Goal: Transaction & Acquisition: Purchase product/service

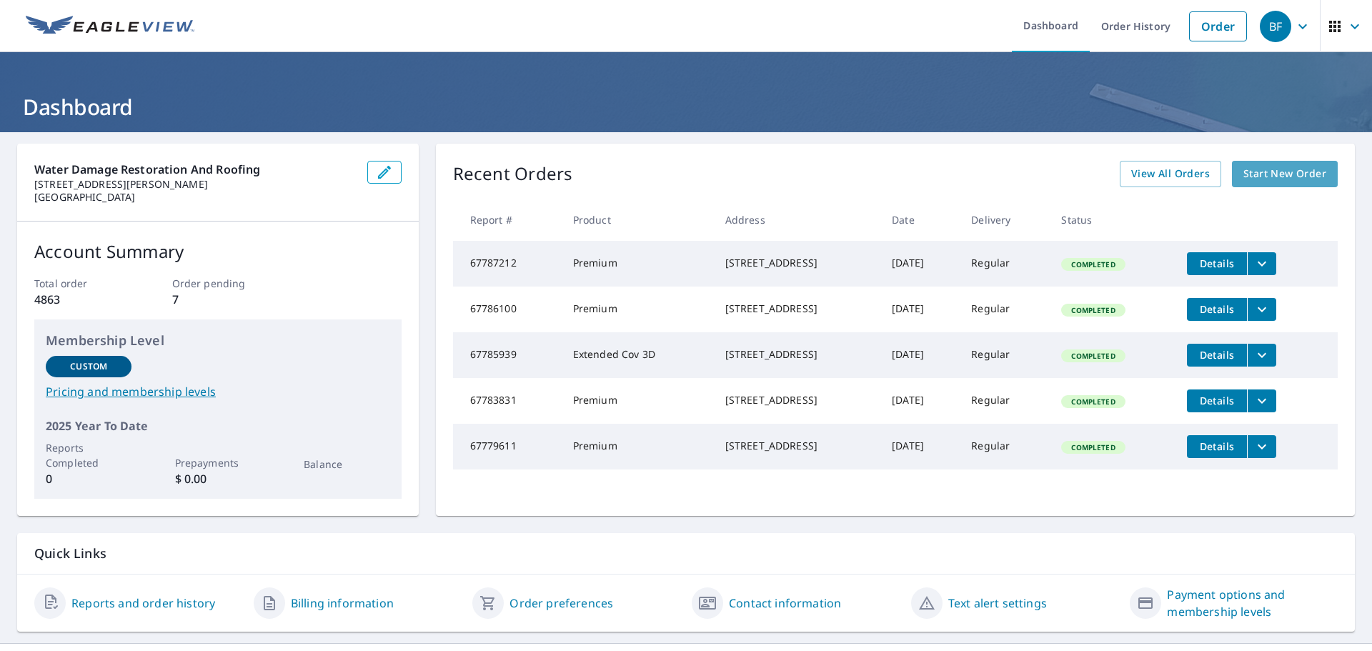
click at [1271, 170] on span "Start New Order" at bounding box center [1284, 174] width 83 height 18
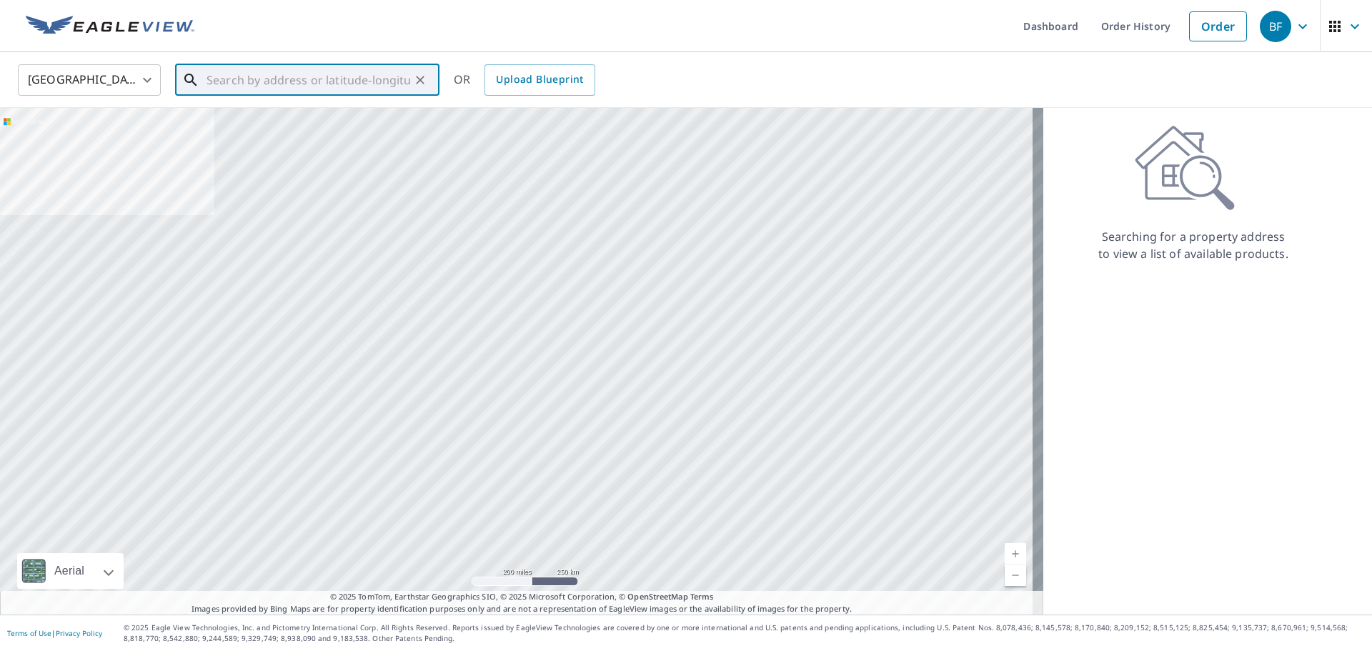
click at [299, 82] on input "text" at bounding box center [309, 80] width 204 height 40
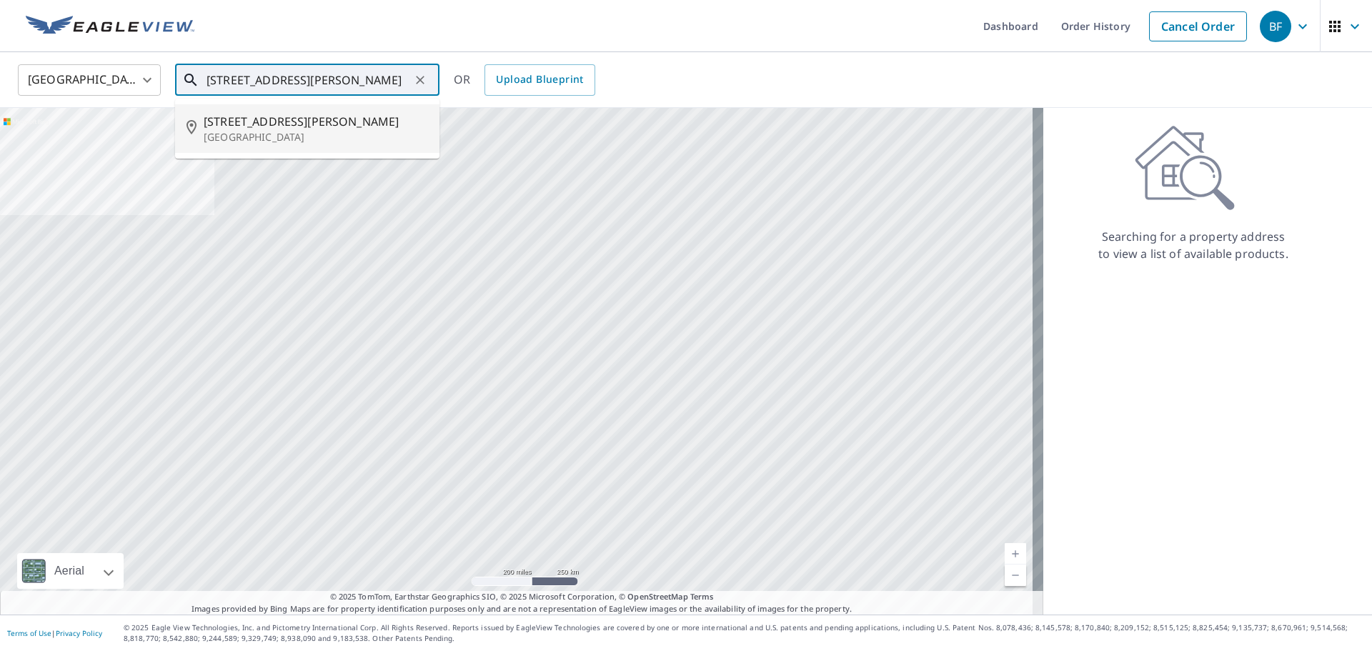
click at [272, 126] on span "[STREET_ADDRESS][PERSON_NAME]" at bounding box center [316, 121] width 224 height 17
type input "[STREET_ADDRESS][PERSON_NAME]"
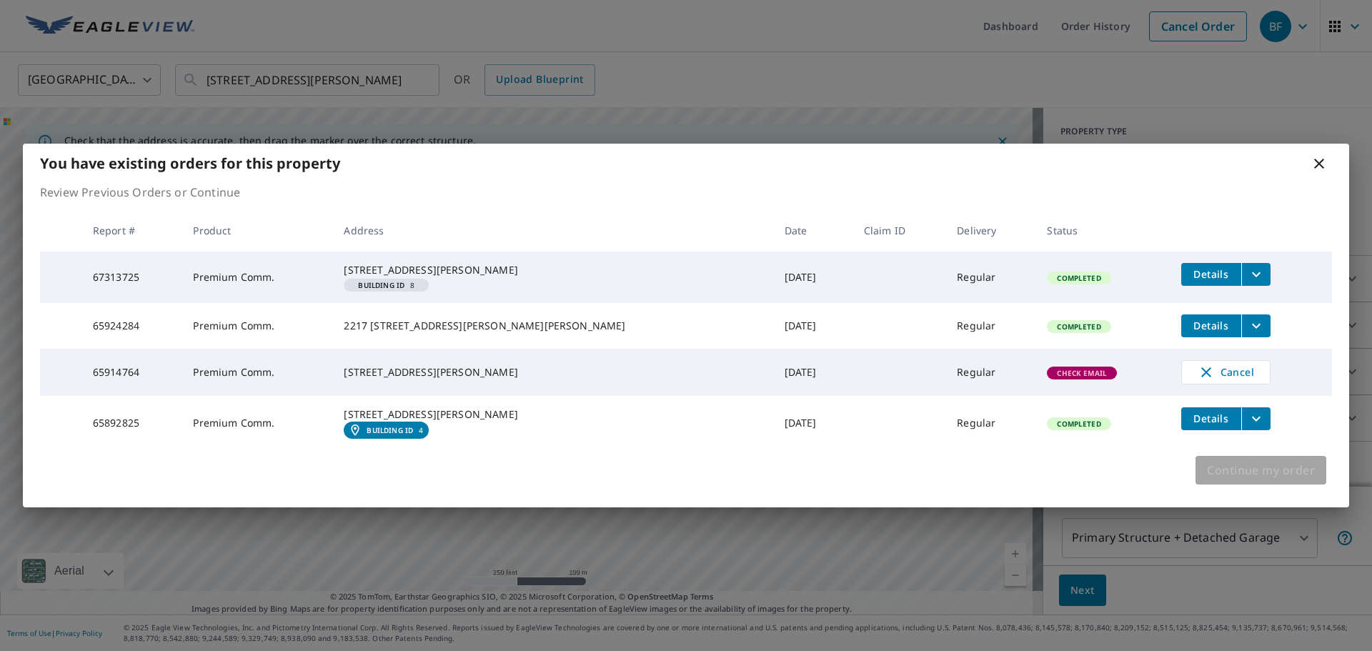
click at [1244, 480] on span "Continue my order" at bounding box center [1261, 470] width 108 height 20
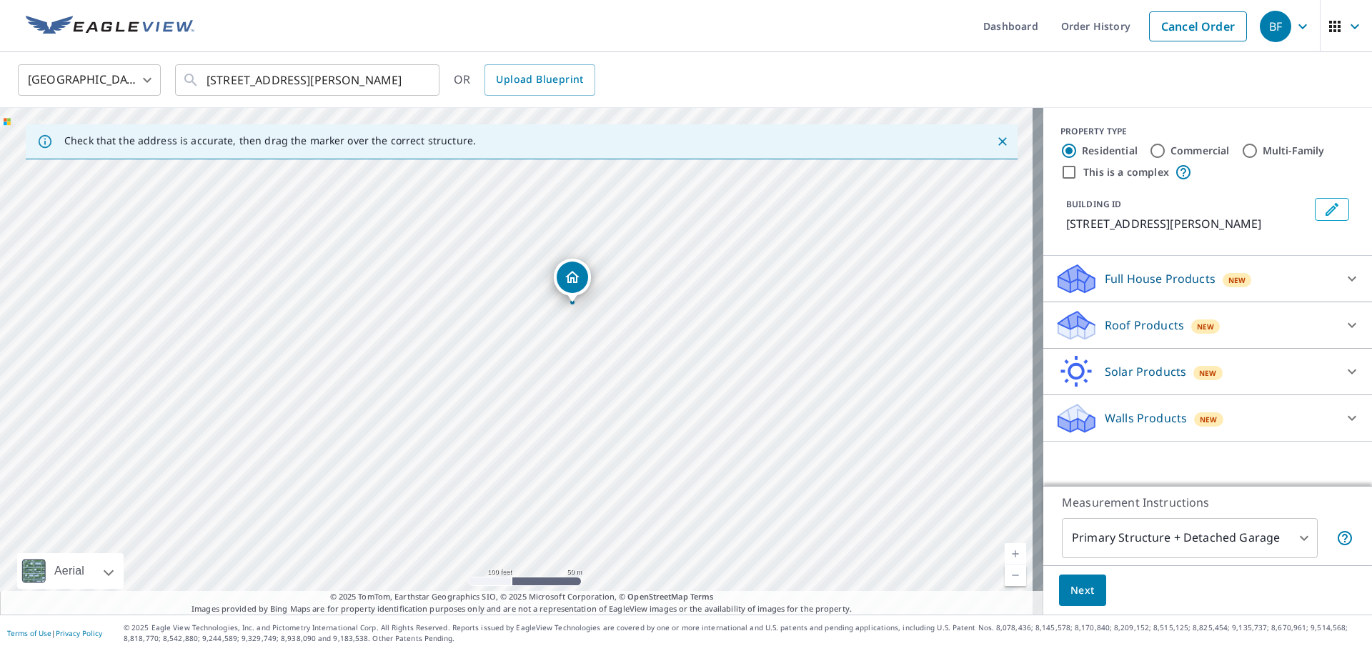
click at [494, 314] on div "[STREET_ADDRESS][PERSON_NAME]" at bounding box center [521, 361] width 1043 height 507
drag, startPoint x: 517, startPoint y: 359, endPoint x: 441, endPoint y: 379, distance: 78.9
click at [1348, 279] on icon at bounding box center [1352, 279] width 9 height 5
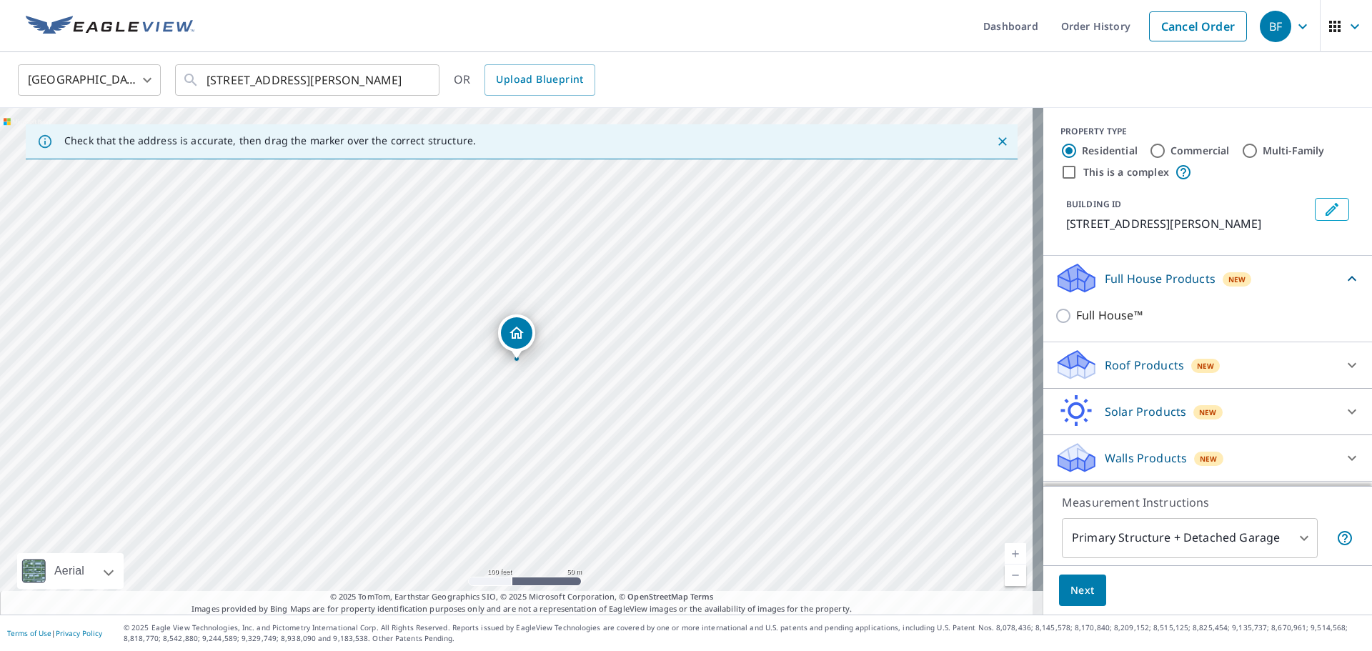
click at [1343, 279] on icon at bounding box center [1351, 278] width 17 height 17
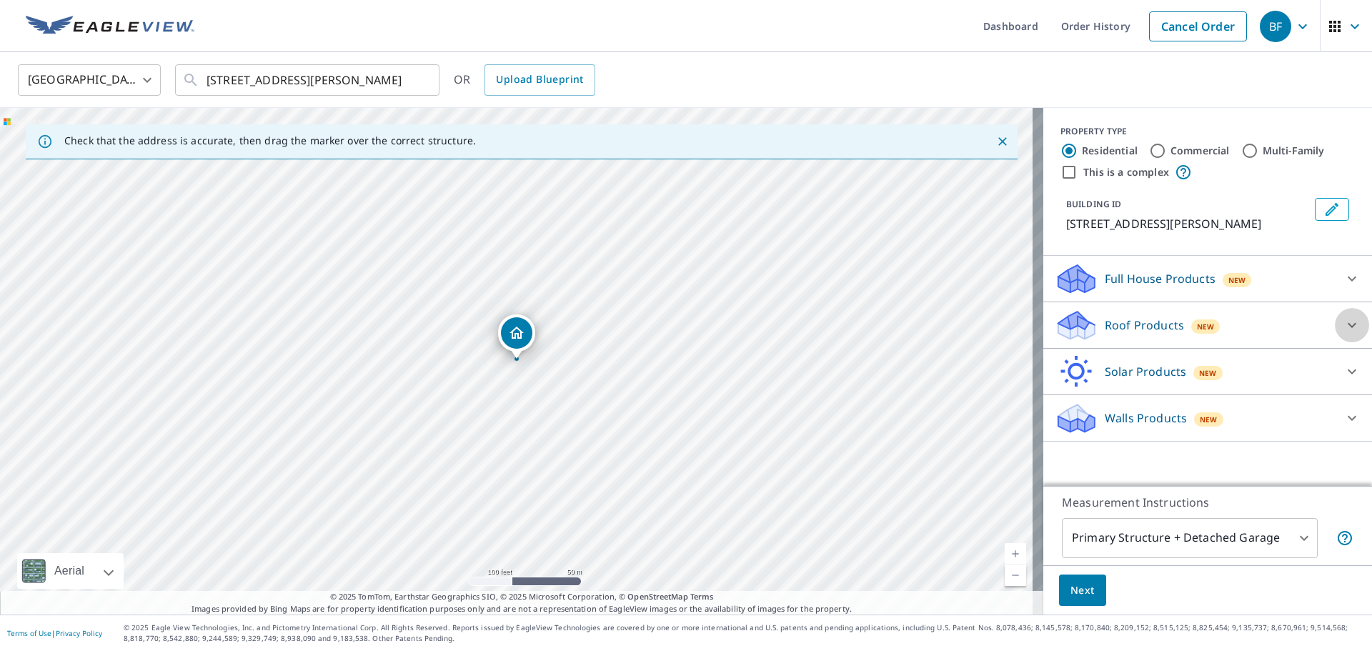
click at [1343, 324] on icon at bounding box center [1351, 325] width 17 height 17
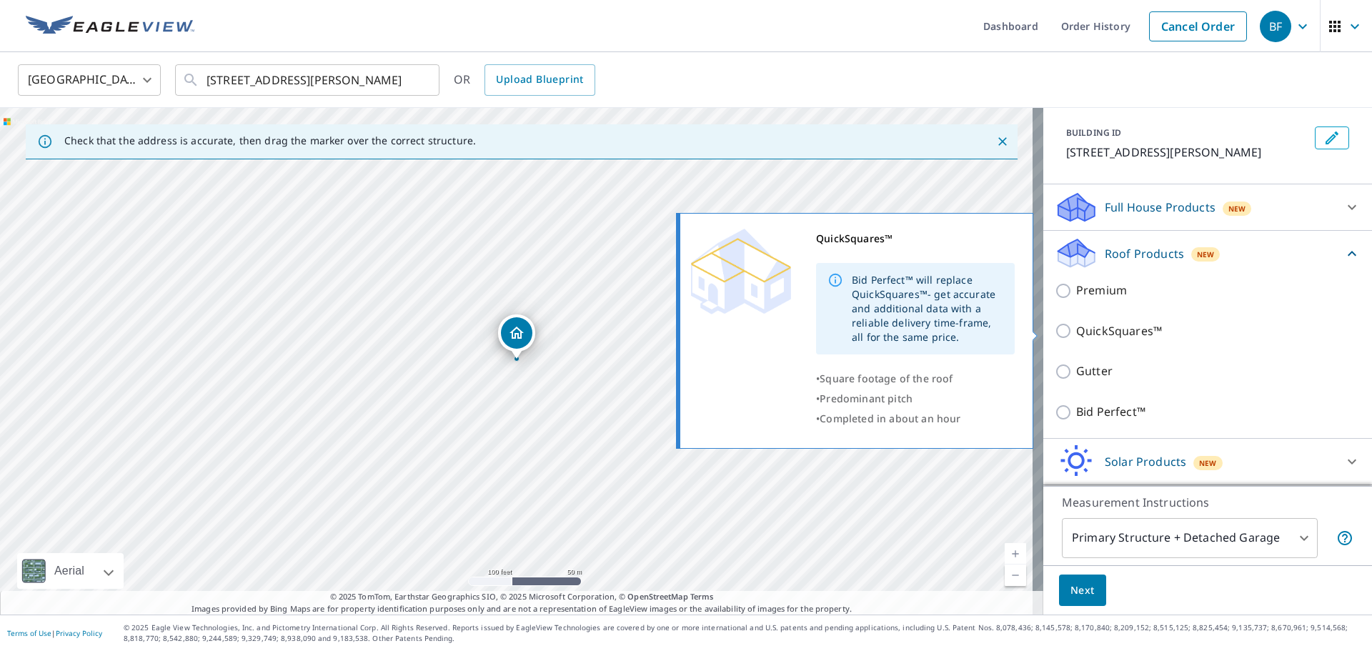
scroll to position [117, 0]
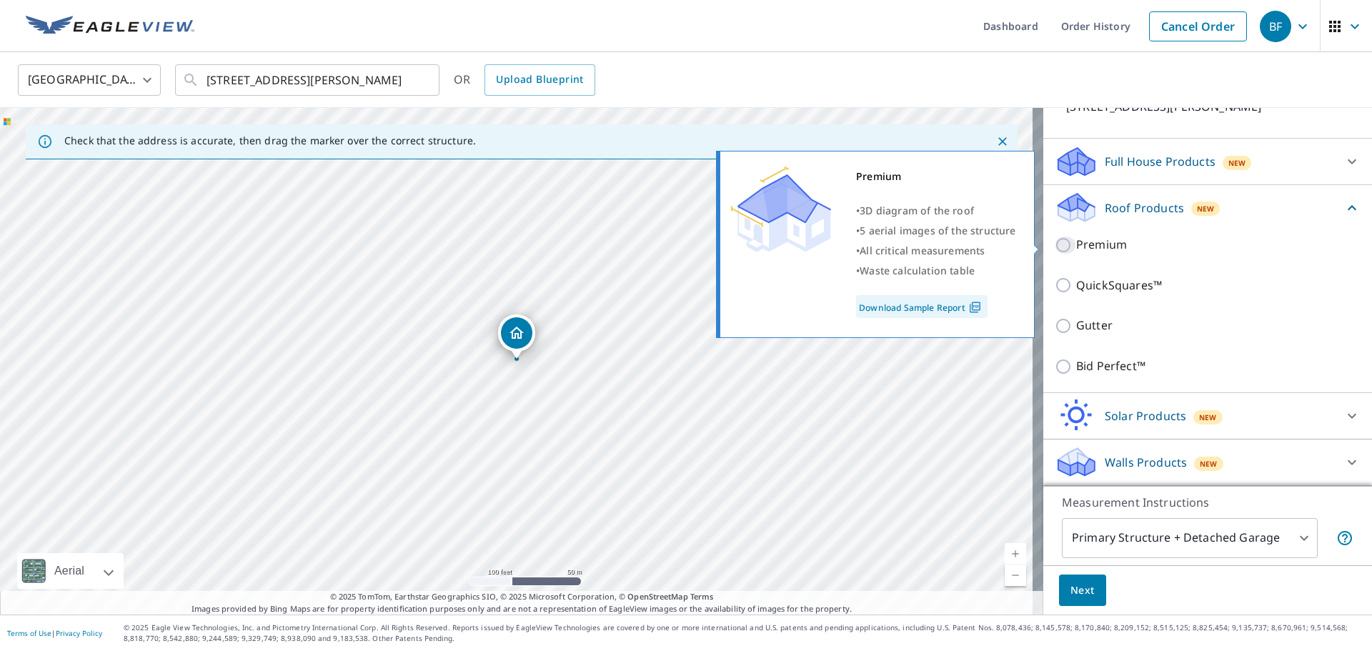
click at [1055, 247] on input "Premium" at bounding box center [1065, 245] width 21 height 17
checkbox input "true"
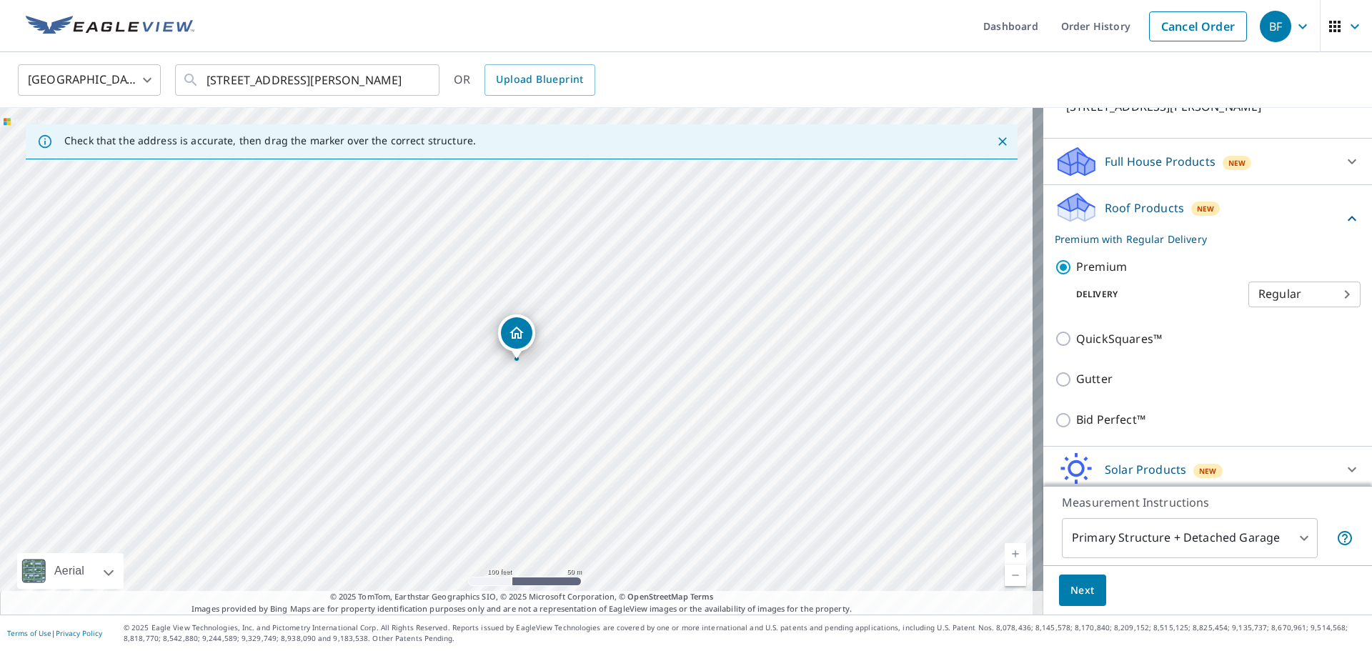
scroll to position [171, 0]
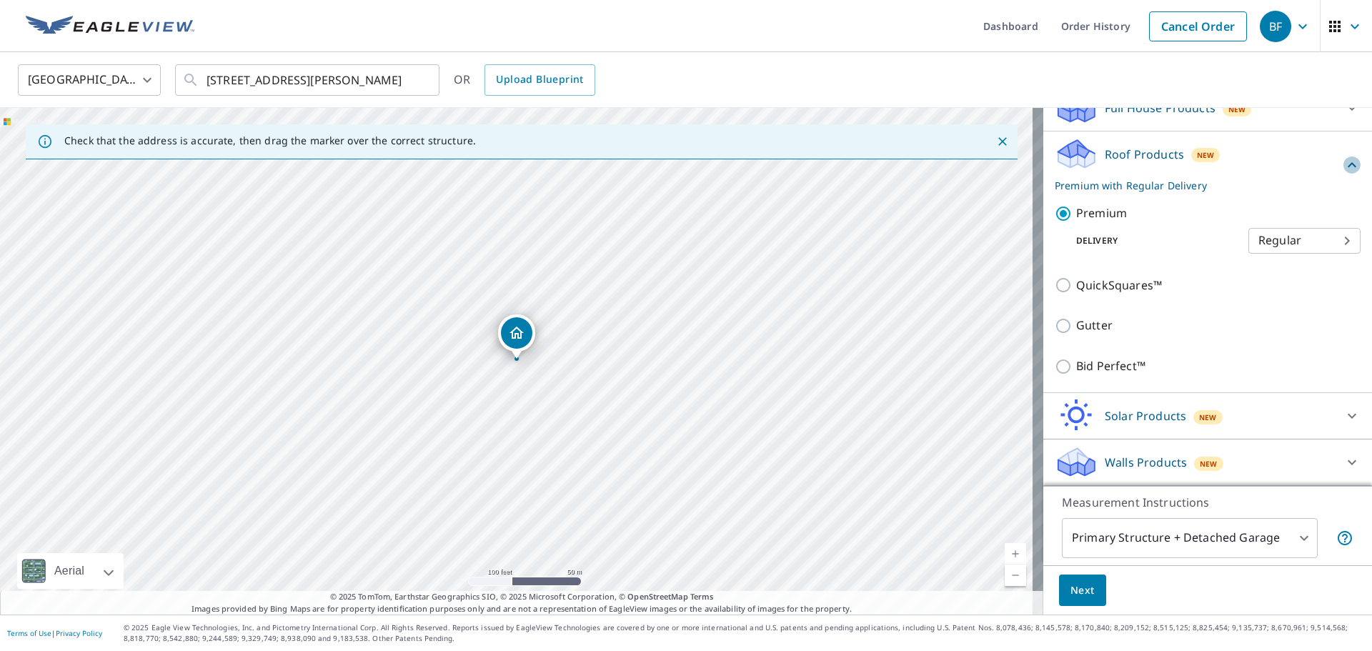
click at [1343, 164] on icon at bounding box center [1351, 164] width 17 height 17
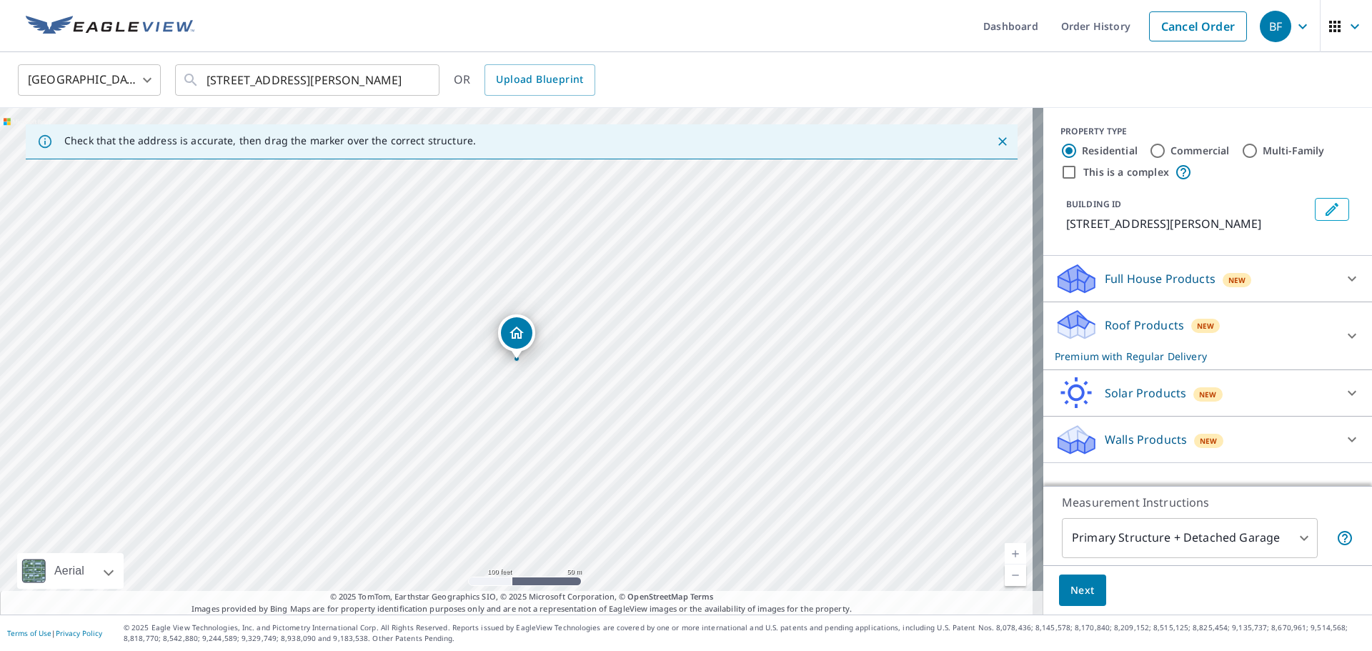
scroll to position [0, 0]
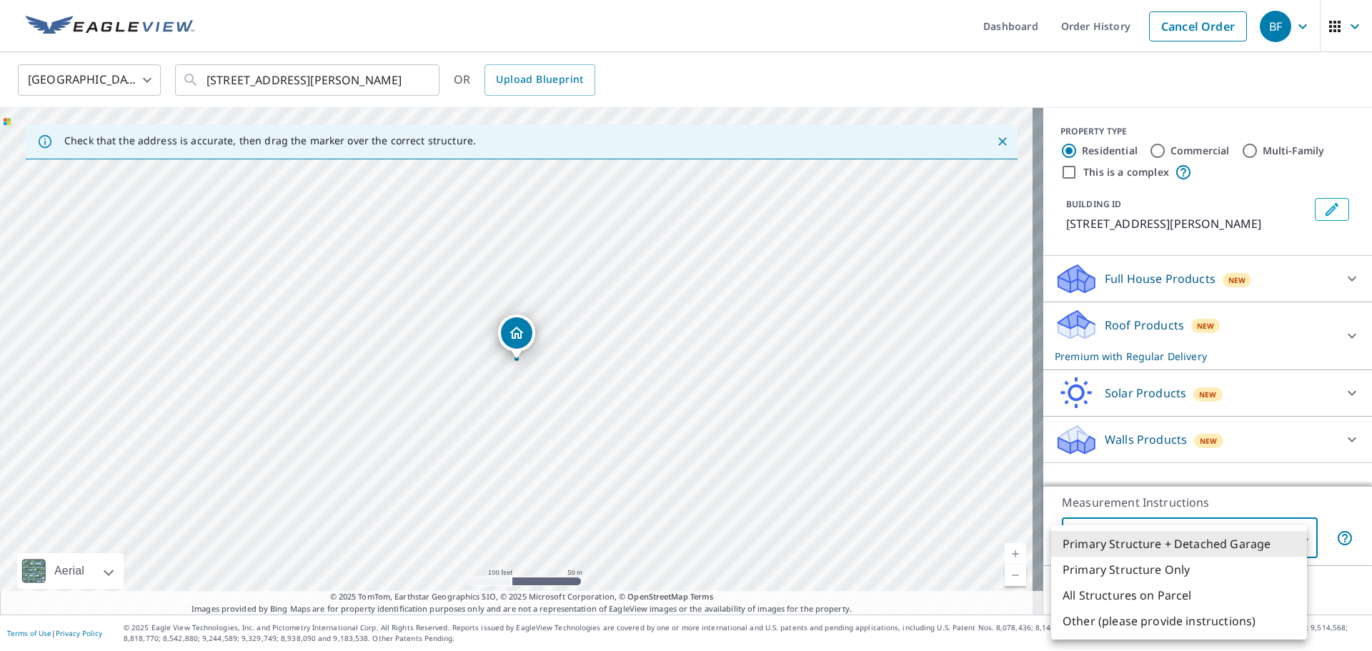
click at [1296, 537] on body "BF BF Dashboard Order History Cancel Order BF [GEOGRAPHIC_DATA] [GEOGRAPHIC_DAT…" at bounding box center [686, 325] width 1372 height 651
click at [1144, 569] on li "Primary Structure Only" at bounding box center [1179, 570] width 256 height 26
type input "2"
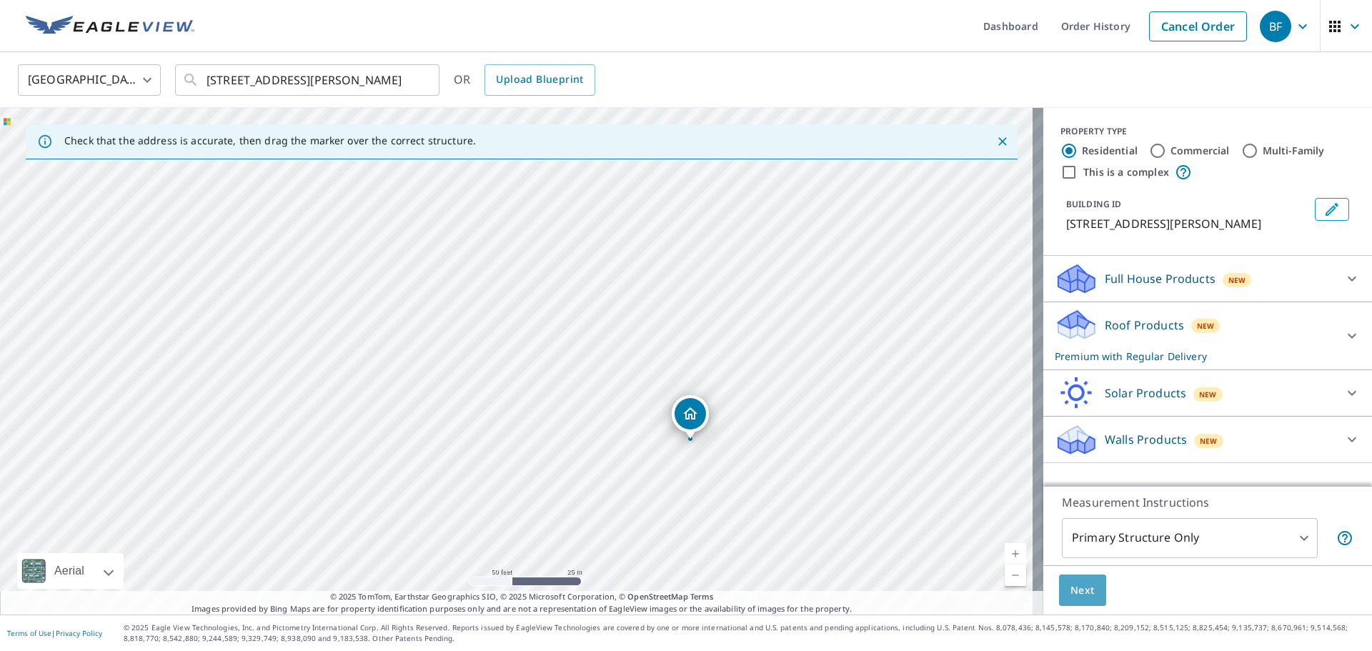
click at [1074, 592] on span "Next" at bounding box center [1082, 591] width 24 height 18
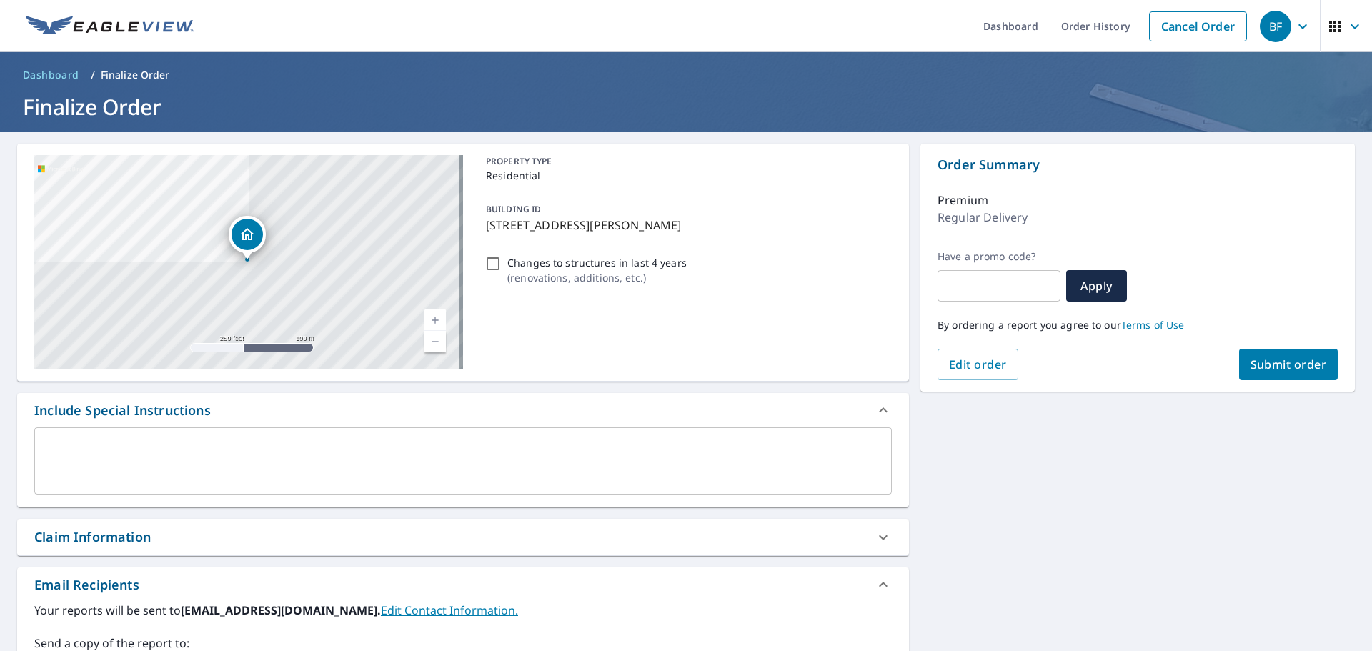
click at [312, 451] on textarea at bounding box center [462, 461] width 837 height 41
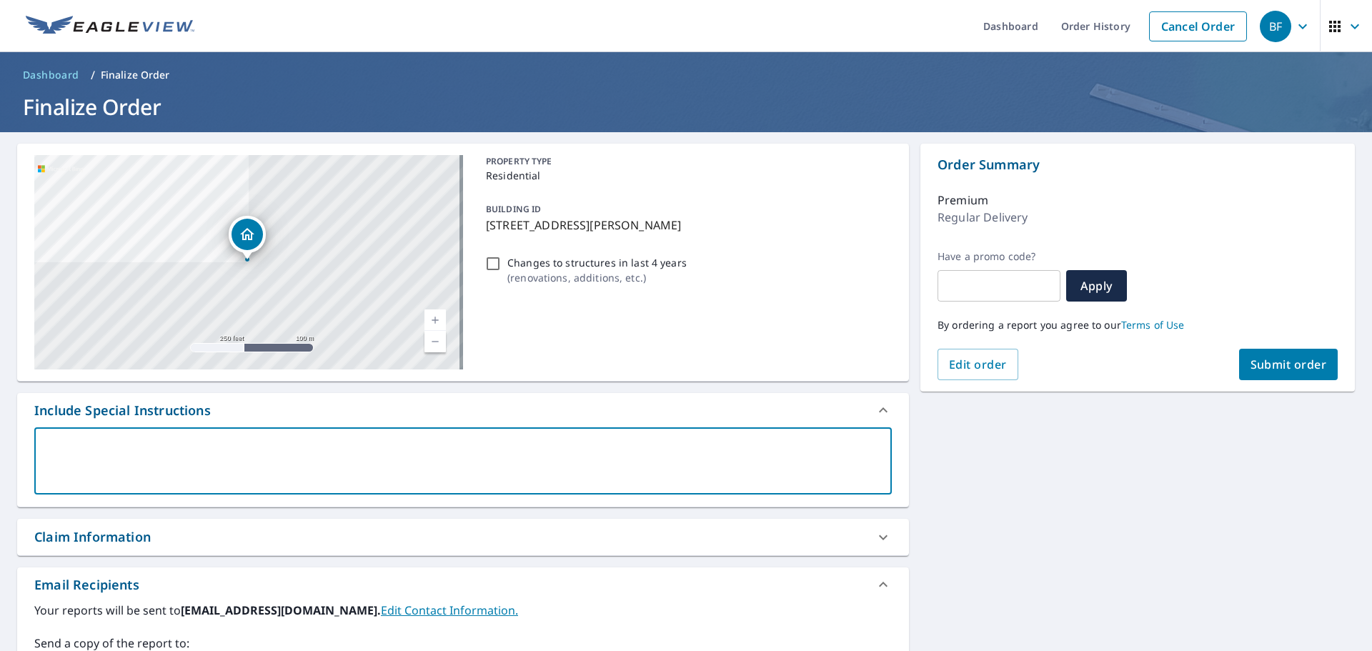
type textarea "P"
type textarea "x"
type textarea "Pe"
type textarea "x"
type textarea "Per"
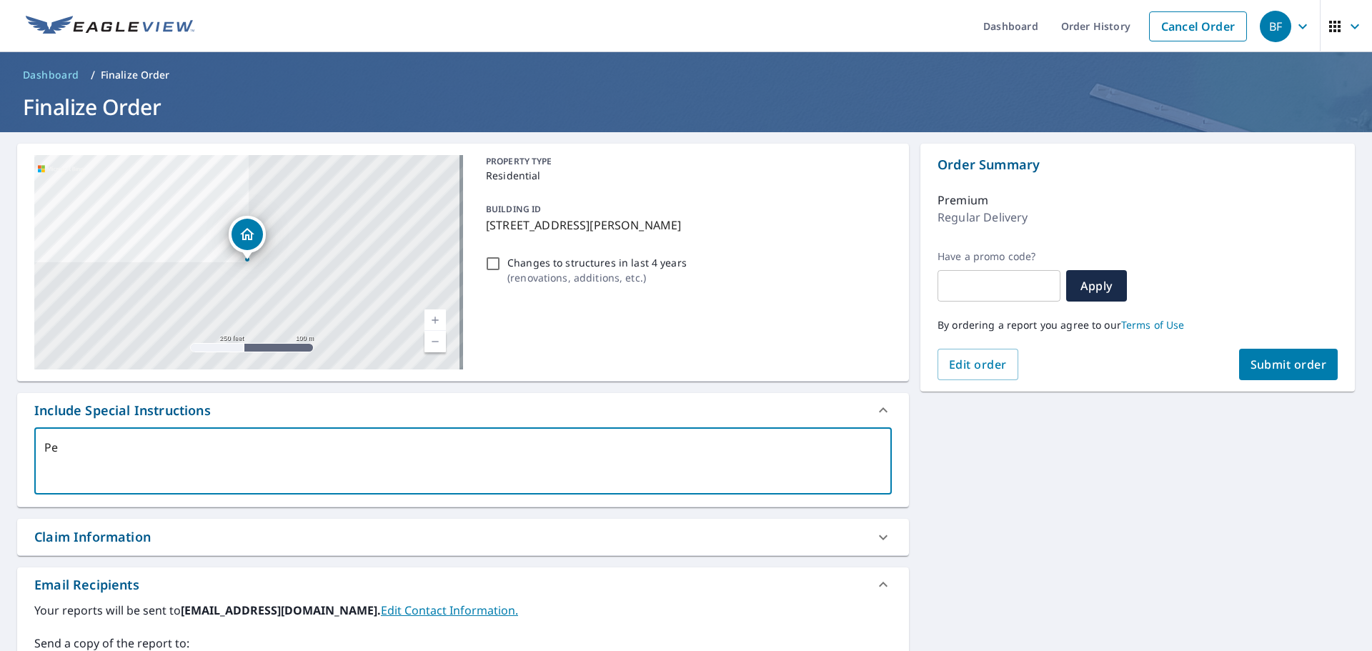
type textarea "x"
type textarea "Per"
type textarea "x"
type textarea "Per B"
type textarea "x"
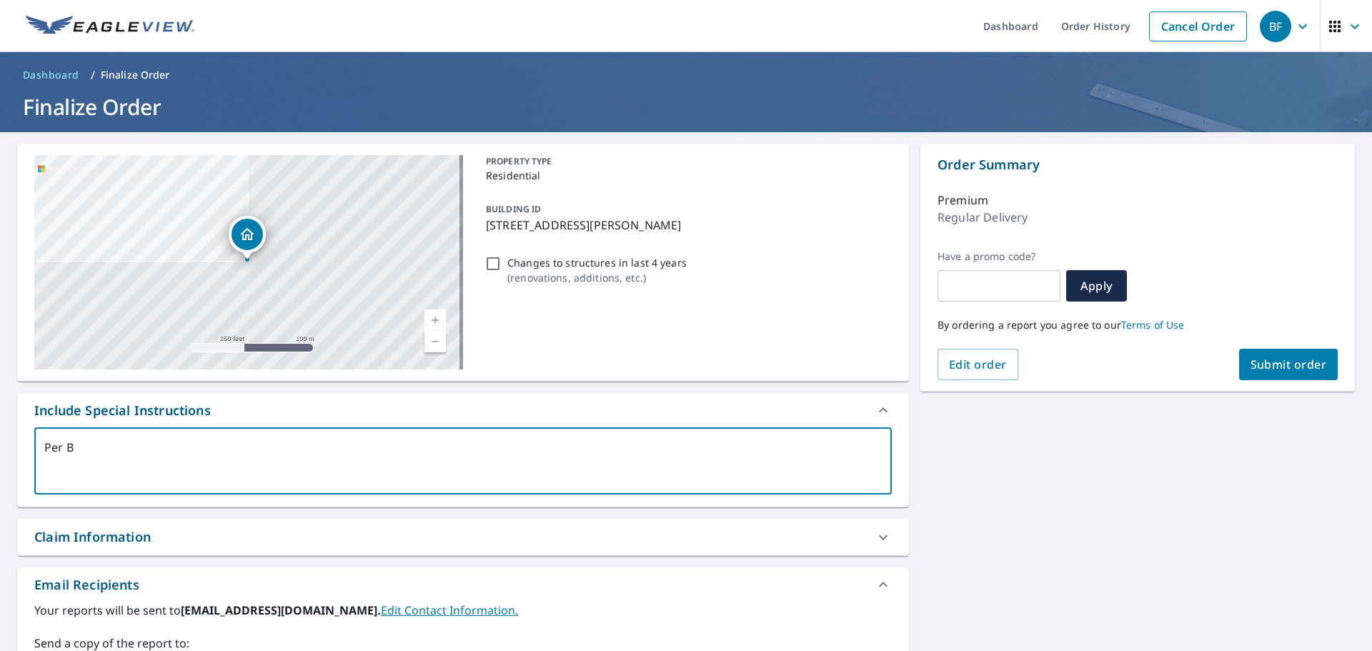
type textarea "Per Ba"
type textarea "x"
type textarea "Per Bar"
type textarea "x"
type textarea "[PERSON_NAME]"
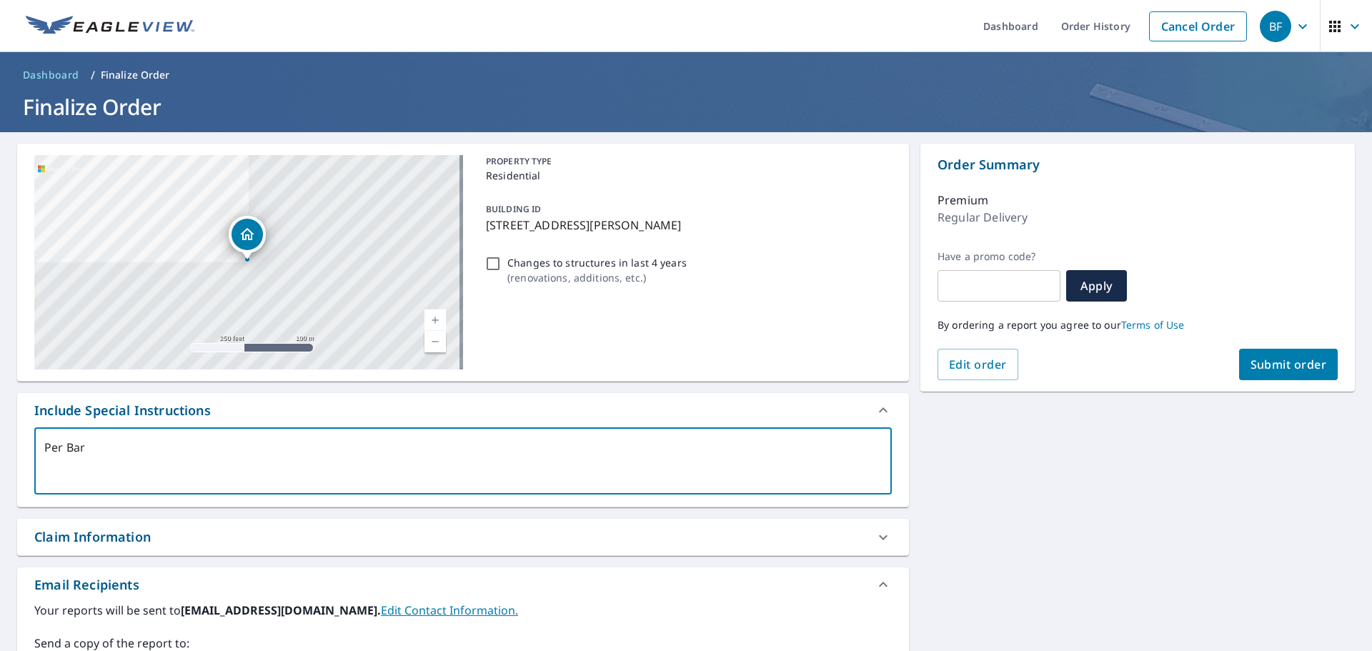
type textarea "x"
type textarea "[PERSON_NAME]"
type textarea "x"
type textarea "[PERSON_NAME]"
type textarea "x"
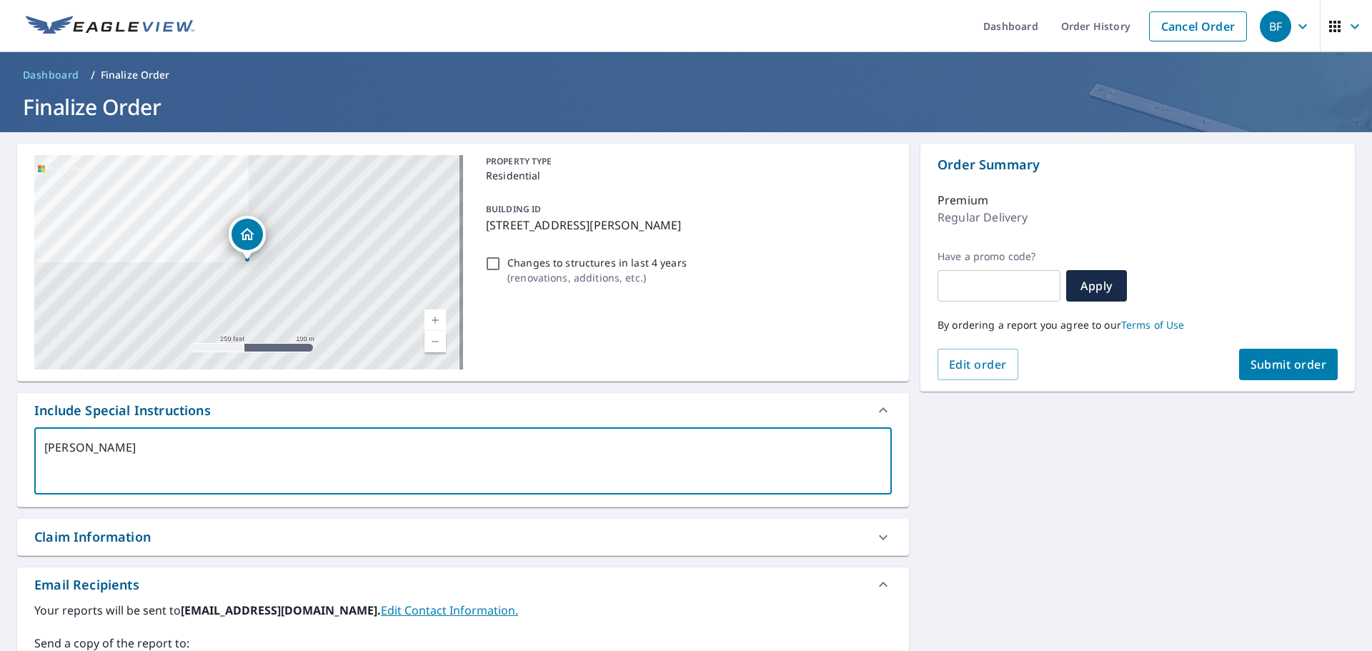
type textarea "[PERSON_NAME]"
type textarea "x"
type textarea "[PERSON_NAME] C"
type textarea "x"
type textarea "[PERSON_NAME]"
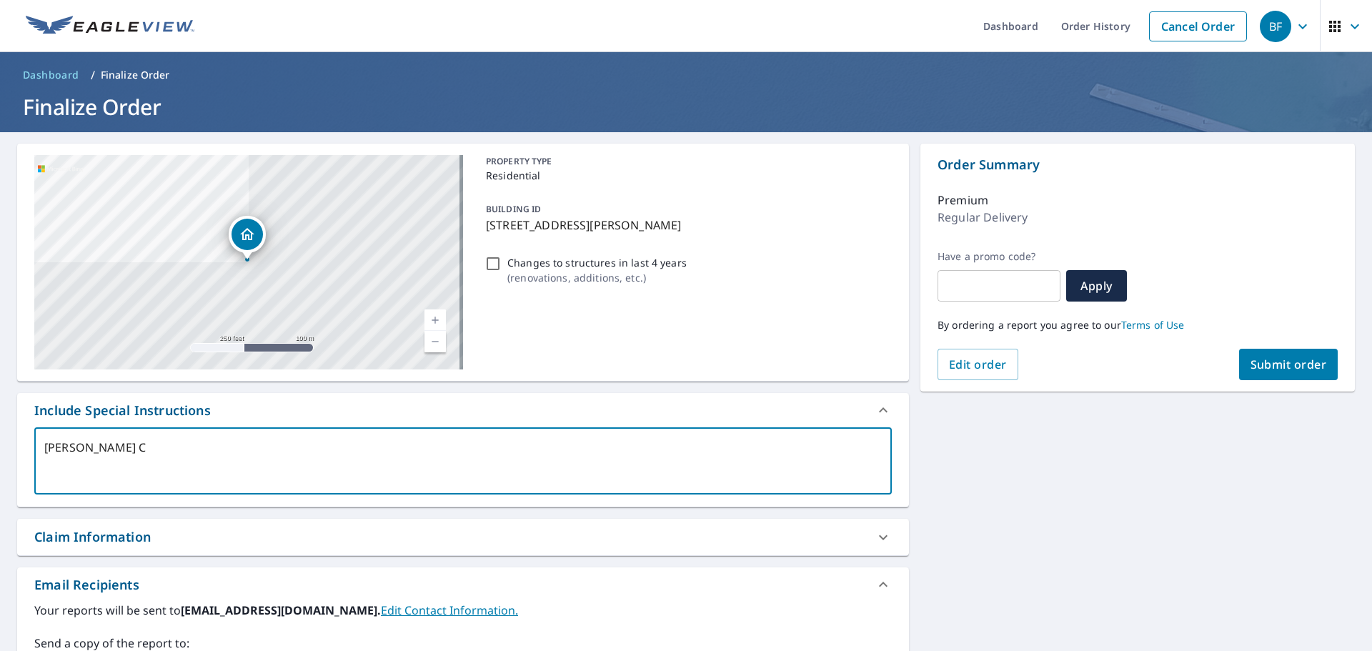
type textarea "x"
type textarea "[PERSON_NAME] Cre"
type textarea "x"
type textarea "[PERSON_NAME]"
type textarea "x"
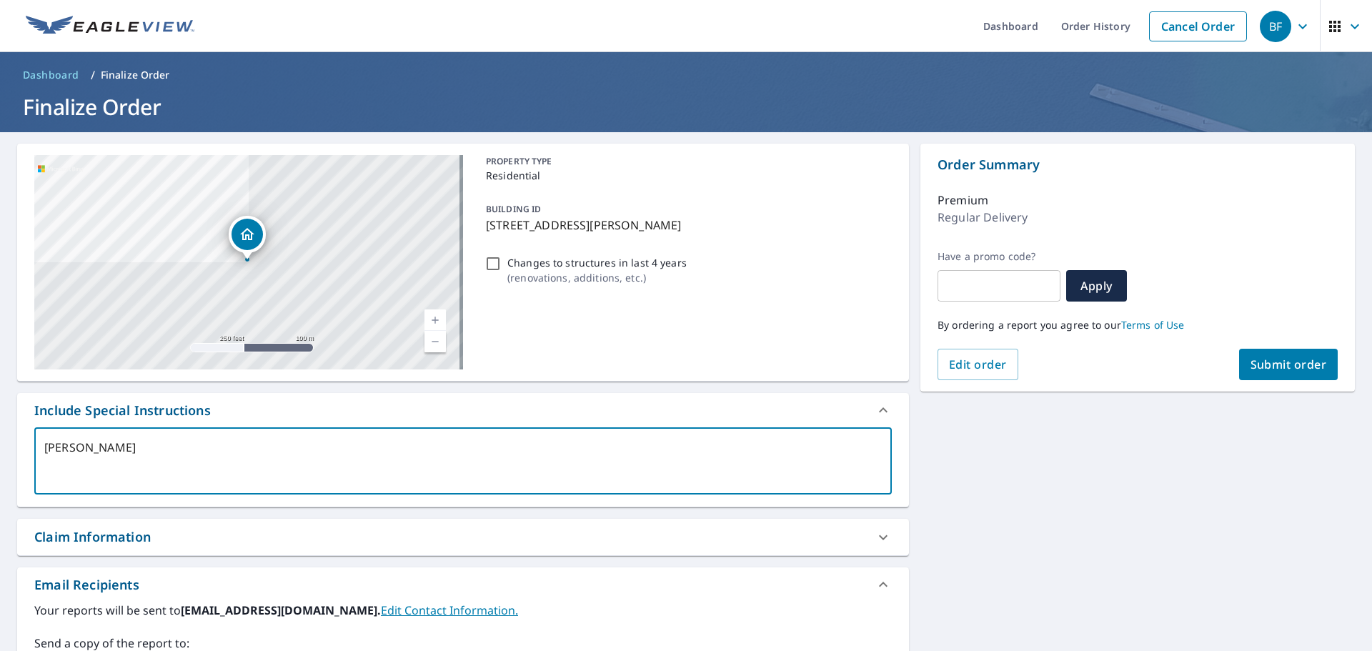
type textarea "[PERSON_NAME]"
type textarea "x"
type textarea "[PERSON_NAME]"
type textarea "x"
type textarea "[PERSON_NAME]"
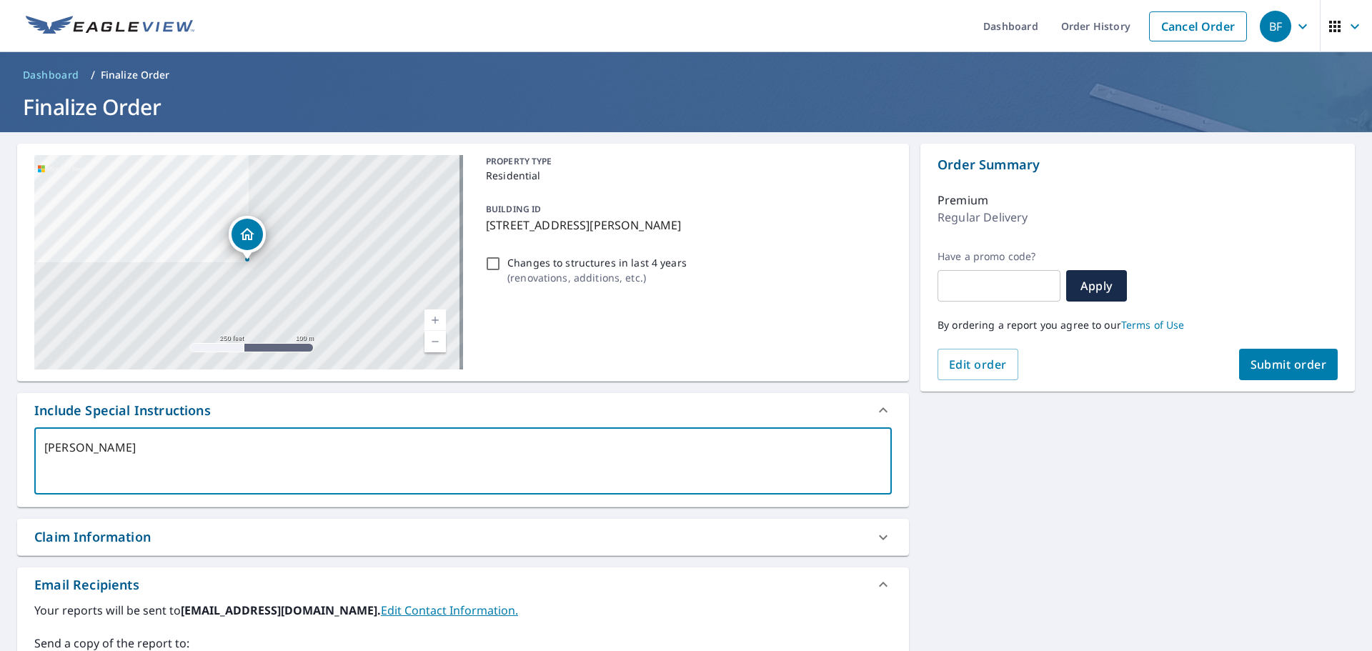
type textarea "x"
type textarea "[PERSON_NAME]"
type textarea "x"
type textarea "Per [PERSON_NAME] Creek"
type textarea "x"
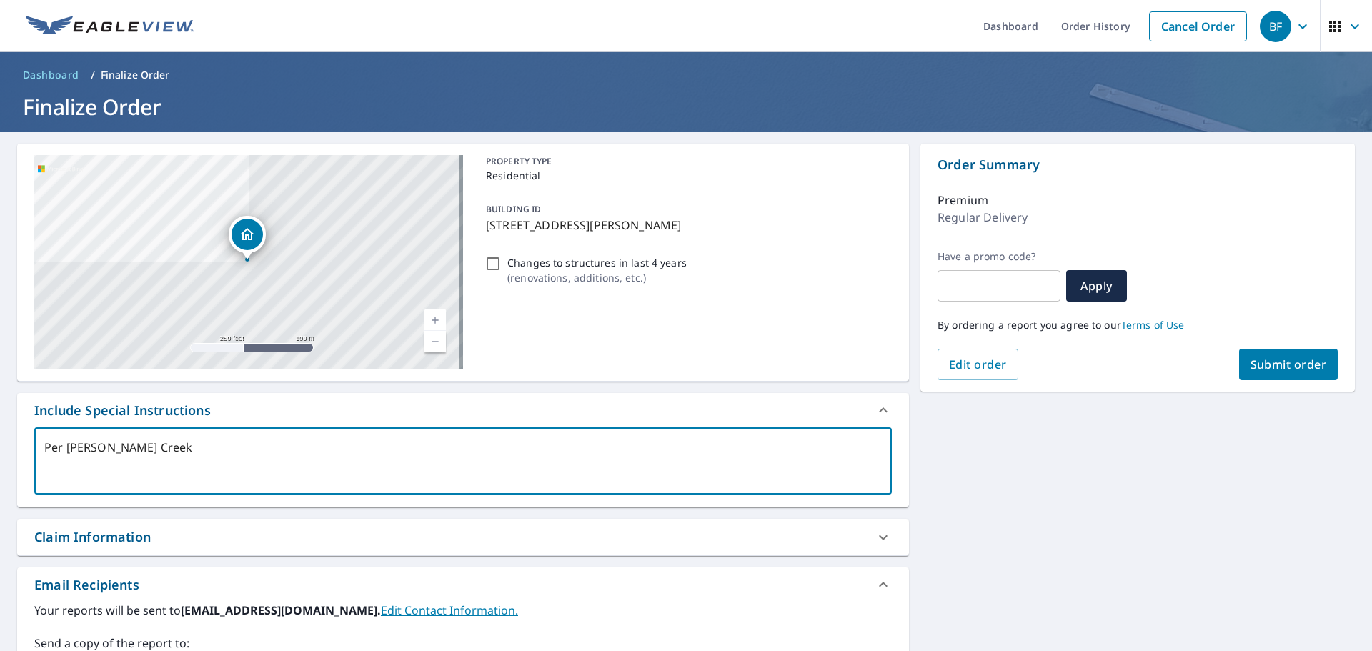
type textarea "Per [PERSON_NAME] Creek"
type textarea "x"
type textarea "Per [PERSON_NAME] Creek V"
type textarea "x"
type textarea "Per [PERSON_NAME] Creek Vi"
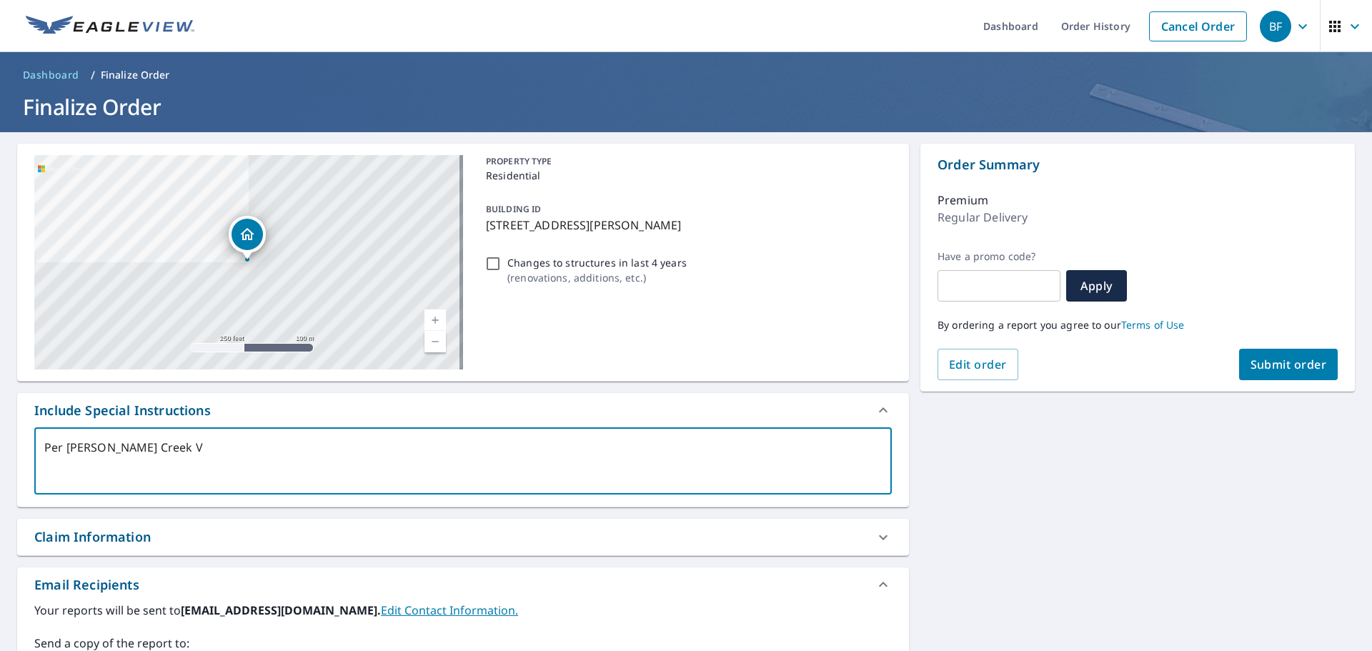
type textarea "x"
type textarea "Per [PERSON_NAME] Creek Vil"
type textarea "x"
type textarea "Per [PERSON_NAME] Creek Vill"
type textarea "x"
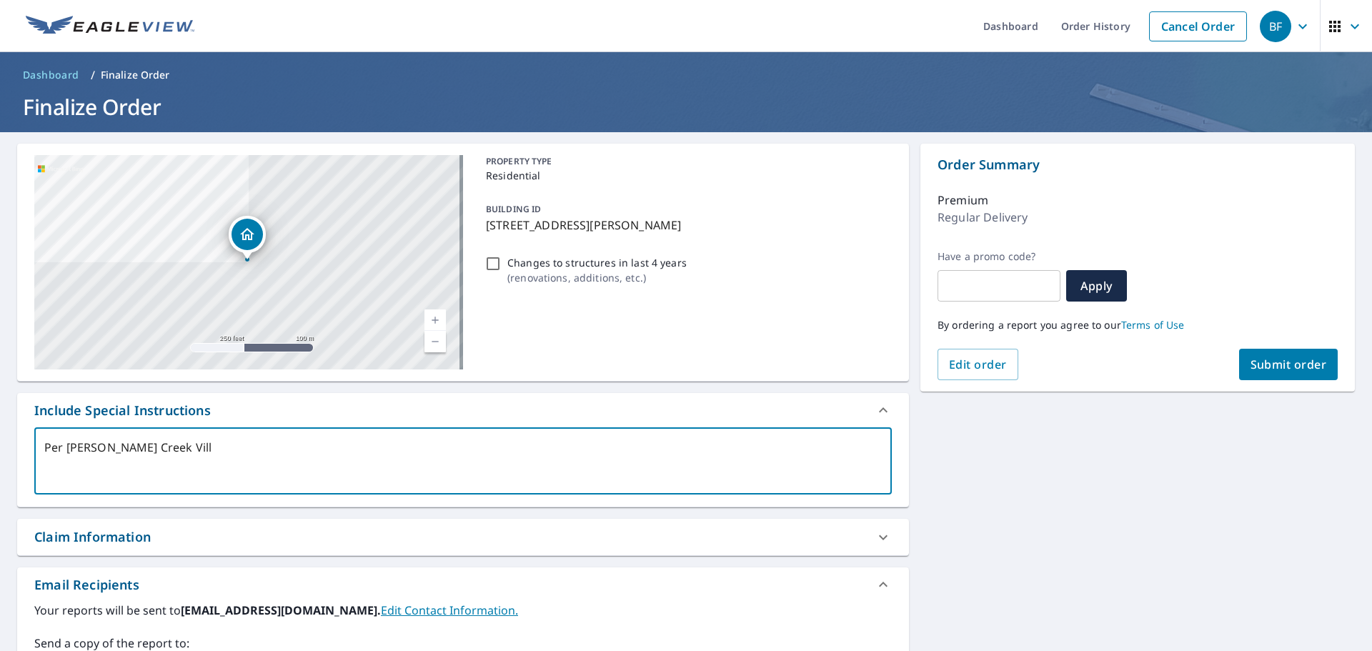
type textarea "Per [PERSON_NAME][GEOGRAPHIC_DATA]"
type textarea "x"
type textarea "Per [PERSON_NAME] Creek Villas"
type textarea "x"
type textarea "Per [PERSON_NAME] Creek Villas"
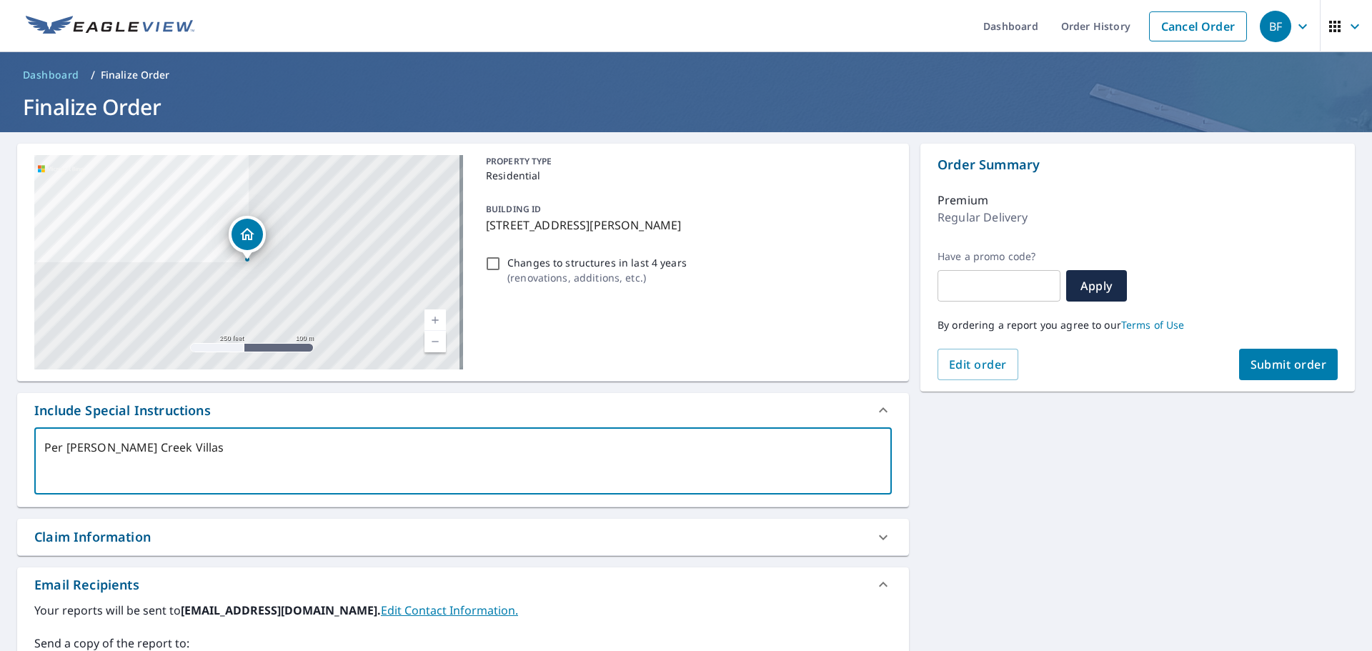
type textarea "x"
type textarea "Per [PERSON_NAME] Creek Villas s"
type textarea "x"
type textarea "Per [PERSON_NAME] Creek Villas si"
type textarea "x"
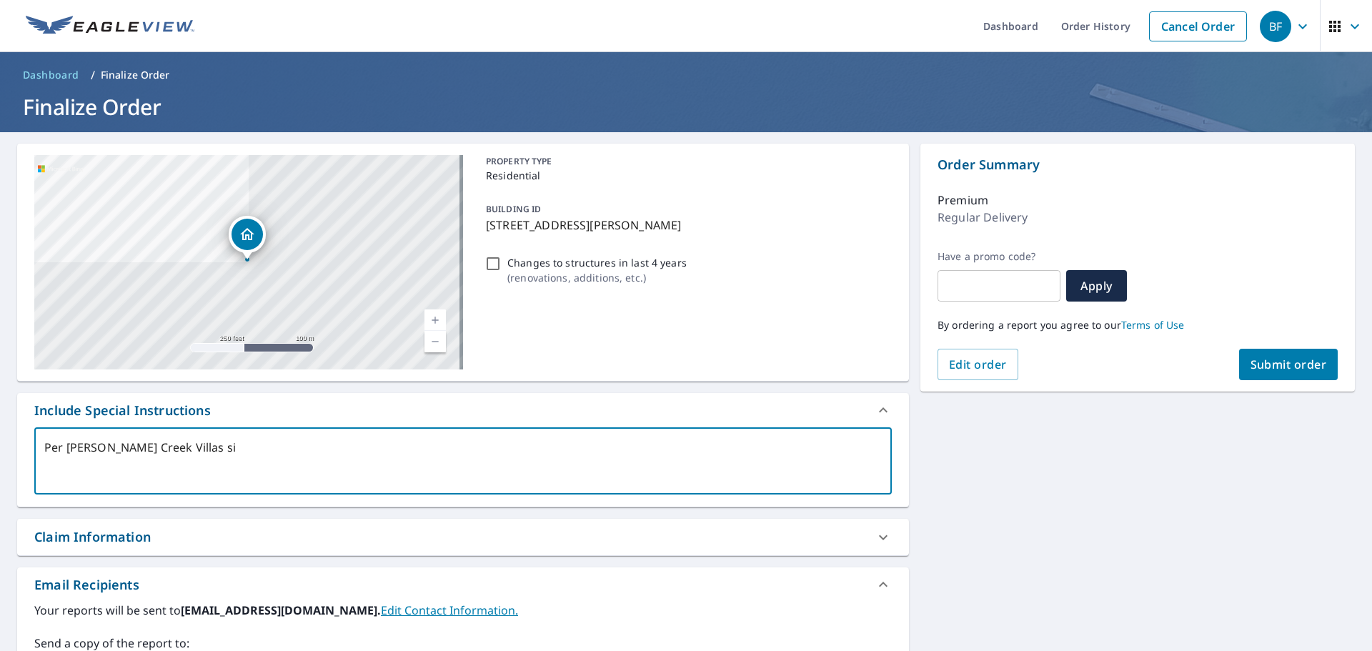
type textarea "Per [PERSON_NAME] Creek Villas sit"
type textarea "x"
type textarea "Per [PERSON_NAME][GEOGRAPHIC_DATA] site"
type textarea "x"
type textarea "Per [PERSON_NAME][GEOGRAPHIC_DATA] site"
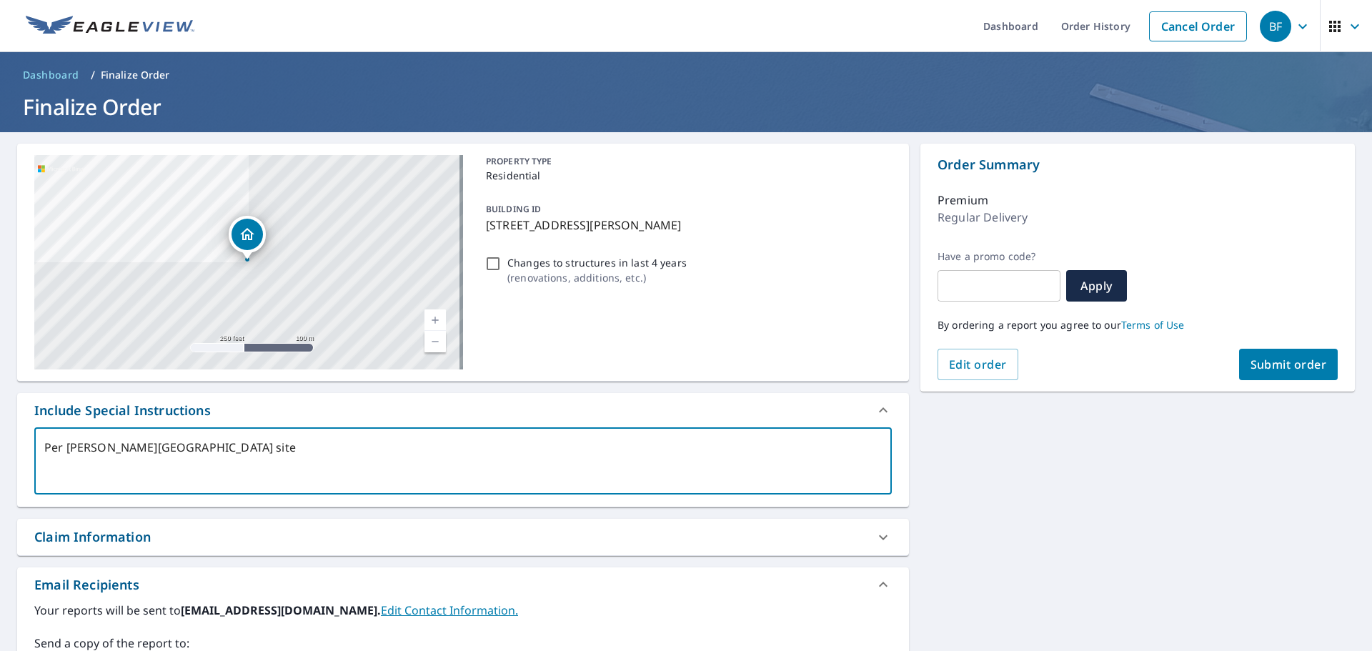
type textarea "x"
type textarea "Per [PERSON_NAME][GEOGRAPHIC_DATA] site p"
type textarea "x"
type textarea "Per [PERSON_NAME][GEOGRAPHIC_DATA] site pl"
type textarea "x"
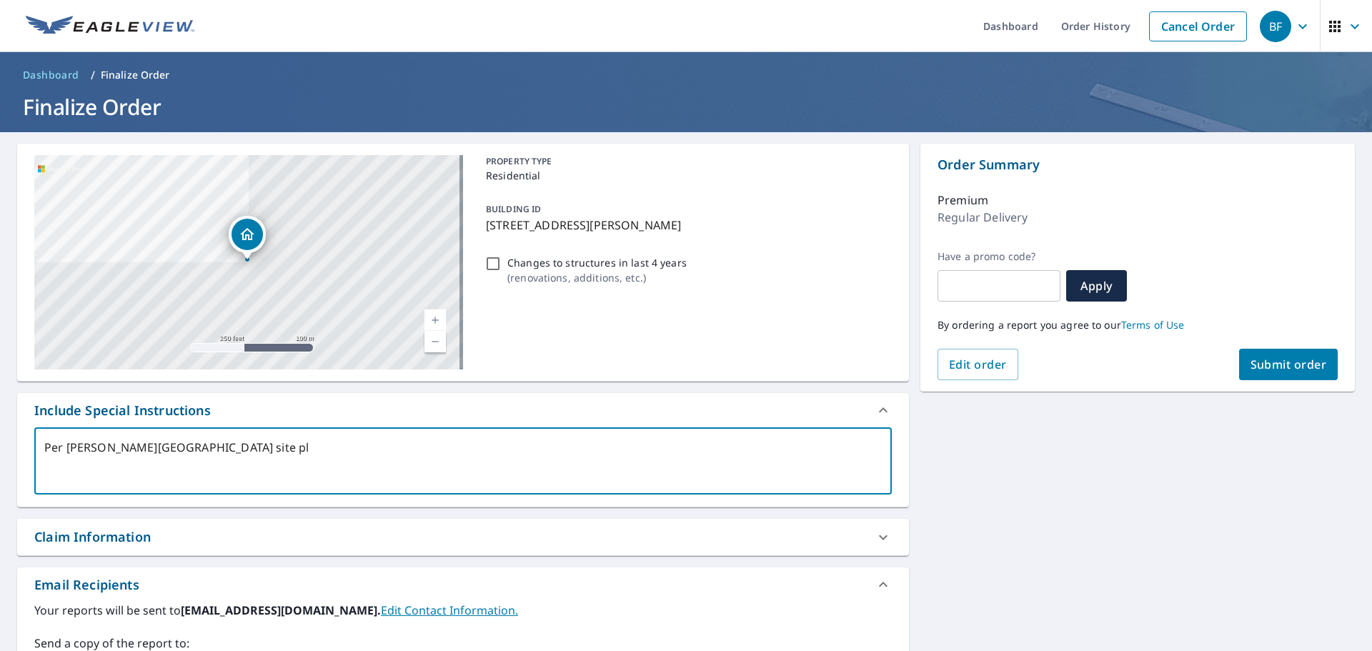
type textarea "Per [PERSON_NAME][GEOGRAPHIC_DATA] site pla"
type textarea "x"
type textarea "Per [PERSON_NAME][GEOGRAPHIC_DATA] site plan"
type textarea "x"
type textarea "BPer [PERSON_NAME][GEOGRAPHIC_DATA] site plan"
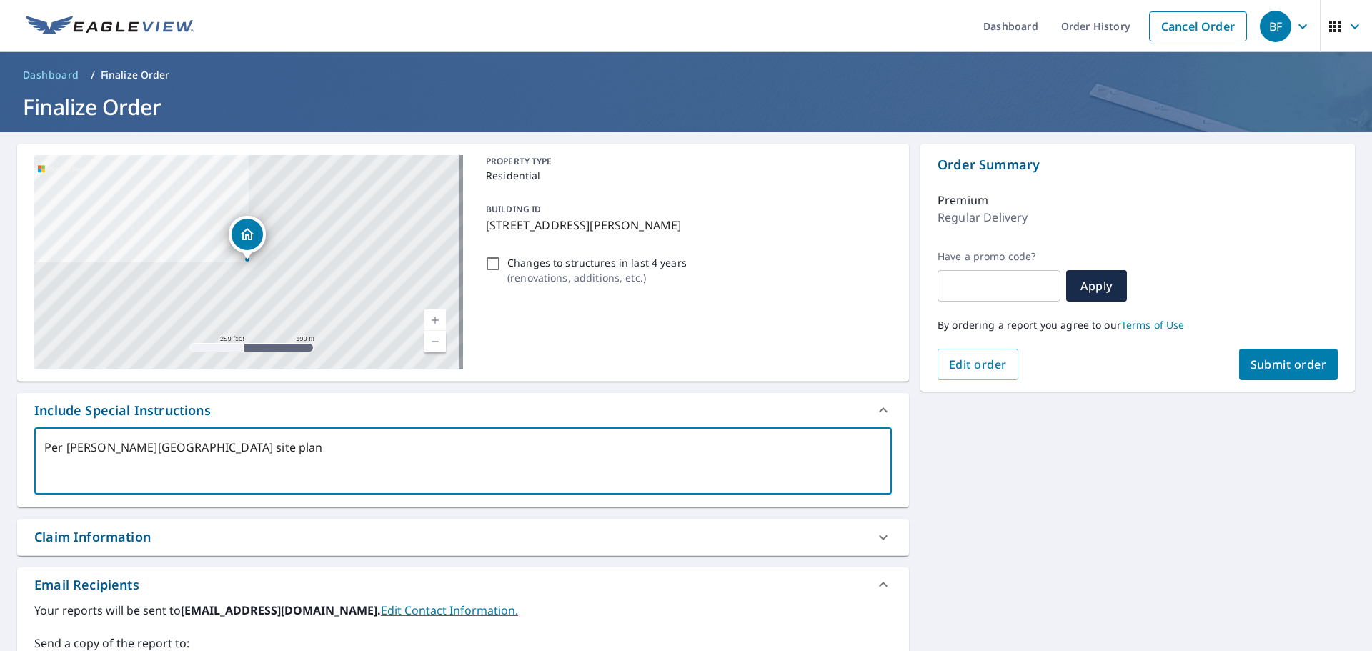
type textarea "x"
type textarea "BuPer [PERSON_NAME][GEOGRAPHIC_DATA] site plan"
type textarea "x"
type textarea "BuiPer [PERSON_NAME][GEOGRAPHIC_DATA] site plan"
type textarea "x"
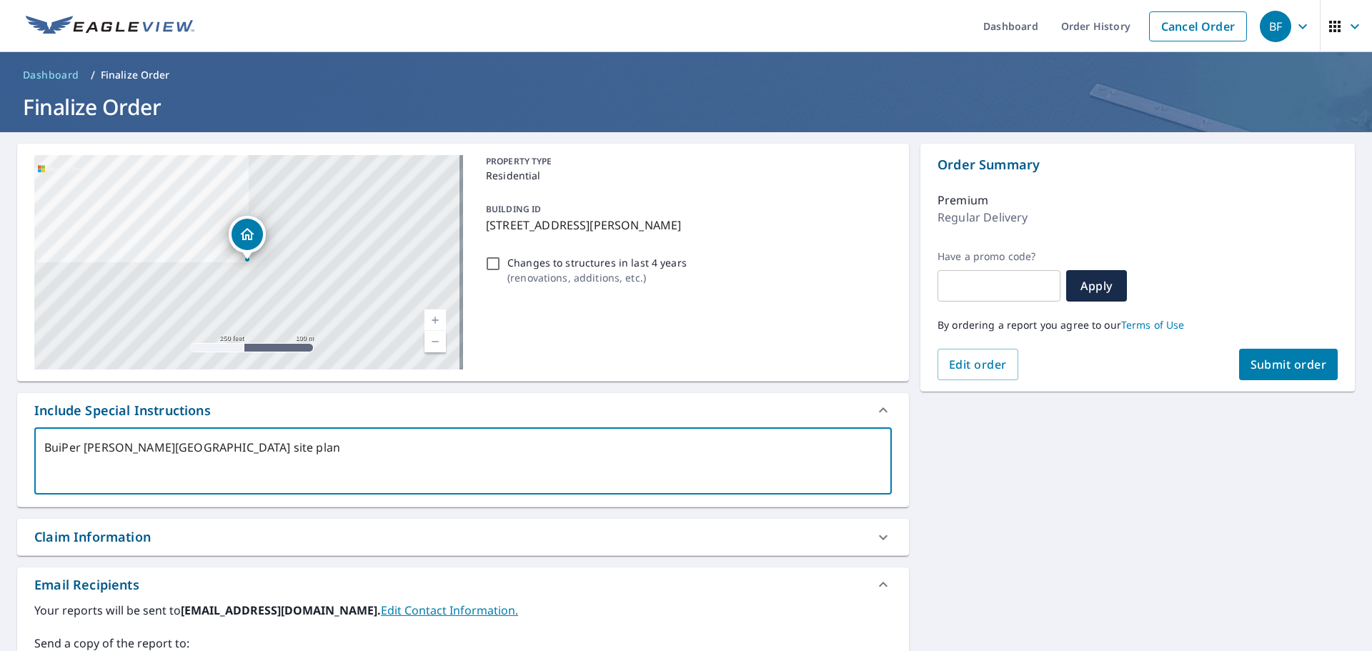
type textarea "BuilPer [PERSON_NAME][GEOGRAPHIC_DATA] site plan"
type textarea "x"
type textarea "BuildPer [PERSON_NAME][GEOGRAPHIC_DATA] site plan"
type textarea "x"
type textarea "BuildiPer [PERSON_NAME][GEOGRAPHIC_DATA] site plan"
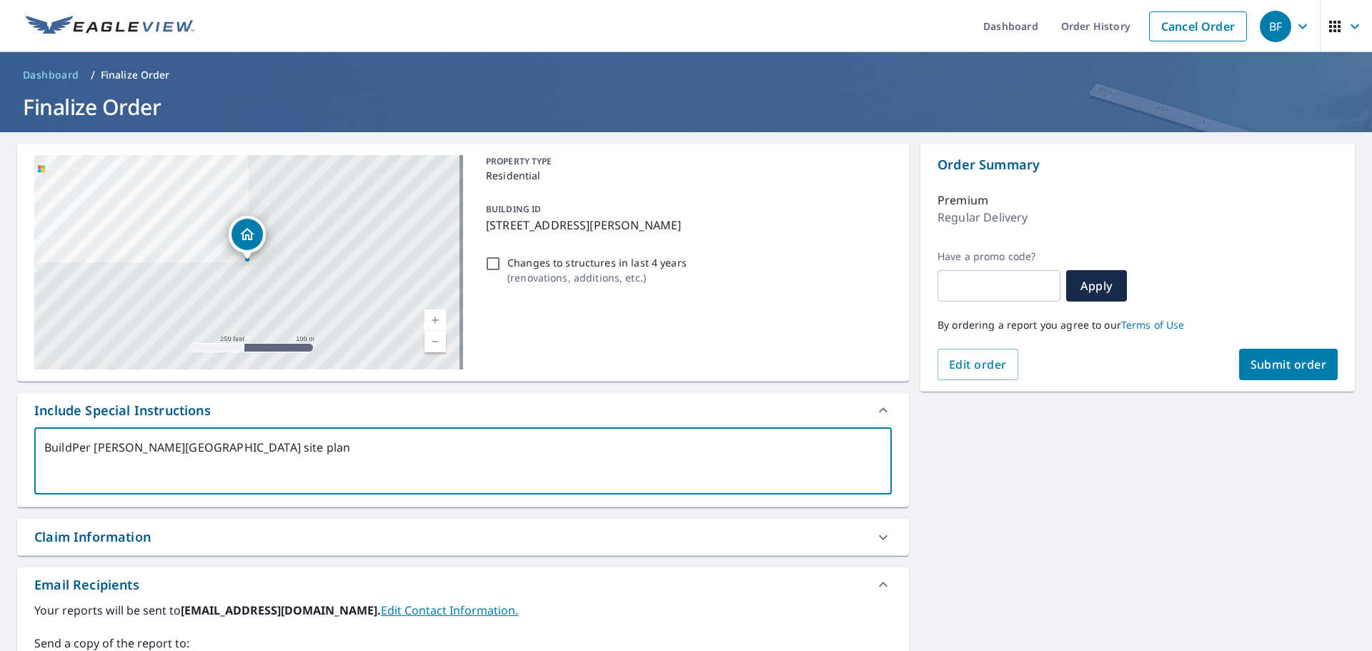
type textarea "x"
type textarea "BuildinPer [PERSON_NAME][GEOGRAPHIC_DATA] site plan"
type textarea "x"
type textarea "BuildingPer [PERSON_NAME][GEOGRAPHIC_DATA] site plan"
type textarea "x"
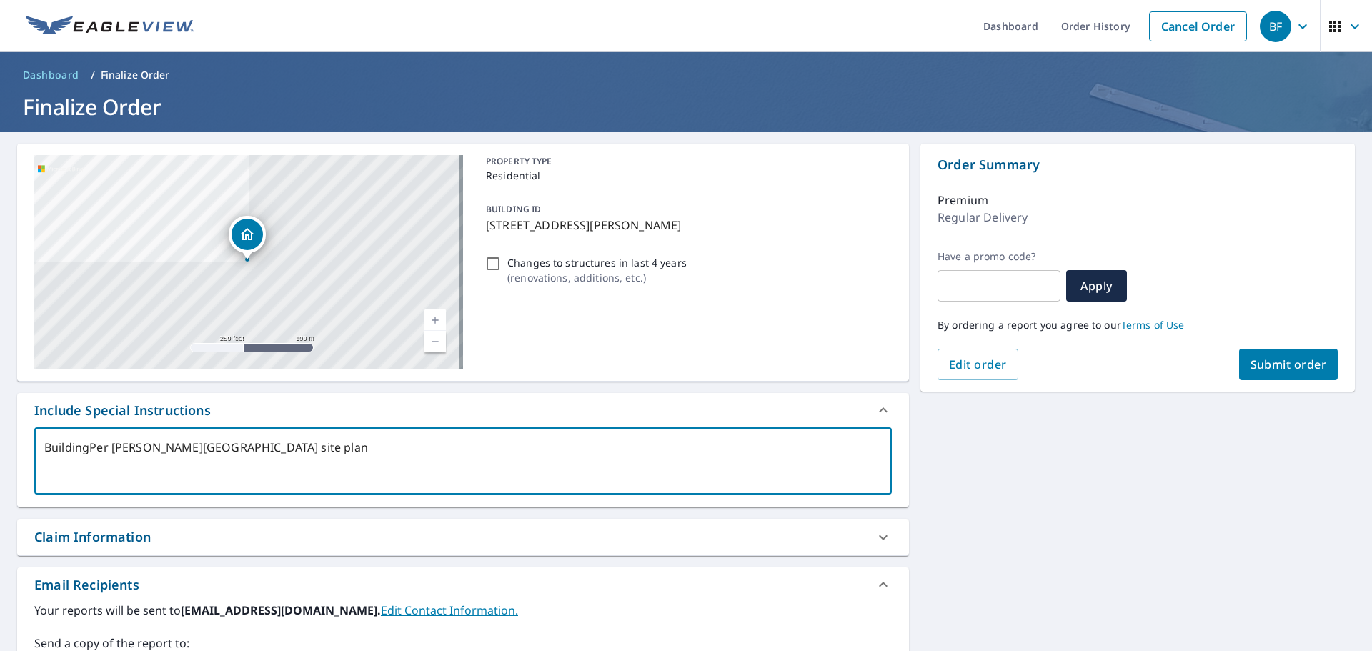
type textarea "Building Per [PERSON_NAME][GEOGRAPHIC_DATA] site plan"
type textarea "x"
type textarea "Building 1Per [PERSON_NAME][GEOGRAPHIC_DATA] site plan"
type textarea "x"
type textarea "Building [GEOGRAPHIC_DATA][PERSON_NAME] site plan"
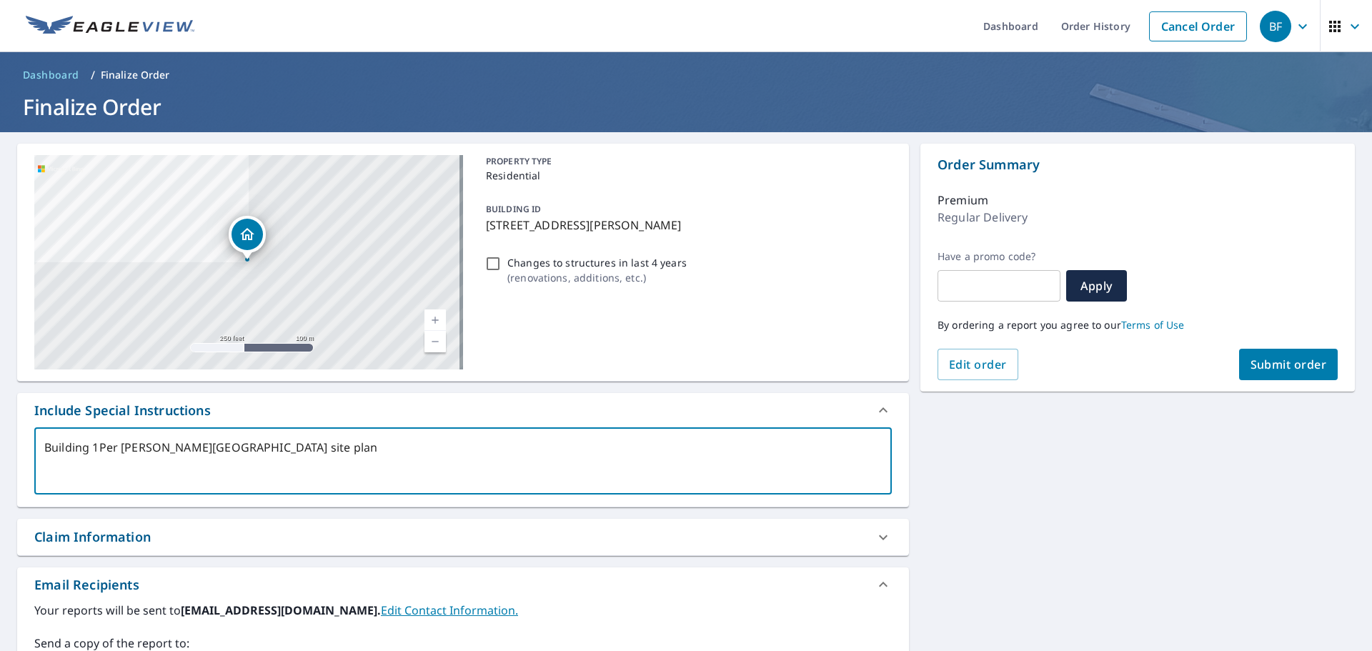
type textarea "x"
type textarea "Building [GEOGRAPHIC_DATA][PERSON_NAME] site plan"
type textarea "x"
type textarea "Building 14 -Per [PERSON_NAME][GEOGRAPHIC_DATA] site plan"
type textarea "x"
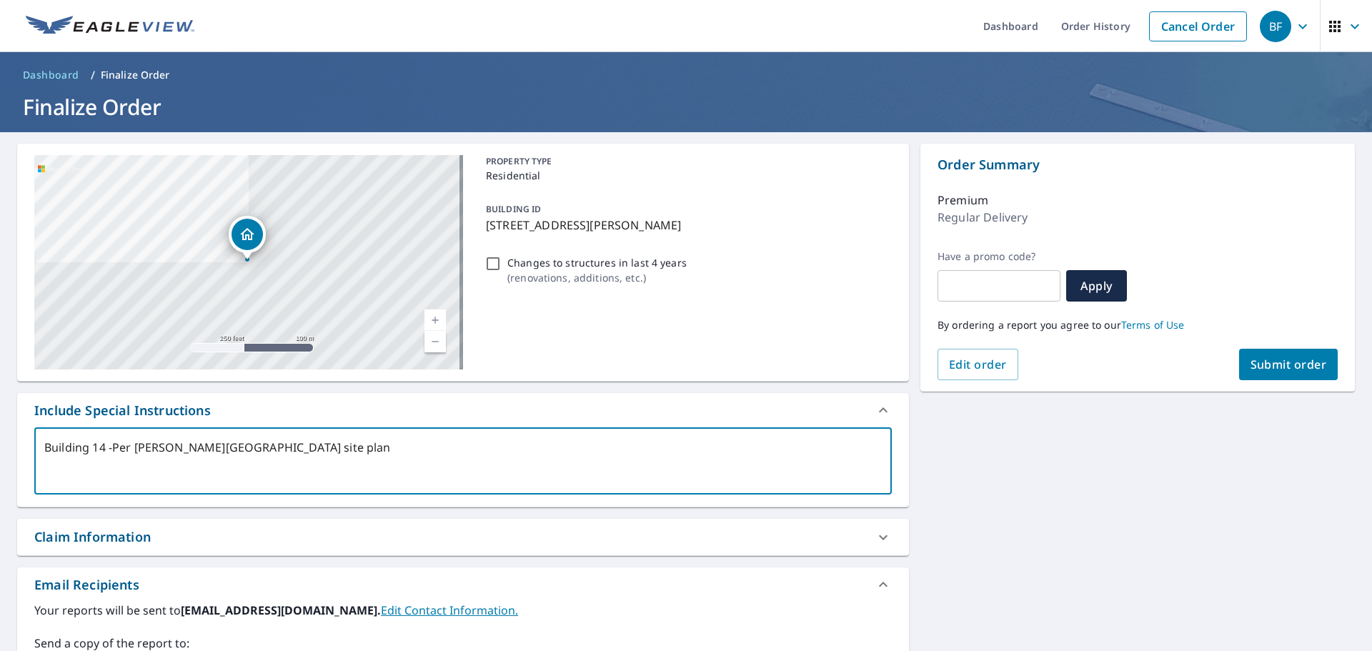
type textarea "Building 14 - Per [PERSON_NAME][GEOGRAPHIC_DATA] site plan"
type textarea "x"
type textarea "Building 14 - Per [PERSON_NAME][GEOGRAPHIC_DATA] site plan"
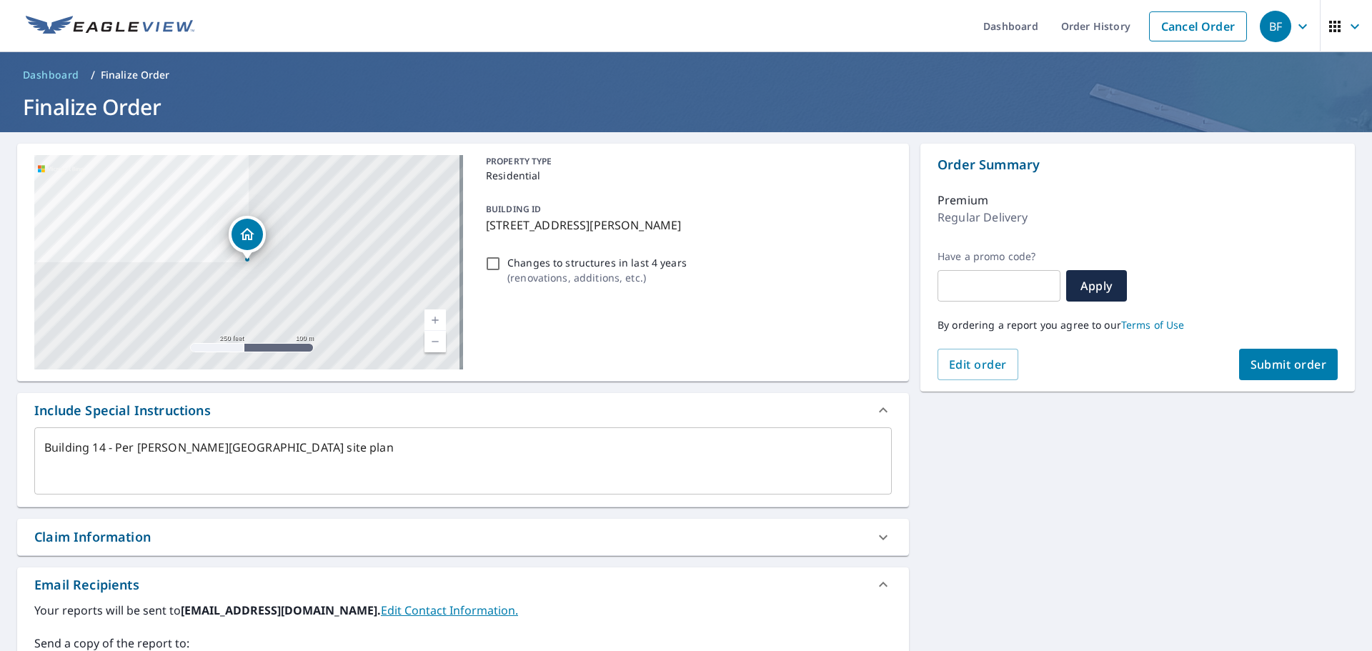
click at [702, 226] on p "[STREET_ADDRESS][PERSON_NAME]" at bounding box center [686, 225] width 400 height 17
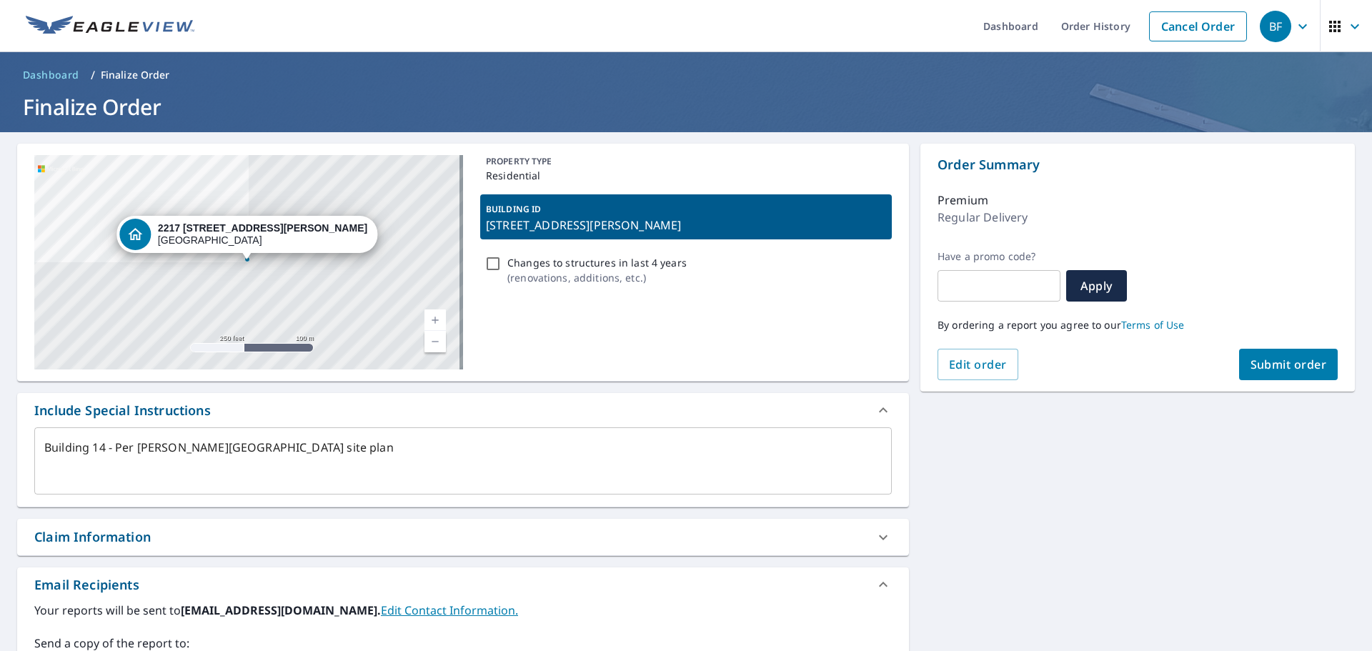
click at [532, 210] on p "BUILDING ID" at bounding box center [513, 209] width 55 height 12
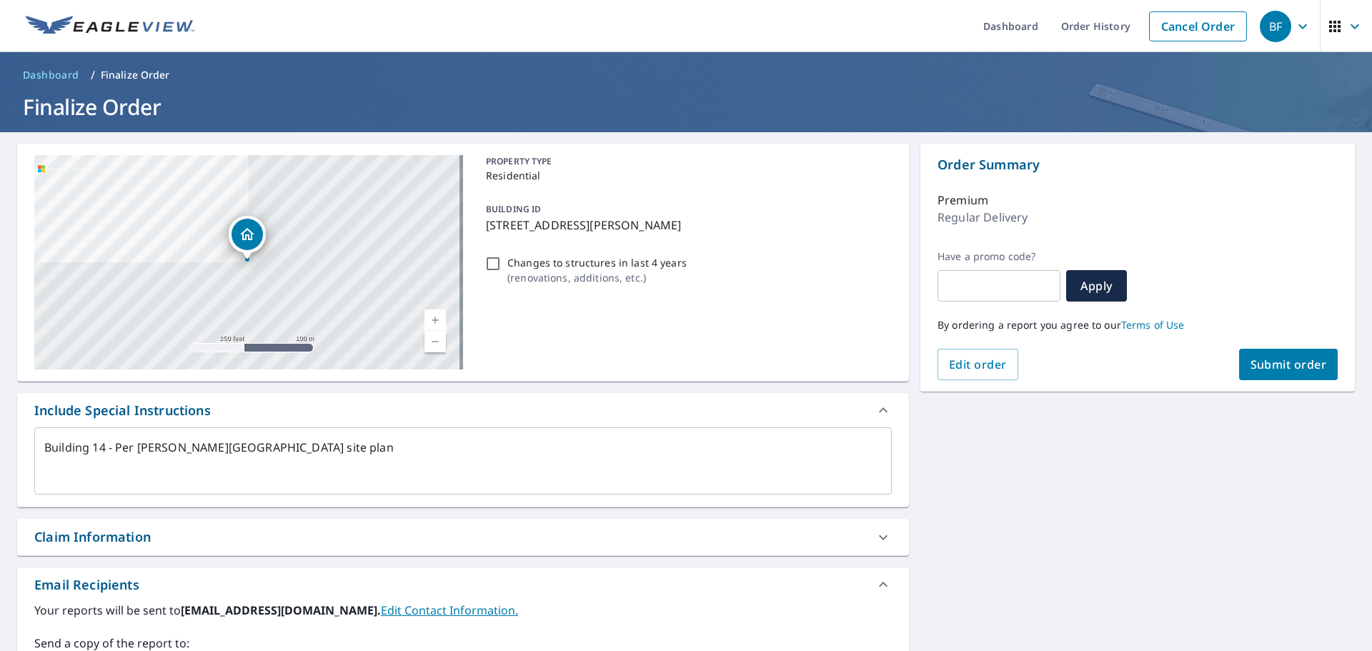
click at [543, 209] on div "BUILDING ID [STREET_ADDRESS][PERSON_NAME]" at bounding box center [686, 216] width 412 height 45
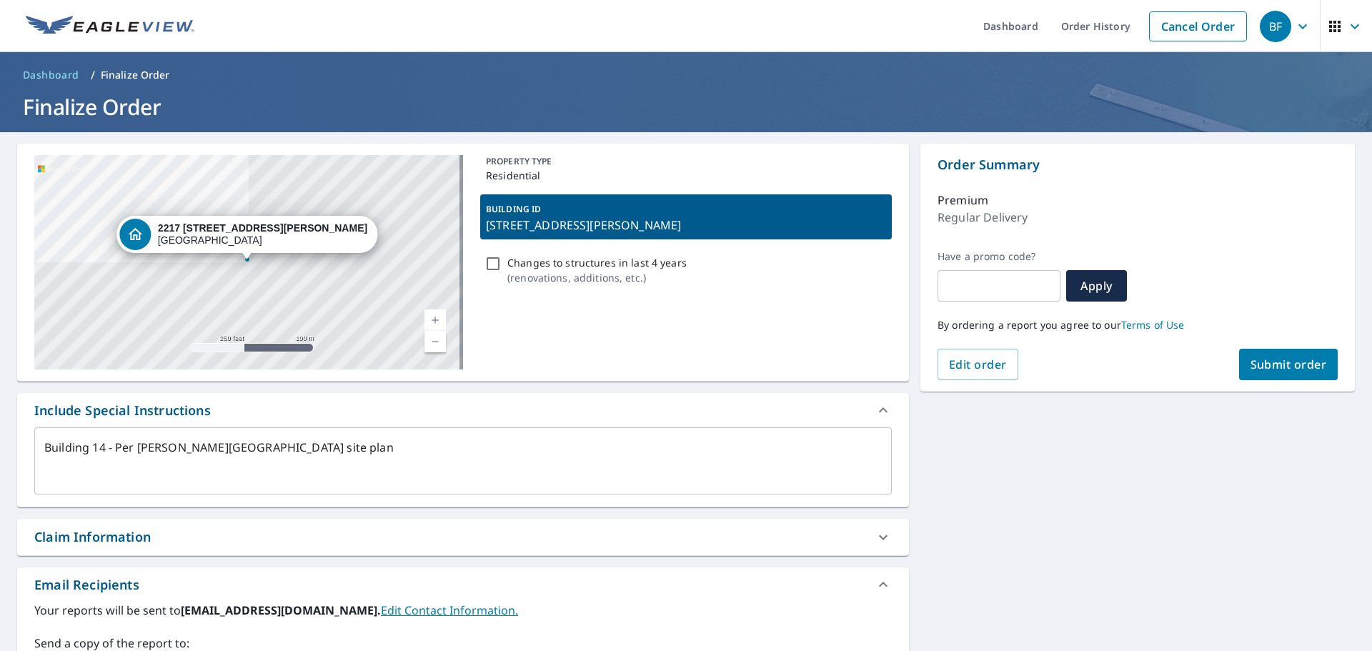
click at [543, 209] on div "BUILDING ID [STREET_ADDRESS][PERSON_NAME]" at bounding box center [686, 216] width 412 height 45
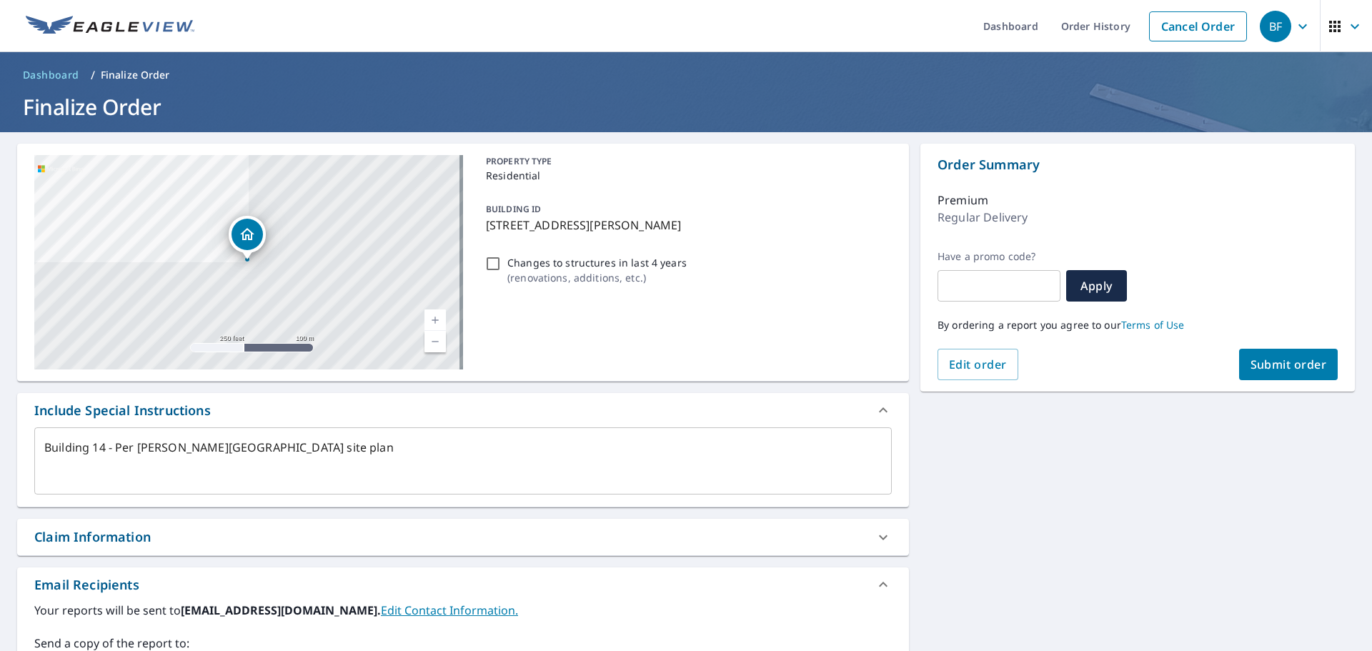
click at [543, 209] on div "BUILDING ID [STREET_ADDRESS][PERSON_NAME]" at bounding box center [686, 216] width 412 height 45
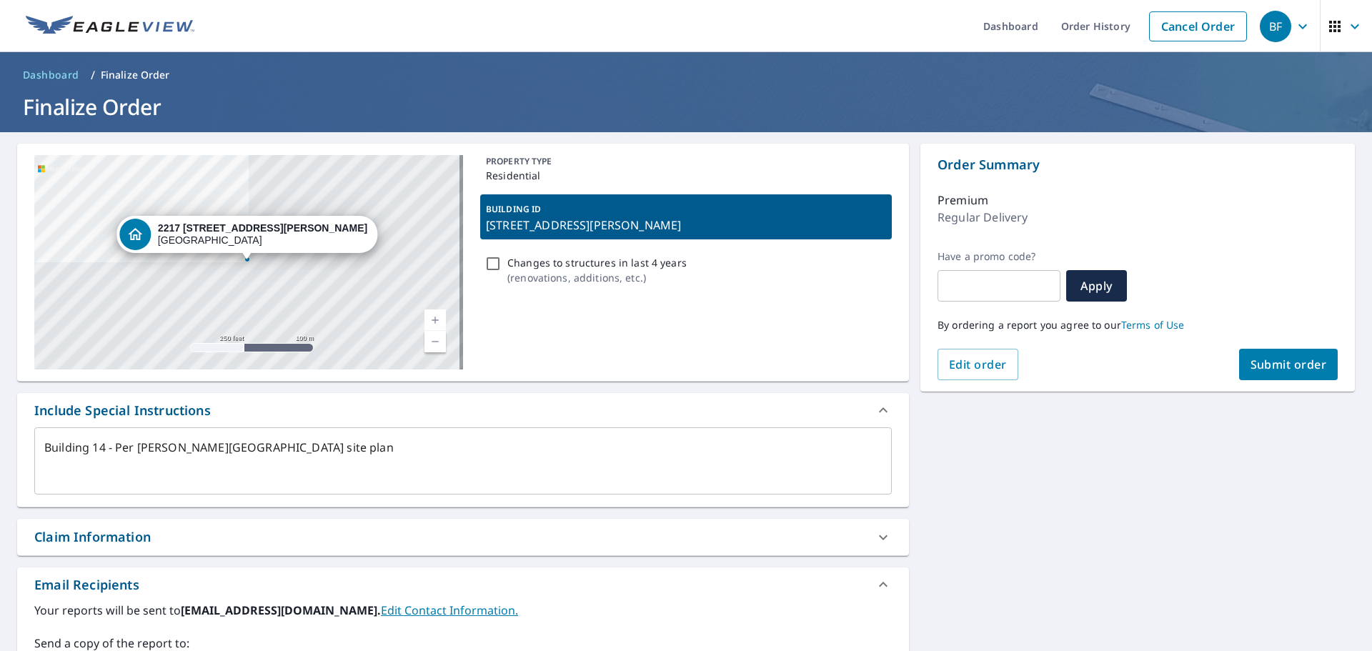
drag, startPoint x: 579, startPoint y: 210, endPoint x: 273, endPoint y: 235, distance: 306.8
drag, startPoint x: 273, startPoint y: 235, endPoint x: 599, endPoint y: 335, distance: 340.8
click at [599, 335] on div "PROPERTY TYPE Residential BUILDING ID 2217 [STREET_ADDRESS][PERSON_NAME] Change…" at bounding box center [686, 262] width 412 height 214
type textarea "x"
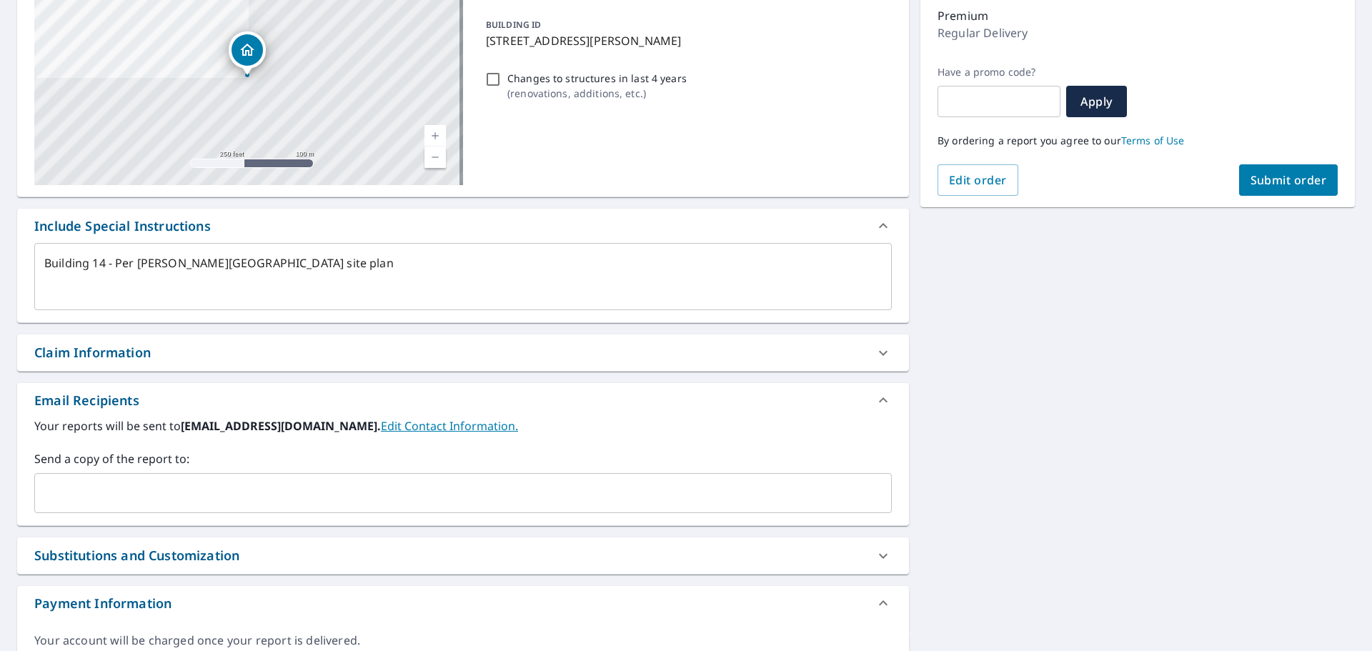
scroll to position [214, 0]
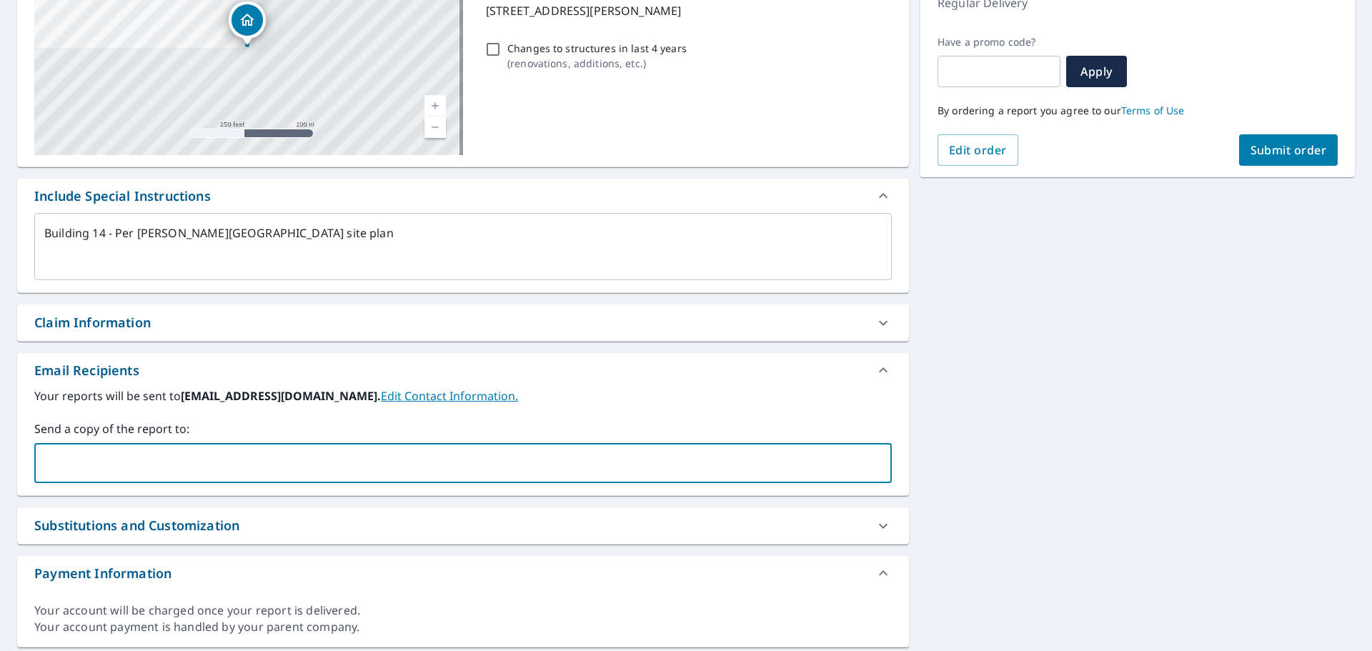
click at [390, 469] on input "text" at bounding box center [452, 462] width 823 height 27
type input "[PERSON_NAME][EMAIL_ADDRESS][DOMAIN_NAME]"
type textarea "x"
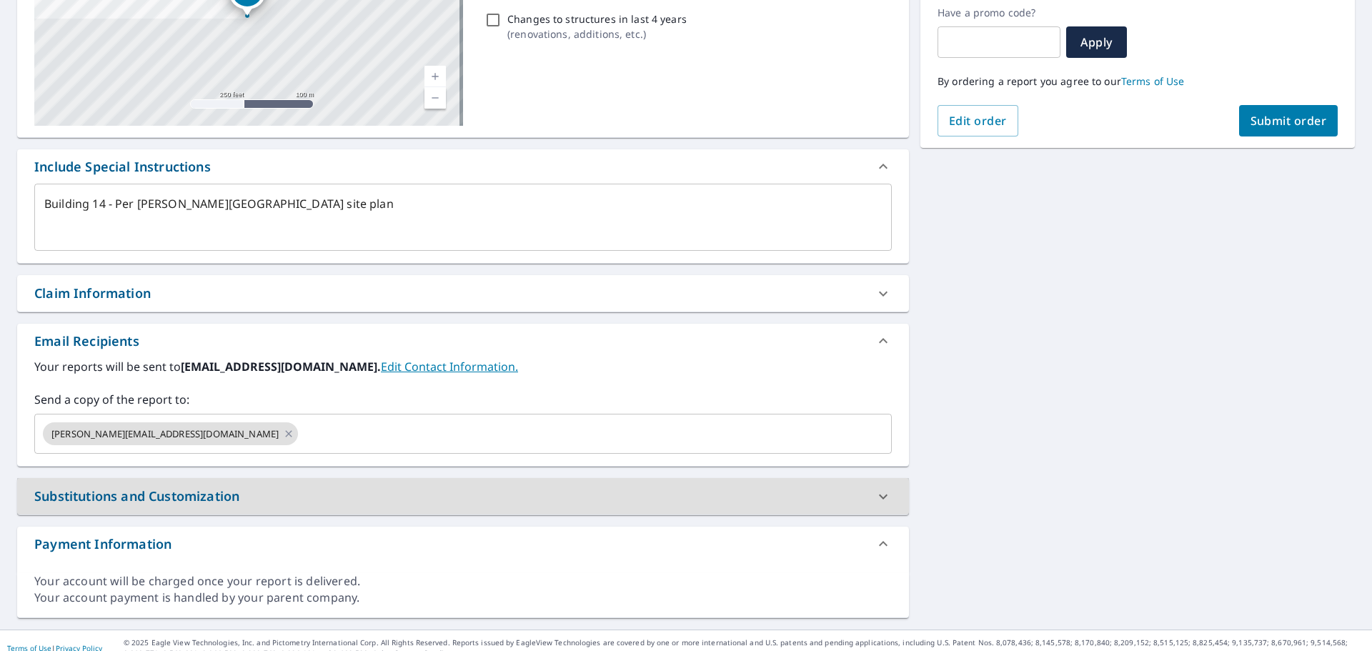
scroll to position [259, 0]
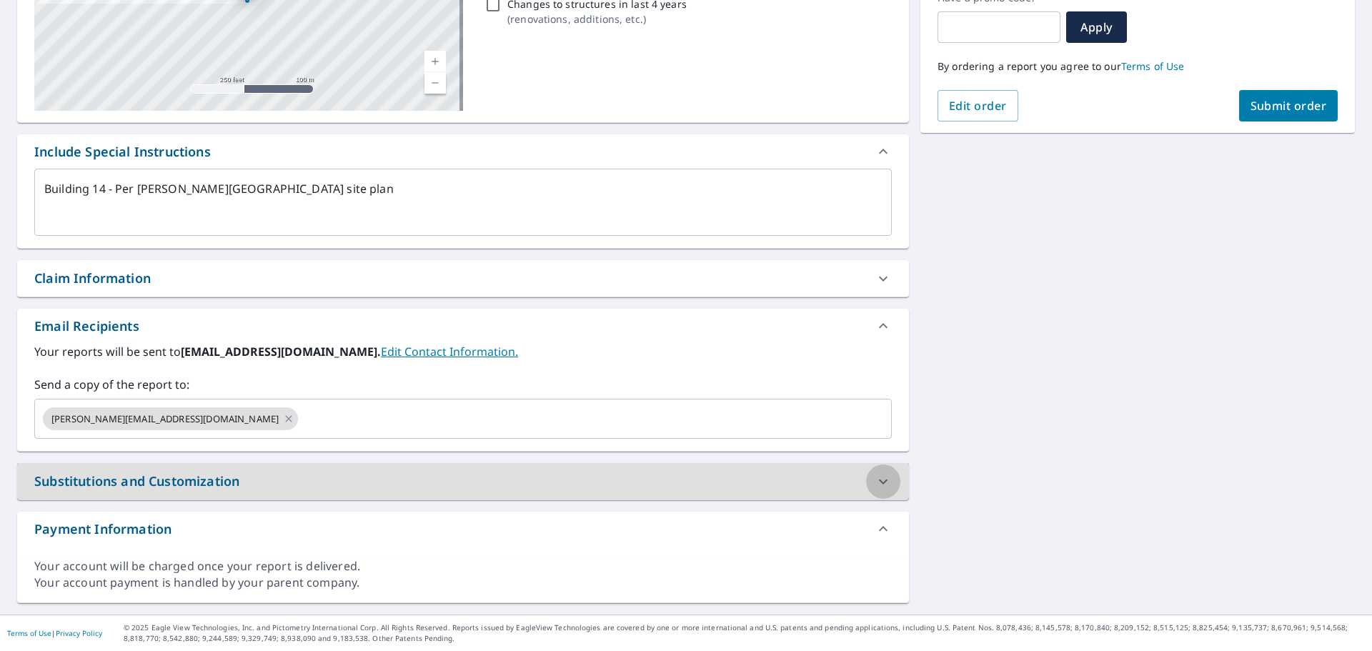
click at [876, 479] on icon at bounding box center [883, 481] width 17 height 17
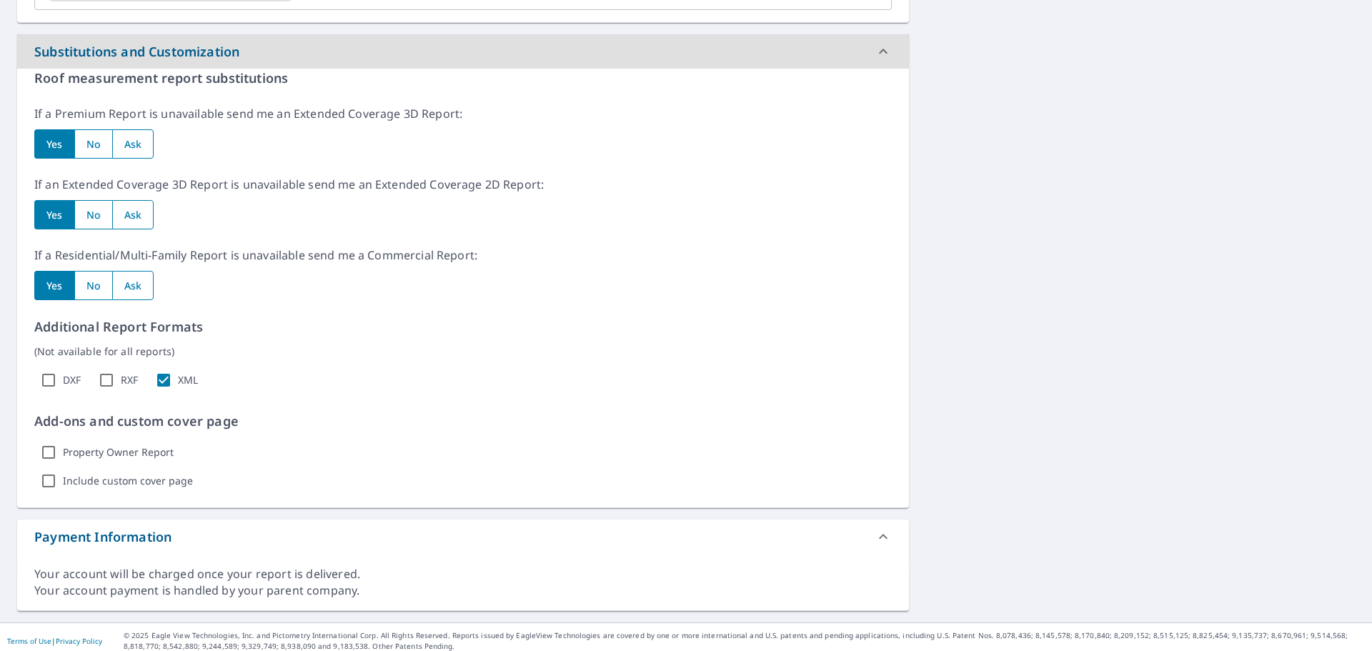
scroll to position [695, 0]
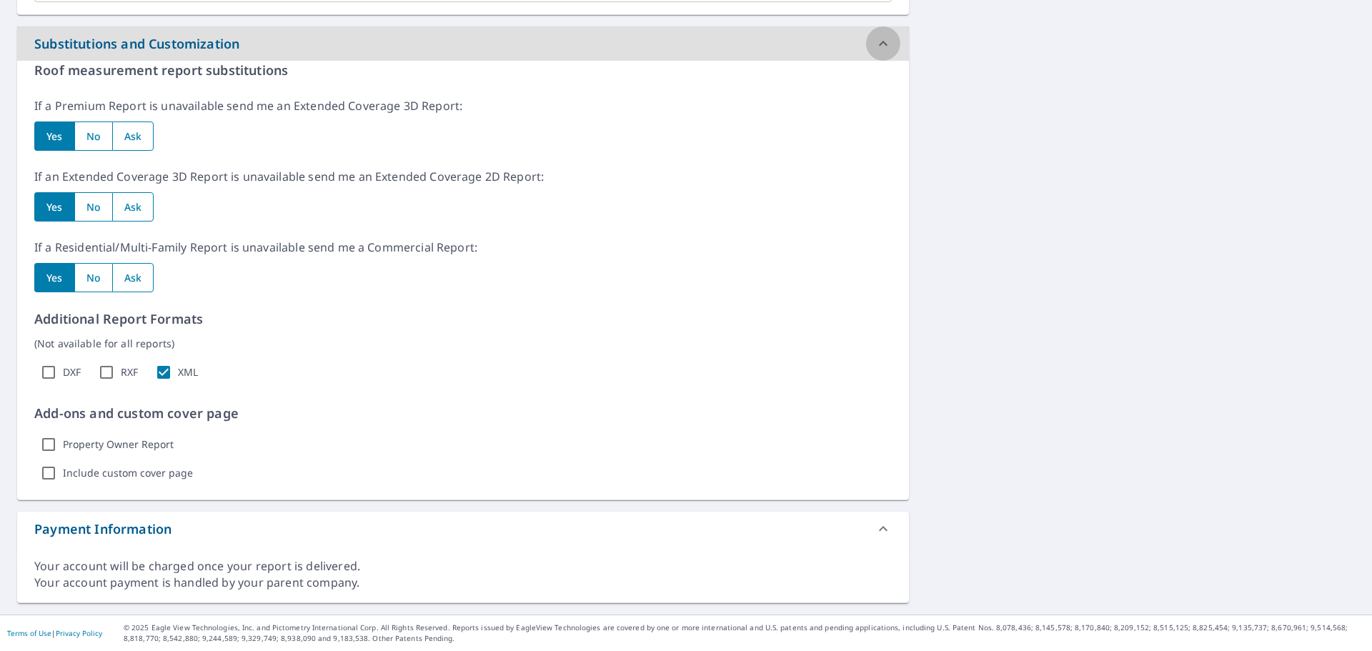
click at [879, 44] on icon at bounding box center [883, 43] width 9 height 5
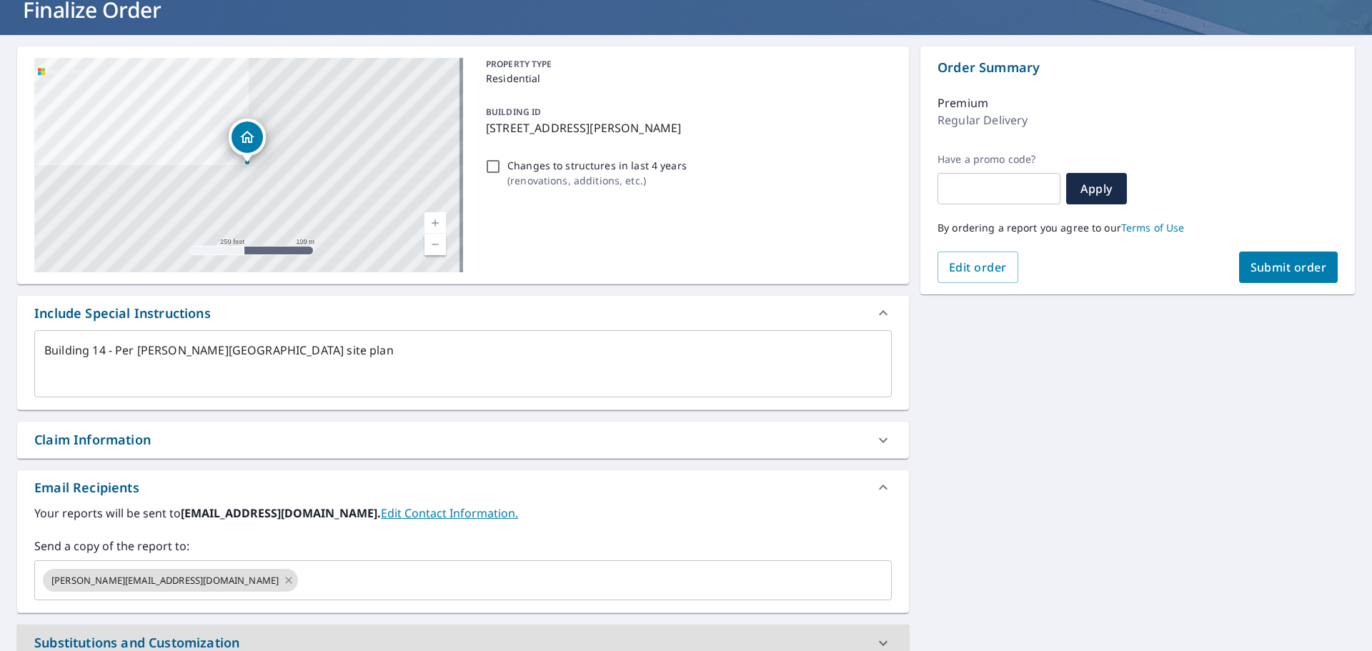
scroll to position [0, 0]
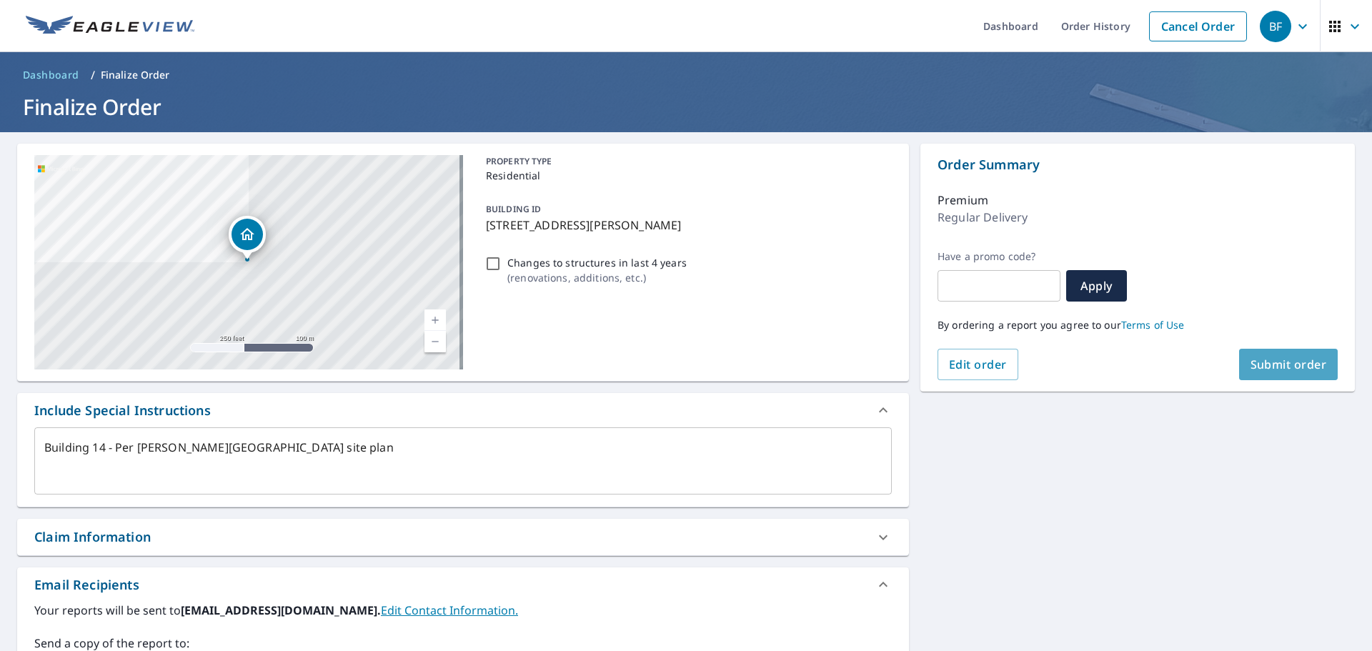
click at [1269, 367] on span "Submit order" at bounding box center [1288, 365] width 76 height 16
type textarea "x"
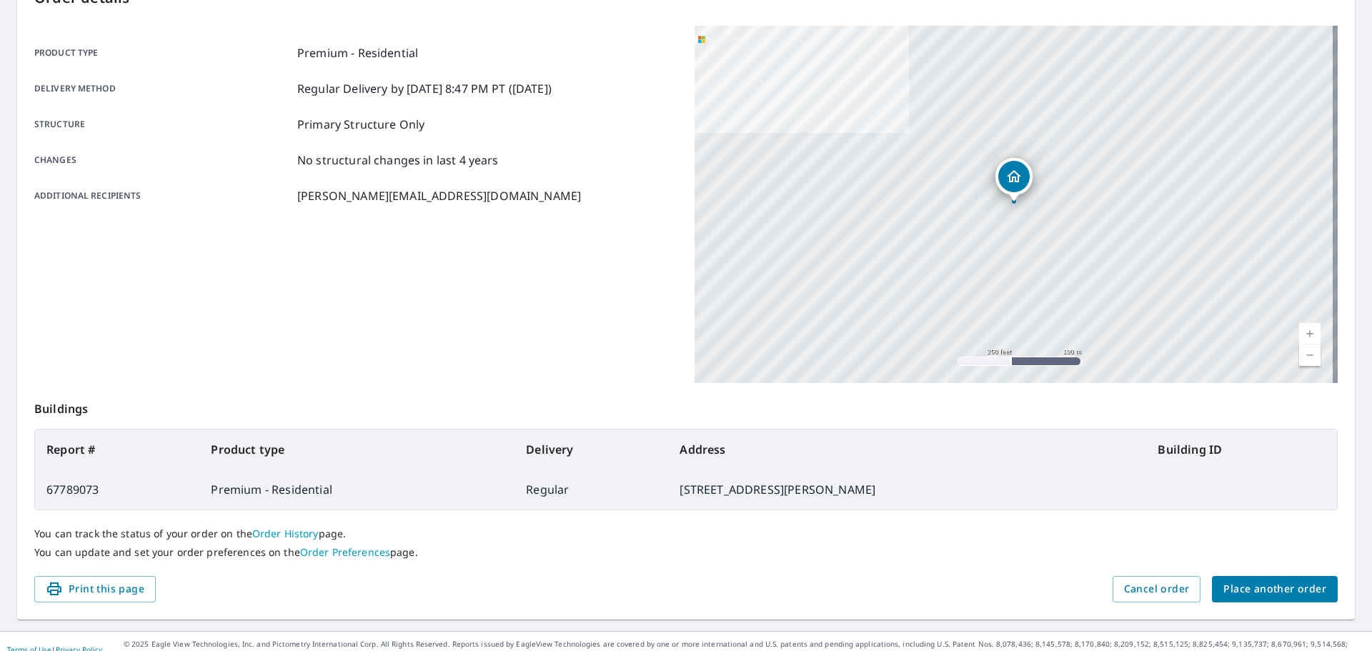
scroll to position [190, 0]
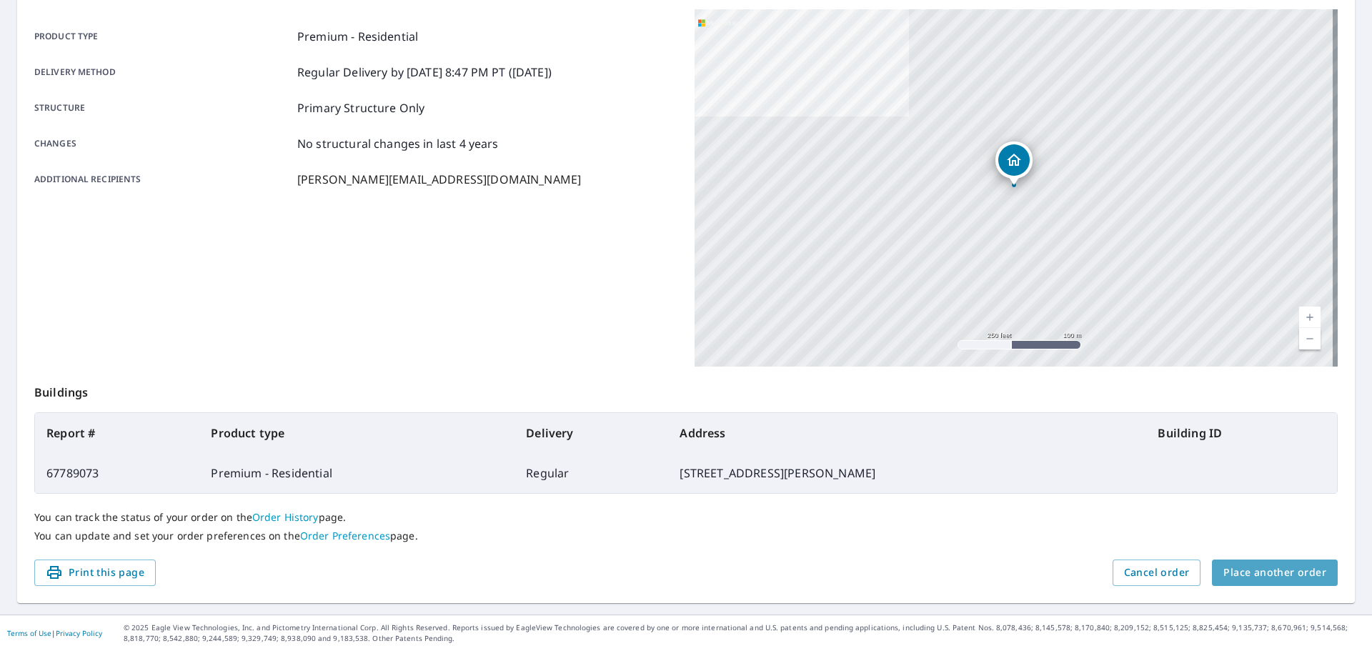
click at [1268, 574] on span "Place another order" at bounding box center [1274, 573] width 103 height 18
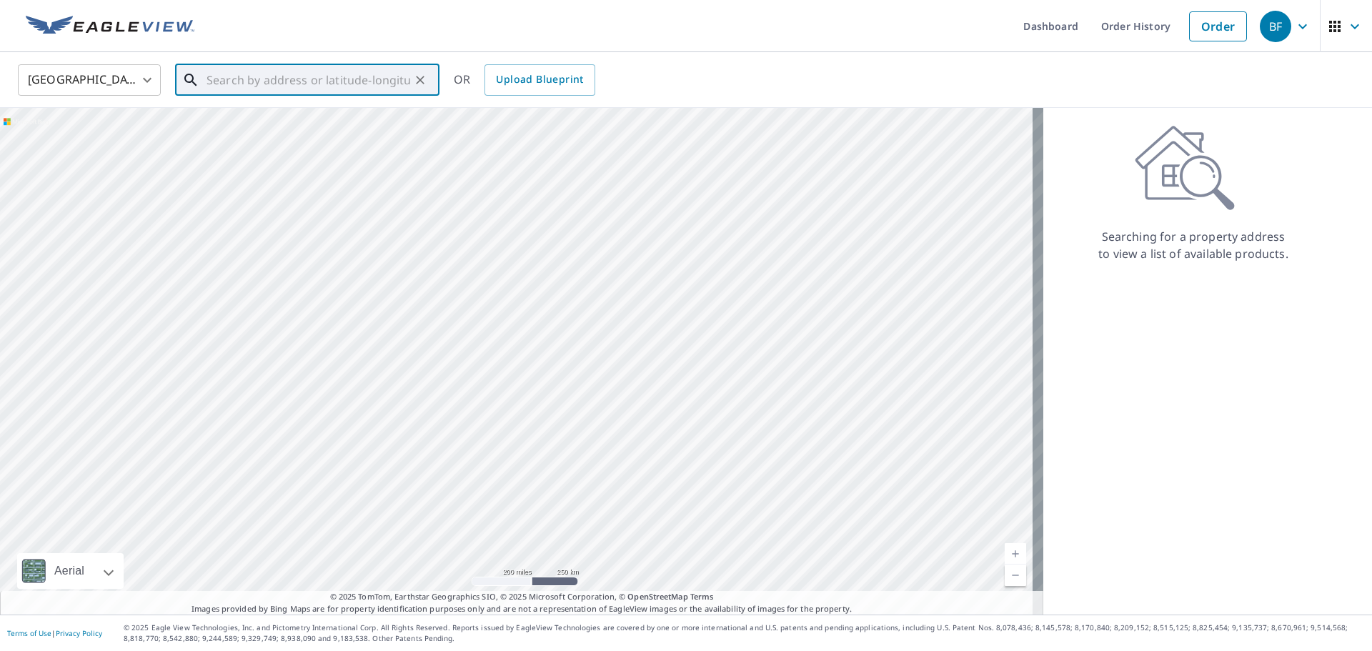
click at [301, 84] on input "text" at bounding box center [309, 80] width 204 height 40
click at [273, 119] on span "[STREET_ADDRESS][PERSON_NAME]" at bounding box center [316, 121] width 224 height 17
type input "[STREET_ADDRESS][PERSON_NAME]"
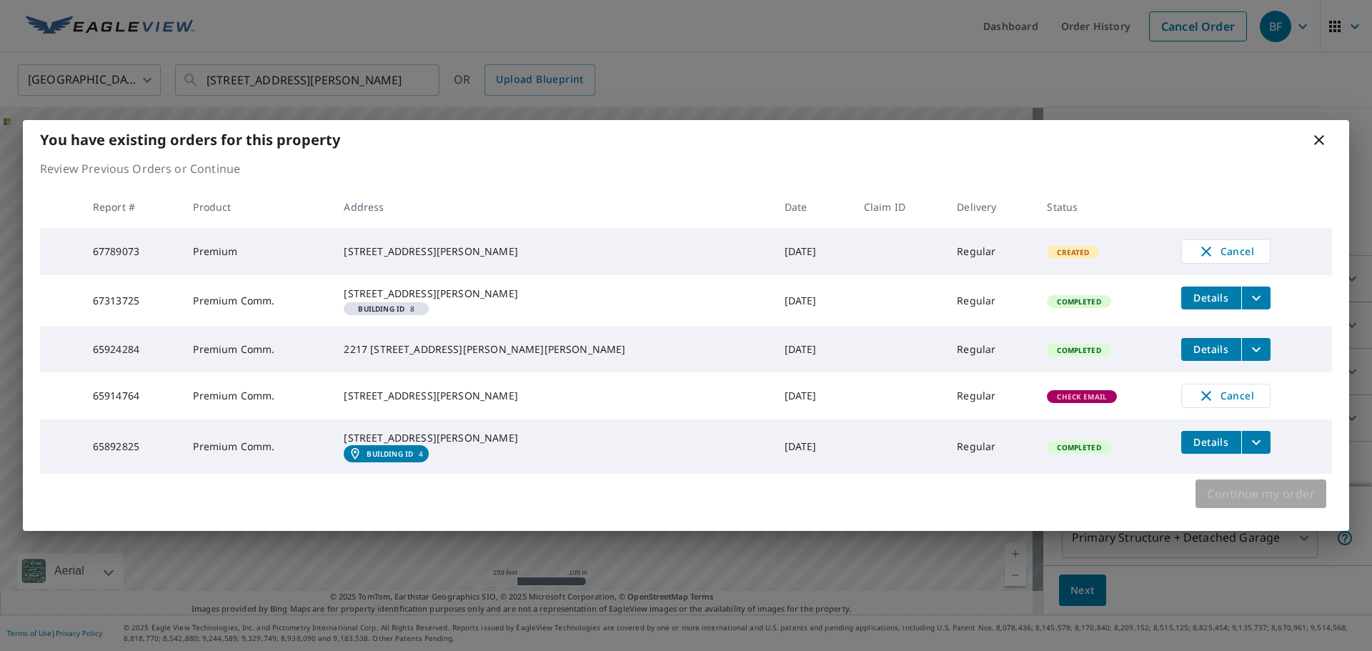
click at [1245, 504] on span "Continue my order" at bounding box center [1261, 494] width 108 height 20
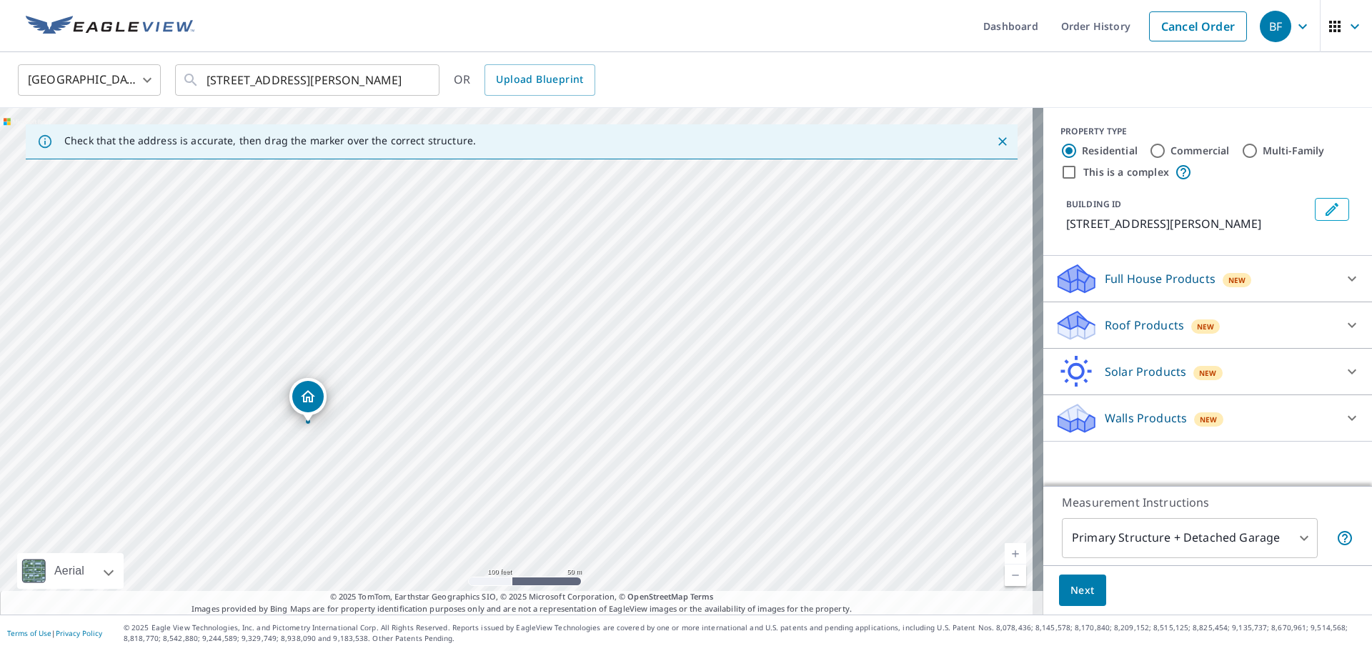
drag, startPoint x: 512, startPoint y: 361, endPoint x: 307, endPoint y: 422, distance: 214.1
click at [1347, 327] on icon at bounding box center [1351, 325] width 17 height 17
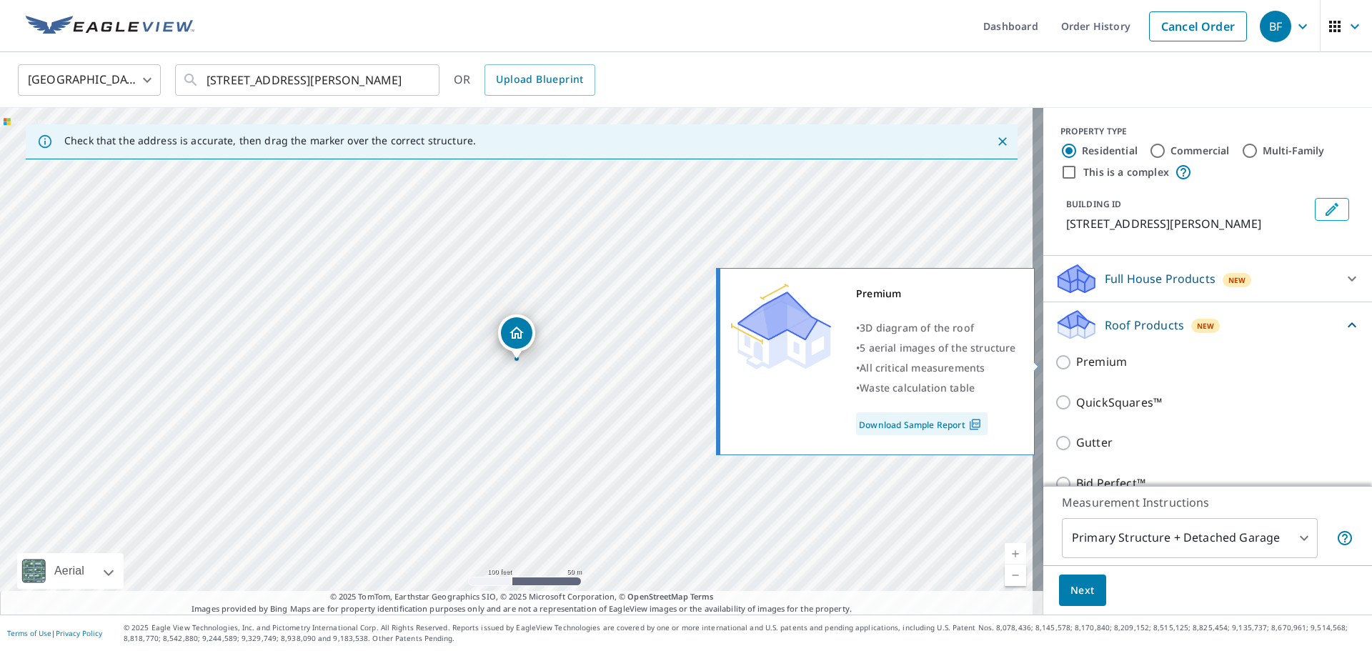
click at [1055, 364] on input "Premium" at bounding box center [1065, 362] width 21 height 17
checkbox input "true"
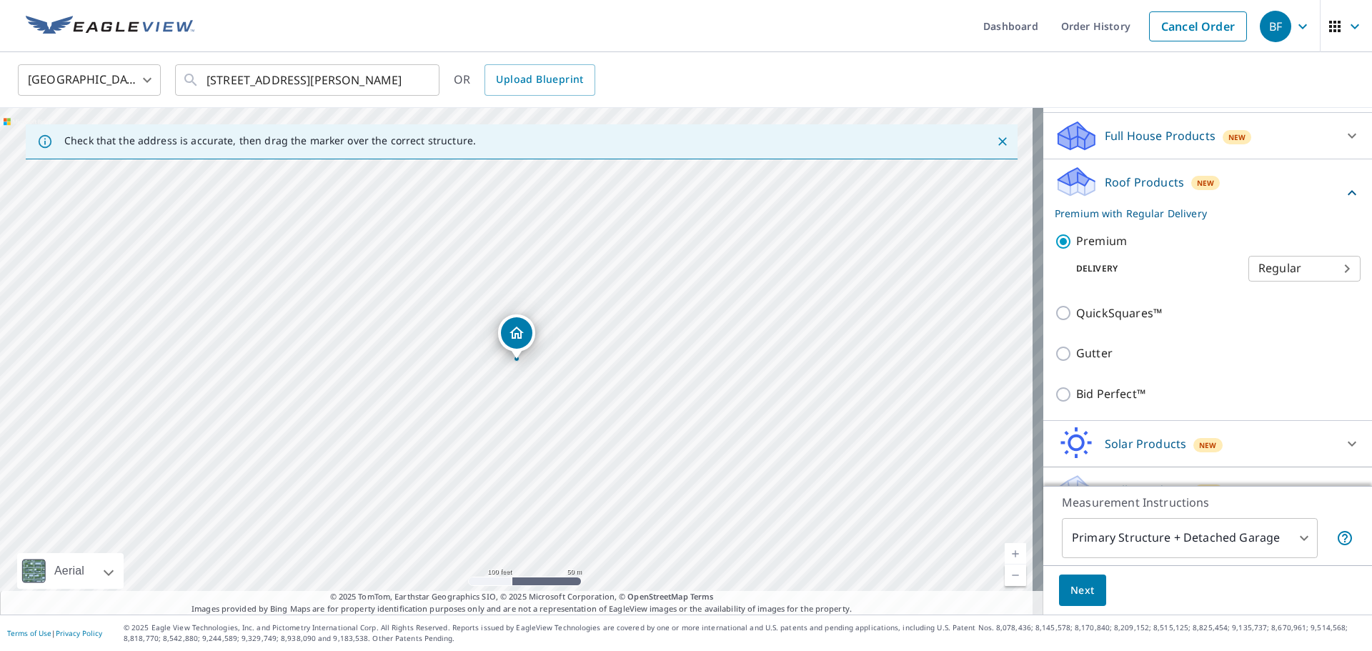
scroll to position [171, 0]
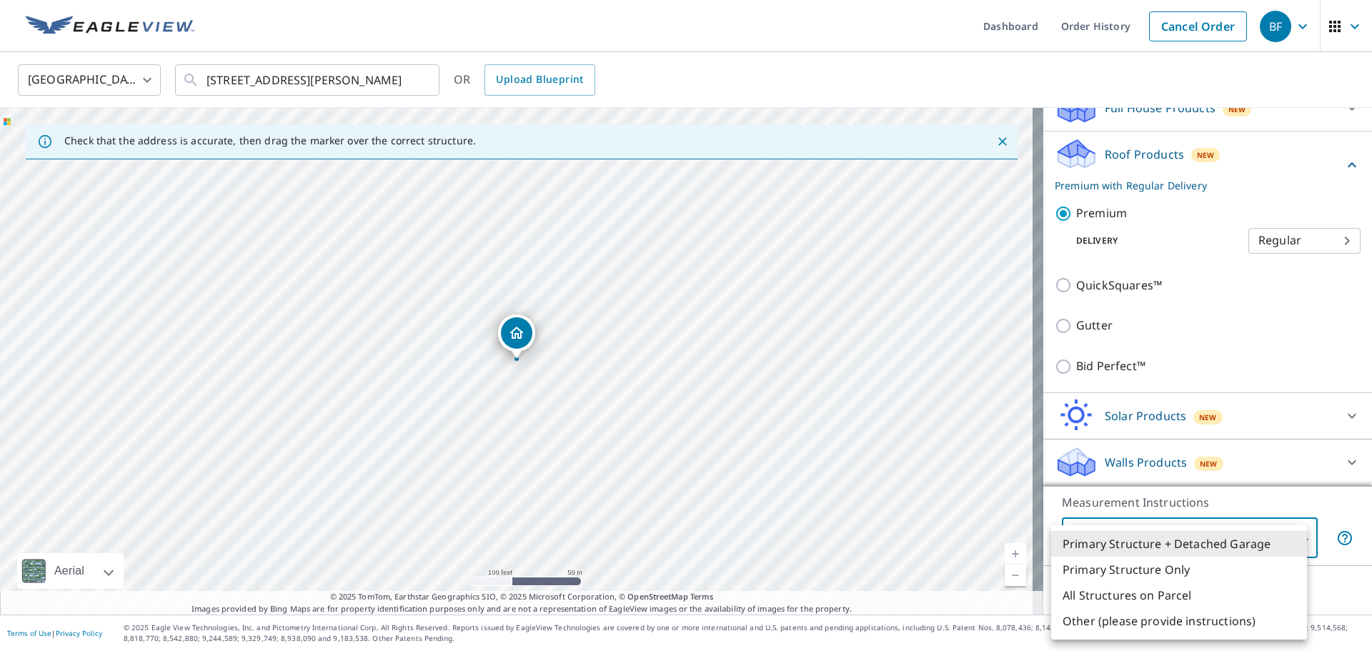
click at [1293, 537] on body "BF BF Dashboard Order History Cancel Order BF [GEOGRAPHIC_DATA] [GEOGRAPHIC_DAT…" at bounding box center [686, 325] width 1372 height 651
click at [1131, 572] on li "Primary Structure Only" at bounding box center [1179, 570] width 256 height 26
type input "2"
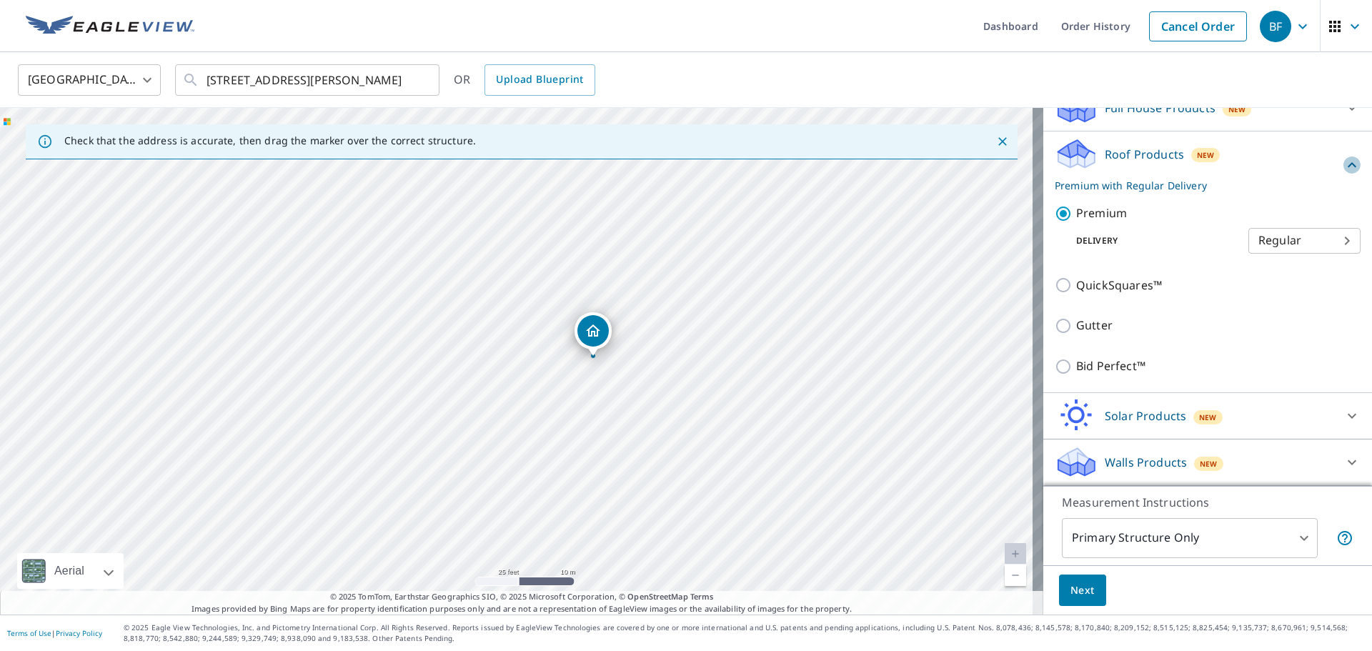
click at [1343, 166] on icon at bounding box center [1351, 164] width 17 height 17
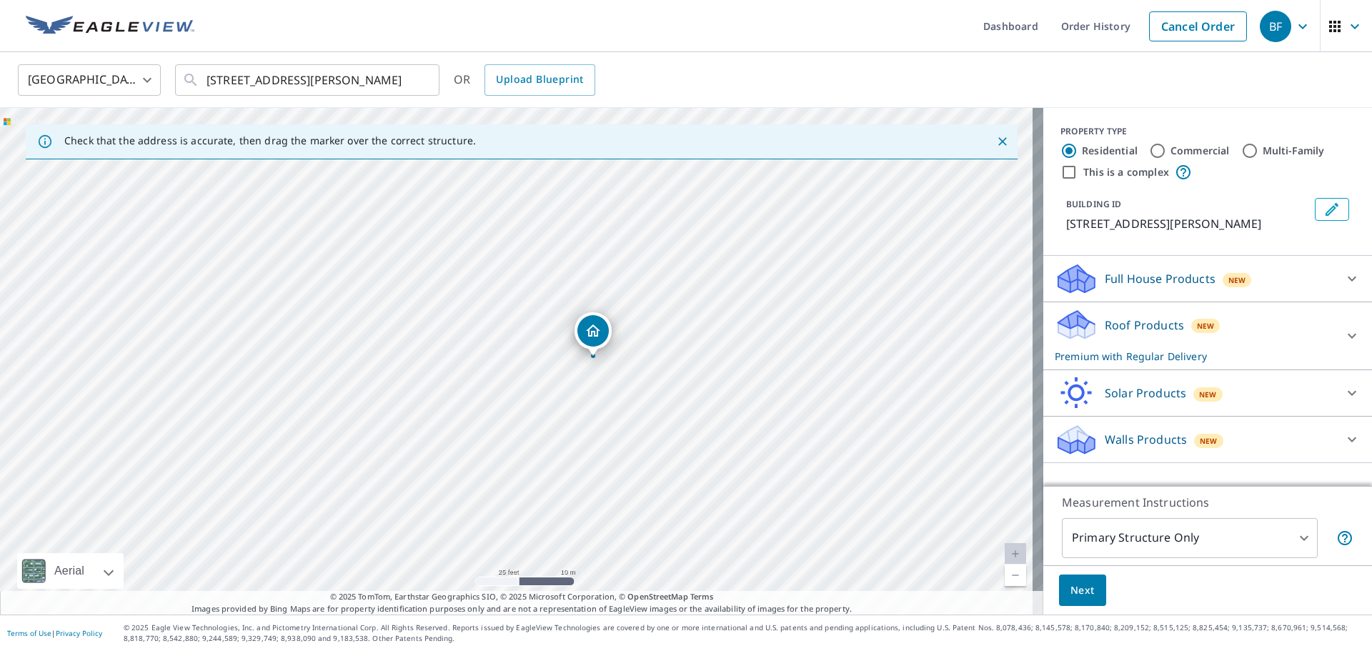
scroll to position [0, 0]
click at [1070, 591] on span "Next" at bounding box center [1082, 591] width 24 height 18
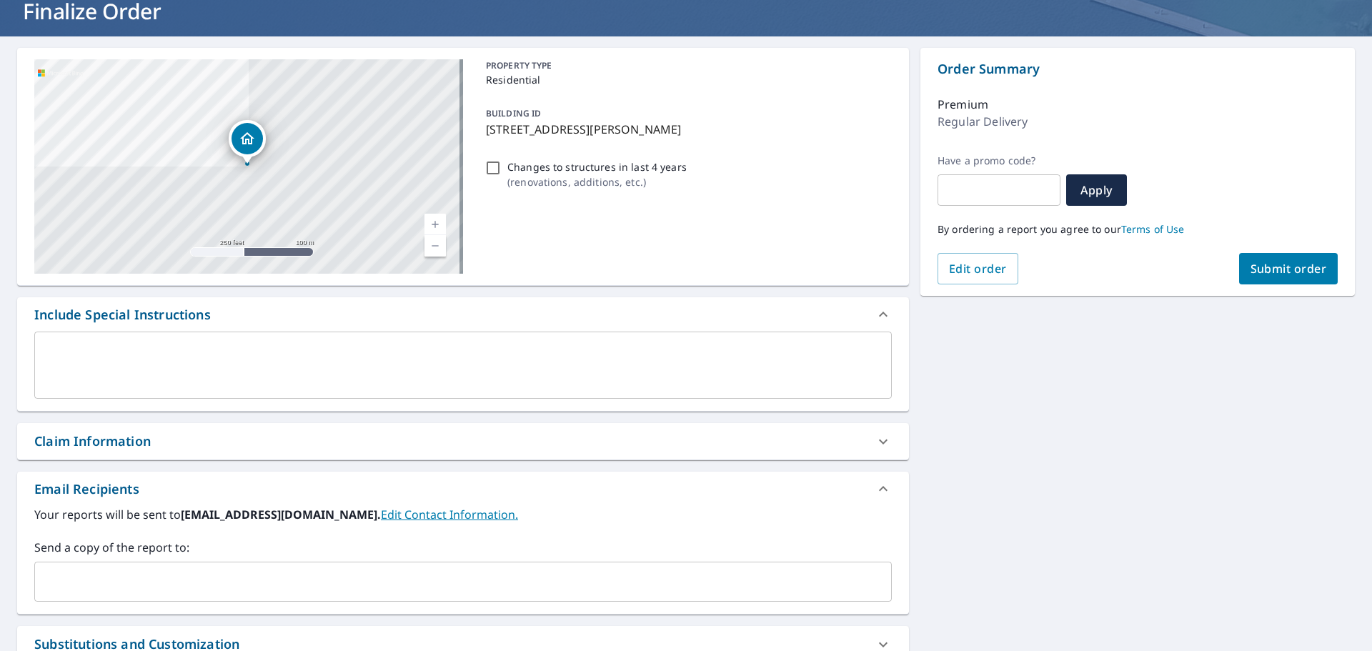
scroll to position [214, 0]
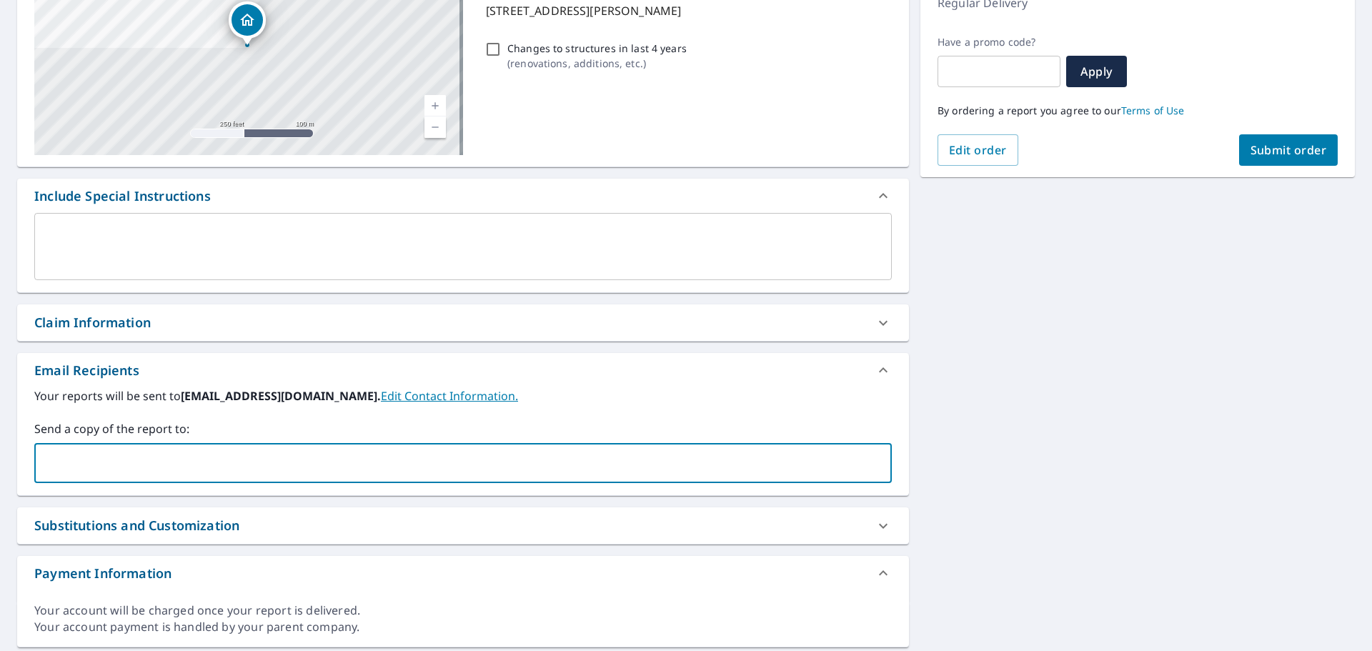
click at [343, 472] on input "text" at bounding box center [452, 462] width 823 height 27
type input "[PERSON_NAME][EMAIL_ADDRESS][DOMAIN_NAME]"
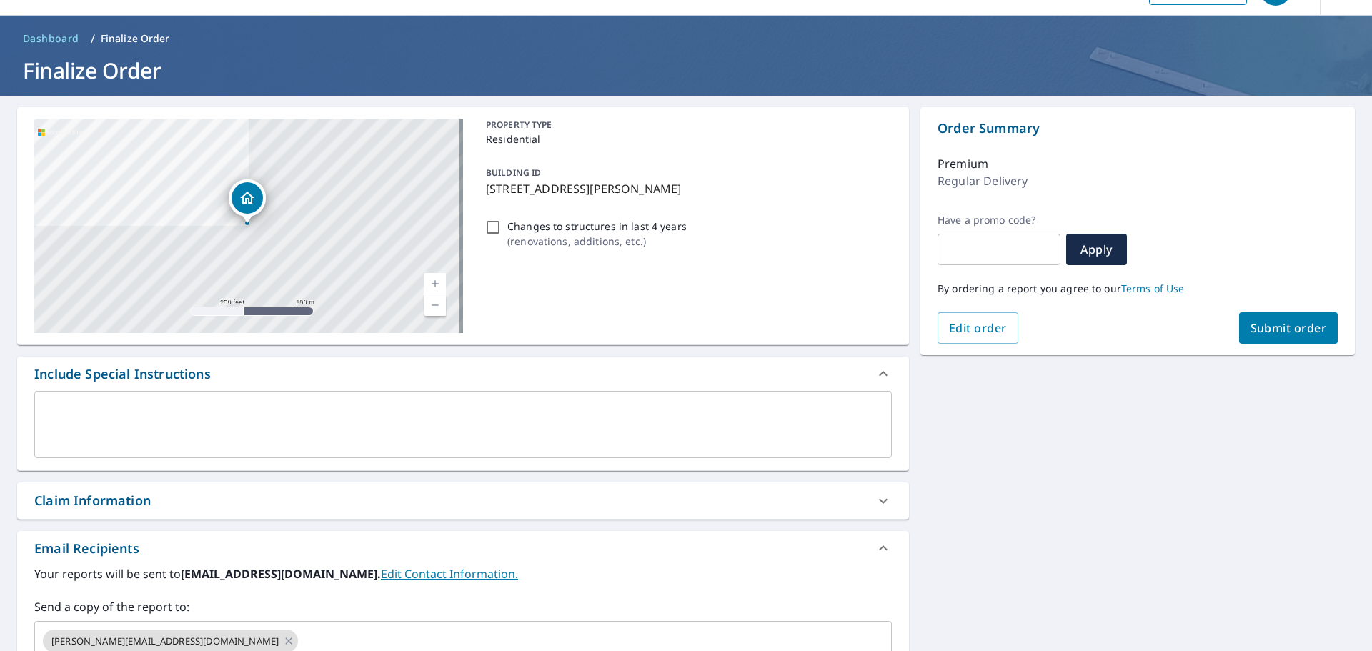
scroll to position [0, 0]
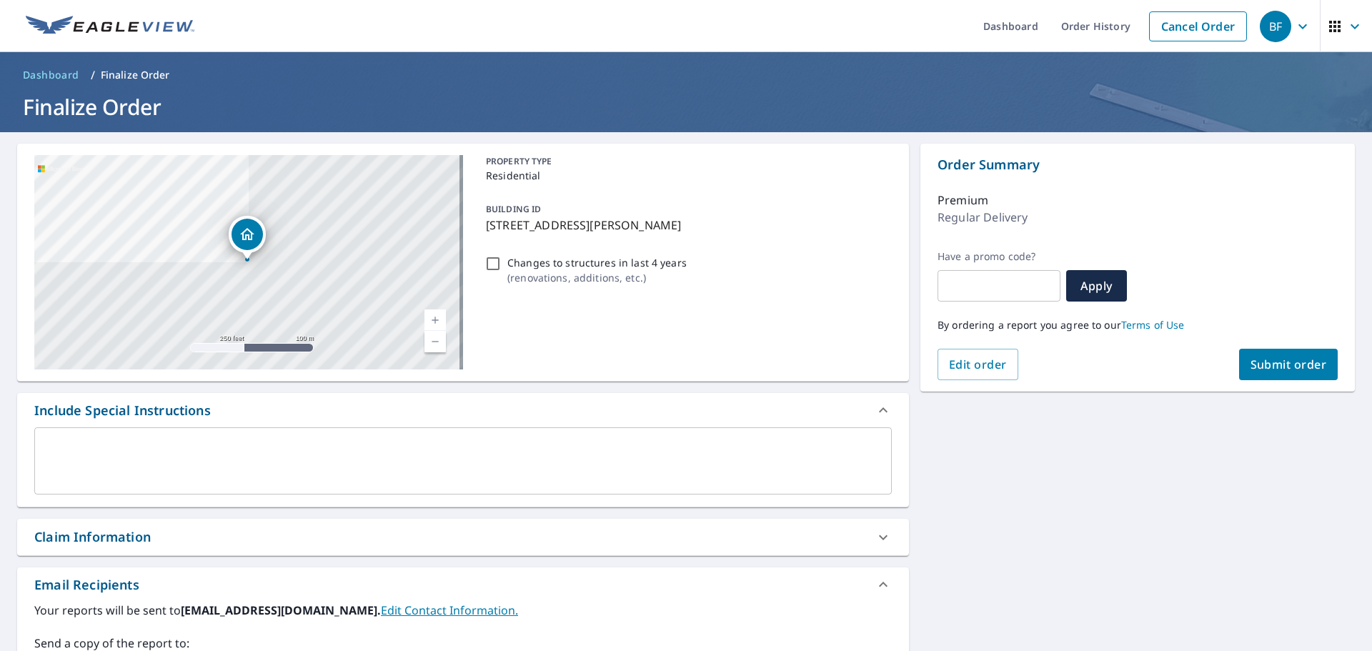
click at [499, 451] on textarea at bounding box center [462, 461] width 837 height 41
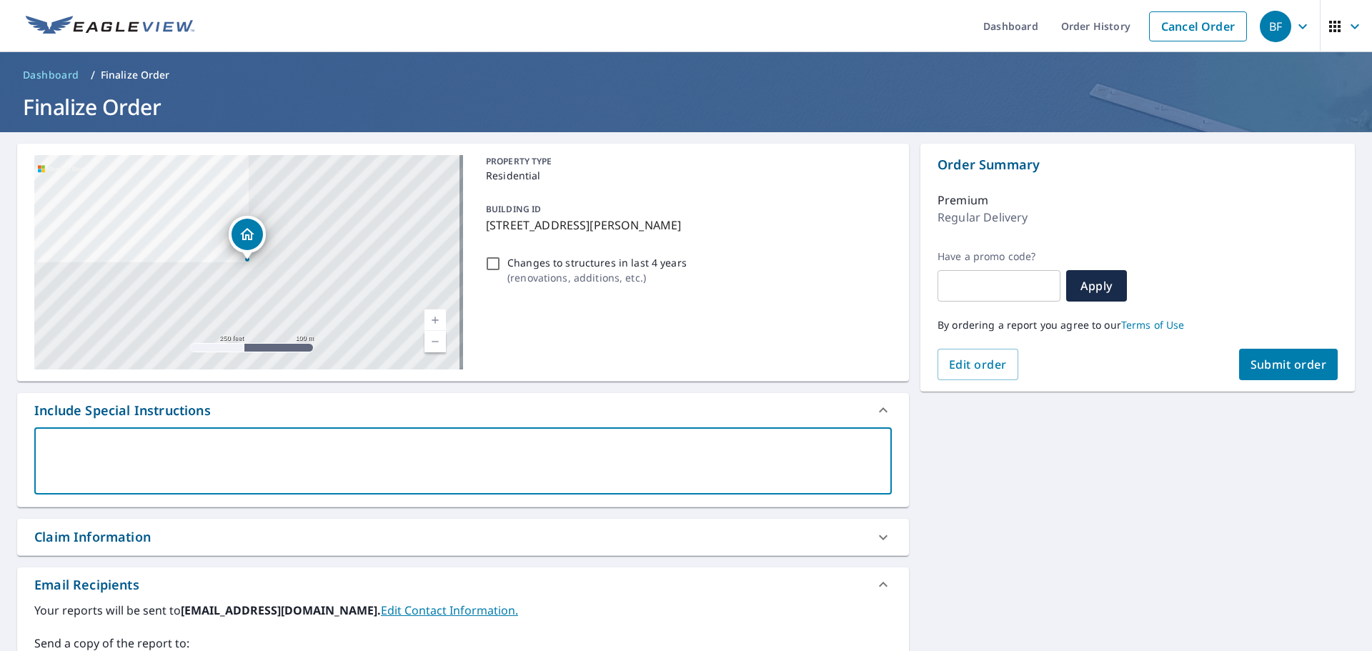
type textarea "B"
type textarea "x"
type textarea "Bu"
type textarea "x"
type textarea "[PERSON_NAME]"
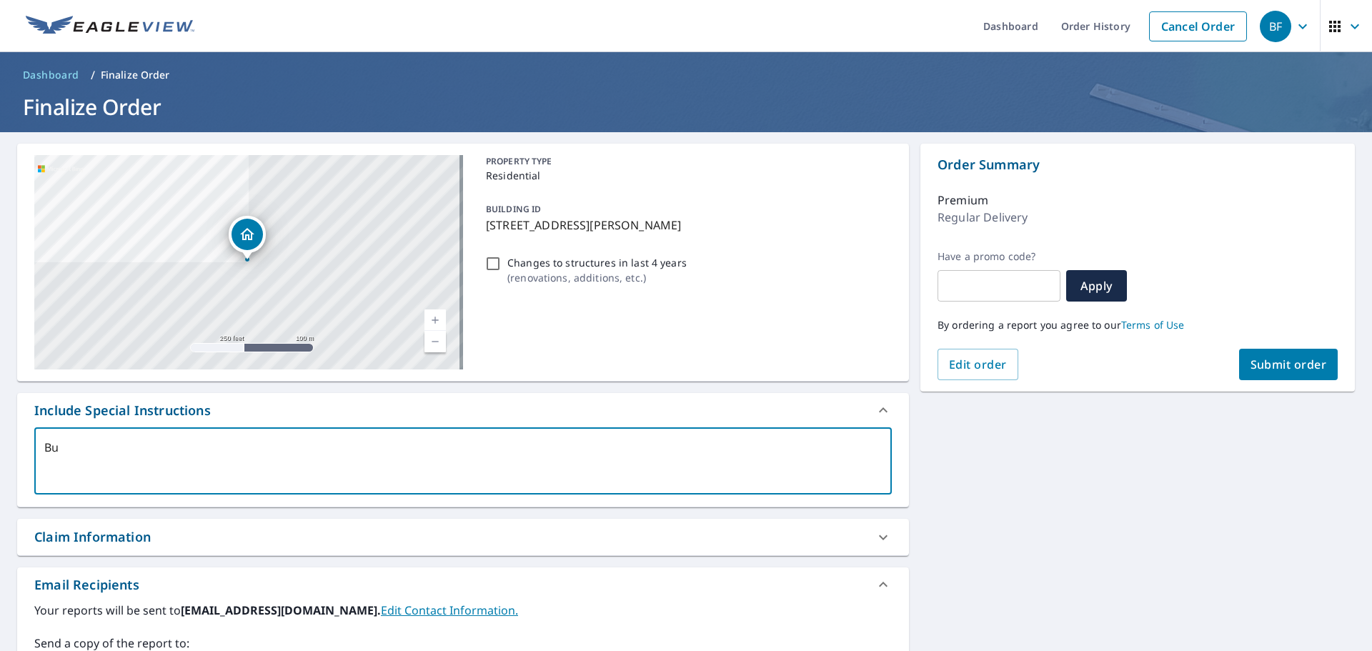
type textarea "x"
type textarea "Buil"
type textarea "x"
type textarea "Build"
type textarea "x"
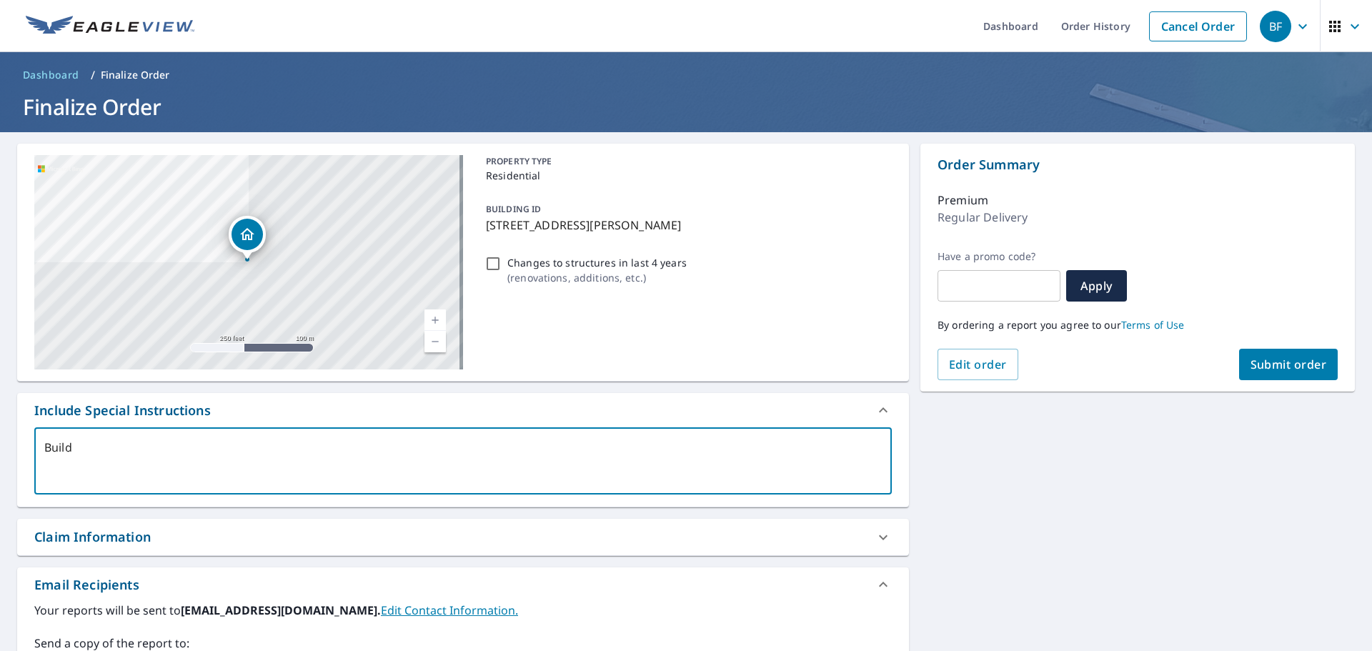
type textarea "Buildi"
type textarea "x"
type textarea "Buildin"
type textarea "x"
type textarea "Building"
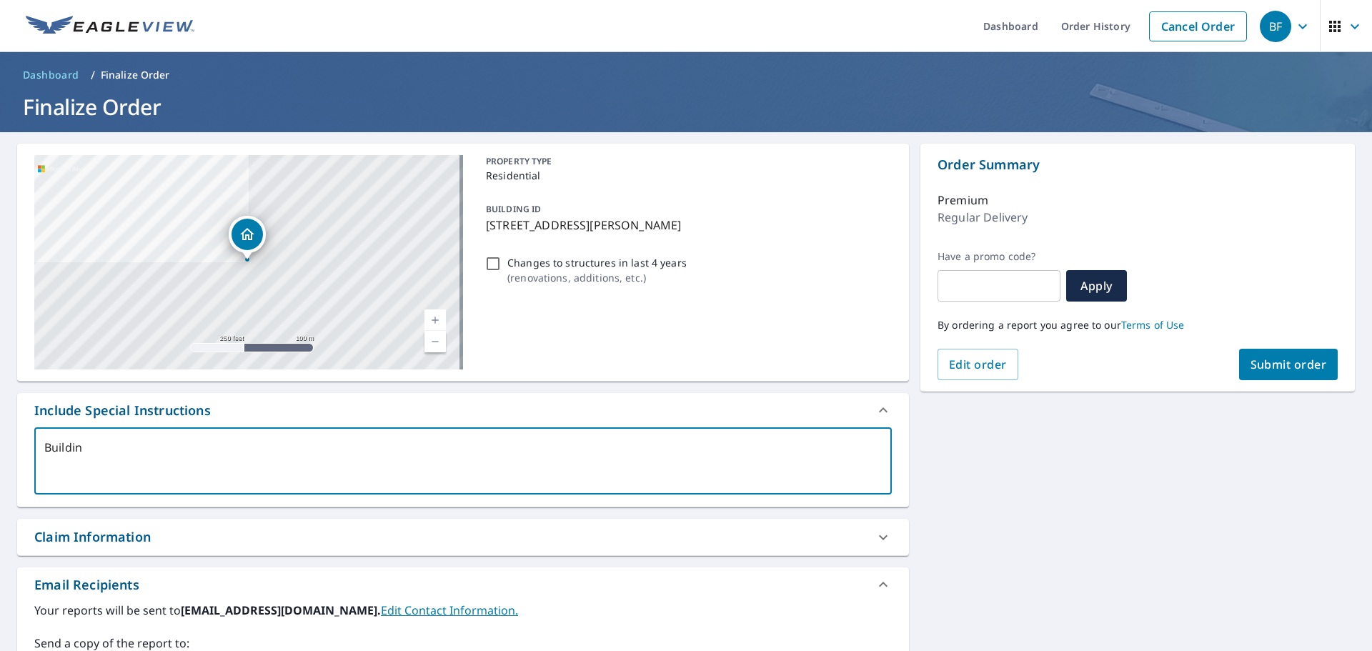
type textarea "x"
type textarea "Building"
type textarea "x"
type textarea "Building 1"
type textarea "x"
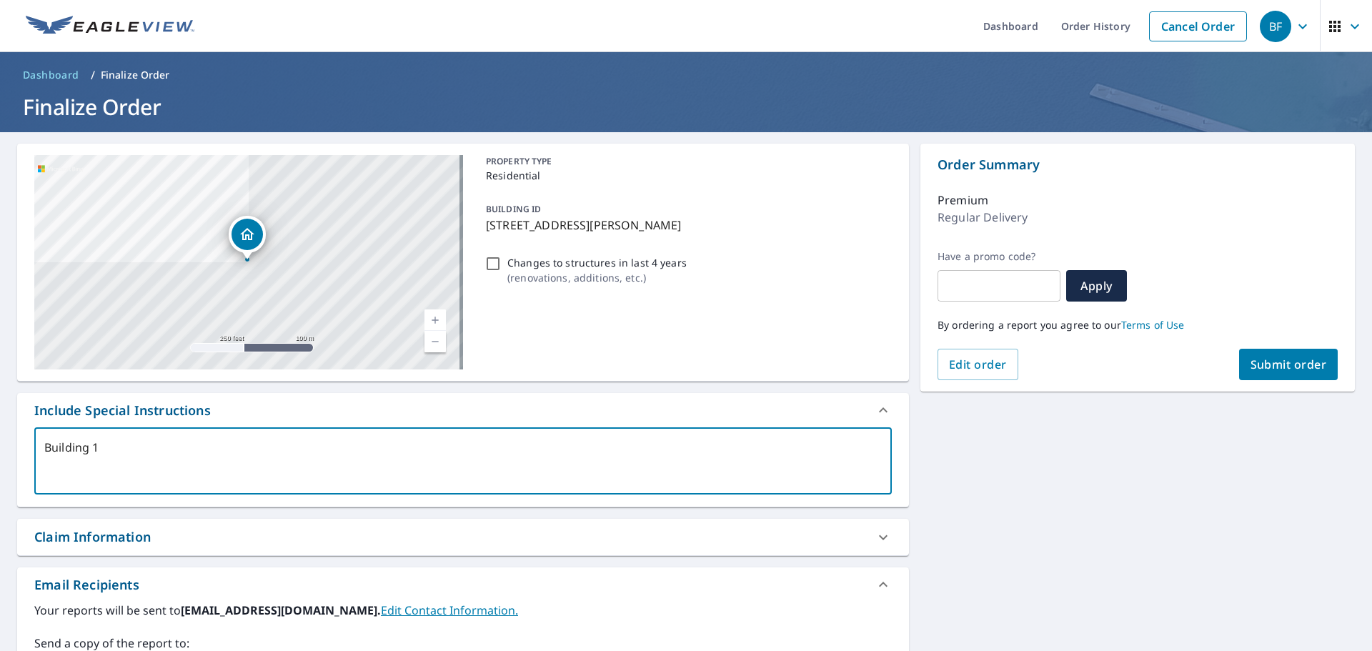
type textarea "Building 12"
type textarea "x"
type textarea "Building 12"
type textarea "x"
type textarea "Building 12 -"
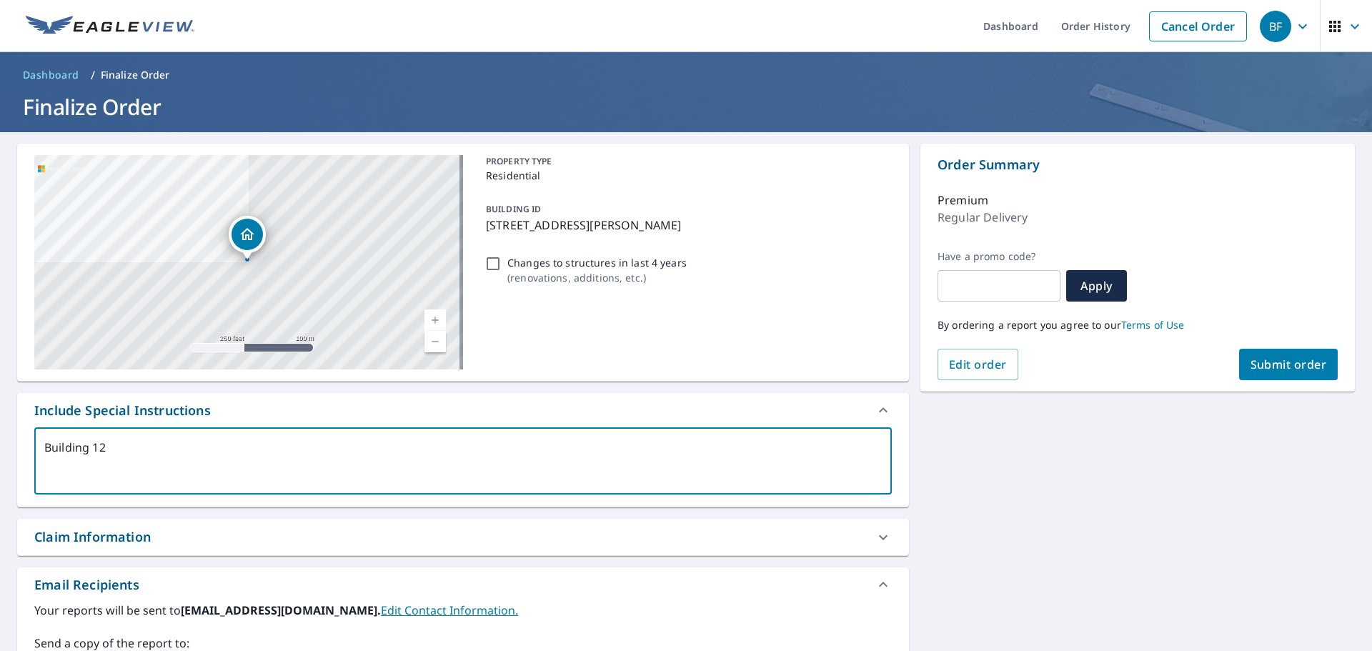
type textarea "x"
type textarea "Building 12 -"
type textarea "x"
type textarea "Building 12 - p"
type textarea "x"
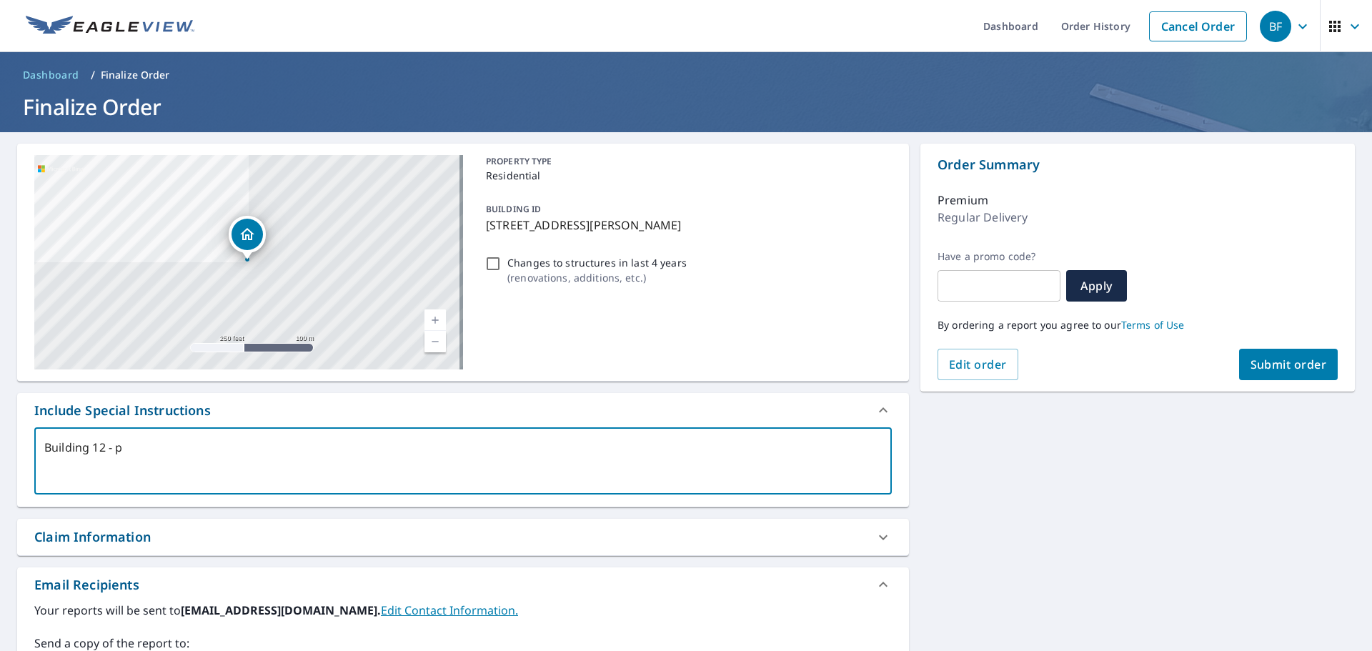
type textarea "Building 12 - pe"
type textarea "x"
type textarea "Building 12 - per"
type textarea "x"
type textarea "Building 12 - per"
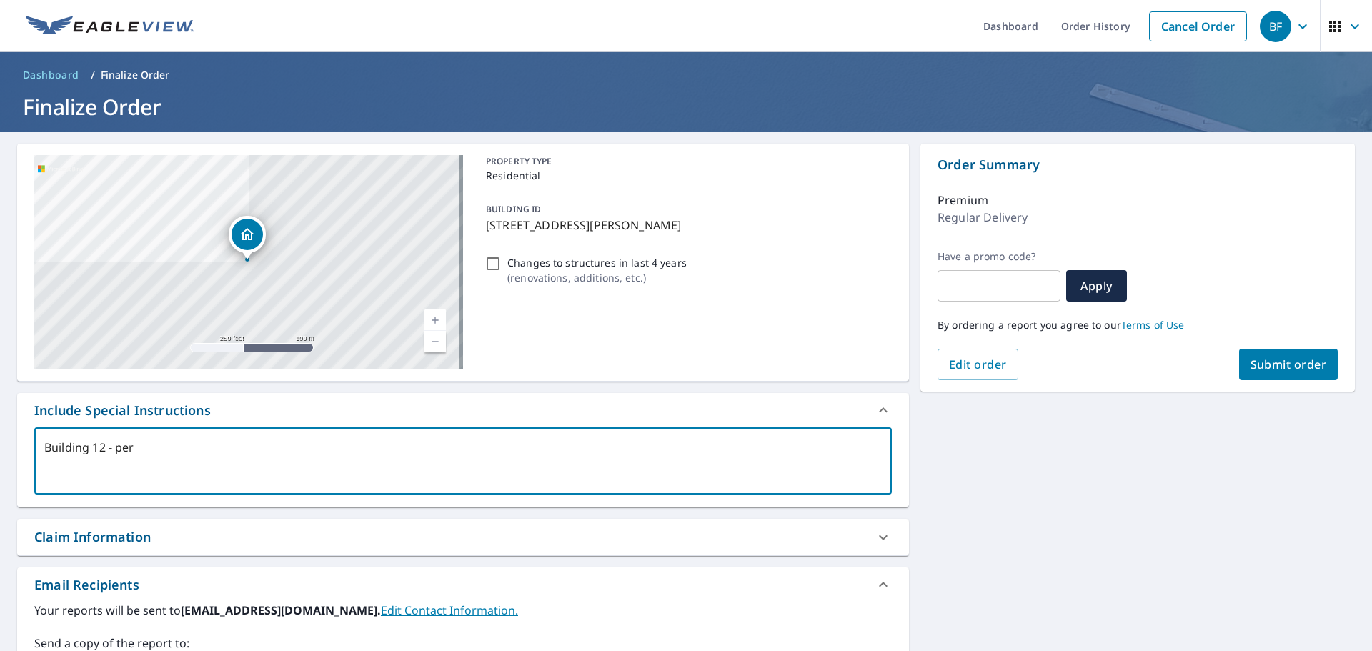
type textarea "x"
type textarea "Building 12 - per B"
type textarea "x"
type textarea "Building 12 - per Ba"
type textarea "x"
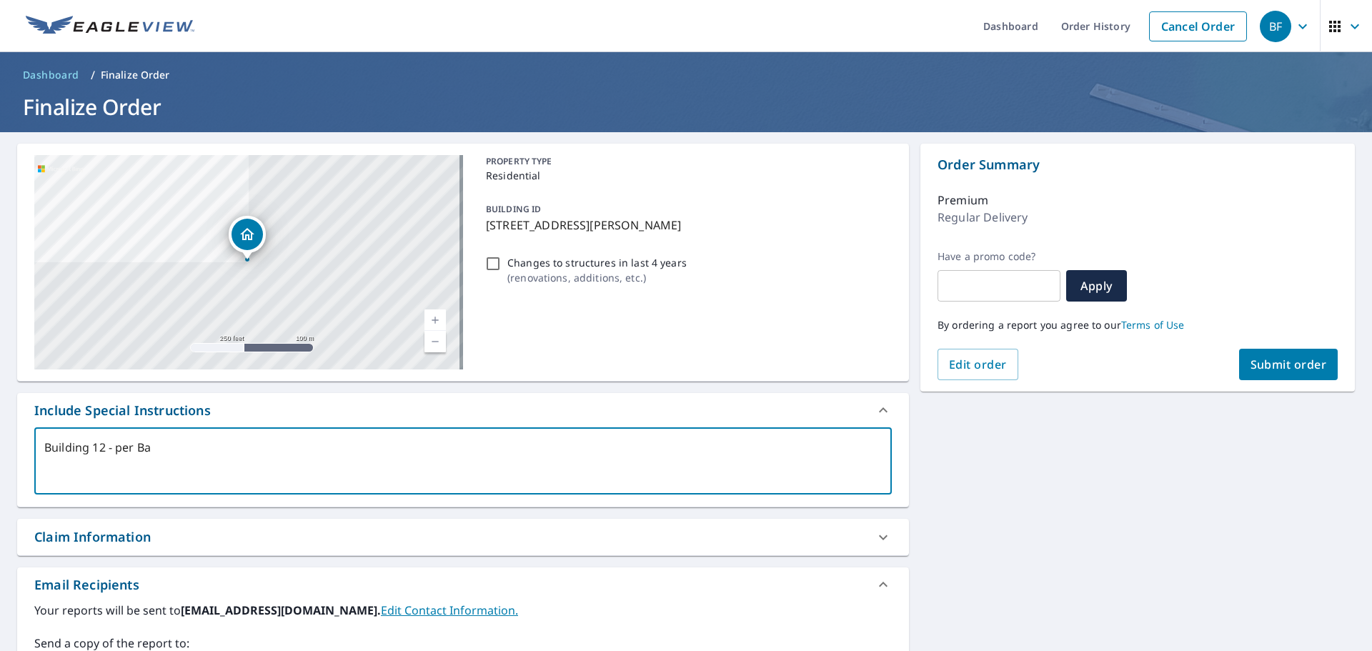
type textarea "Building 12 - per Bar"
type textarea "x"
type textarea "Building 12 - per [PERSON_NAME]"
type textarea "x"
type textarea "Building 12 - per [PERSON_NAME]"
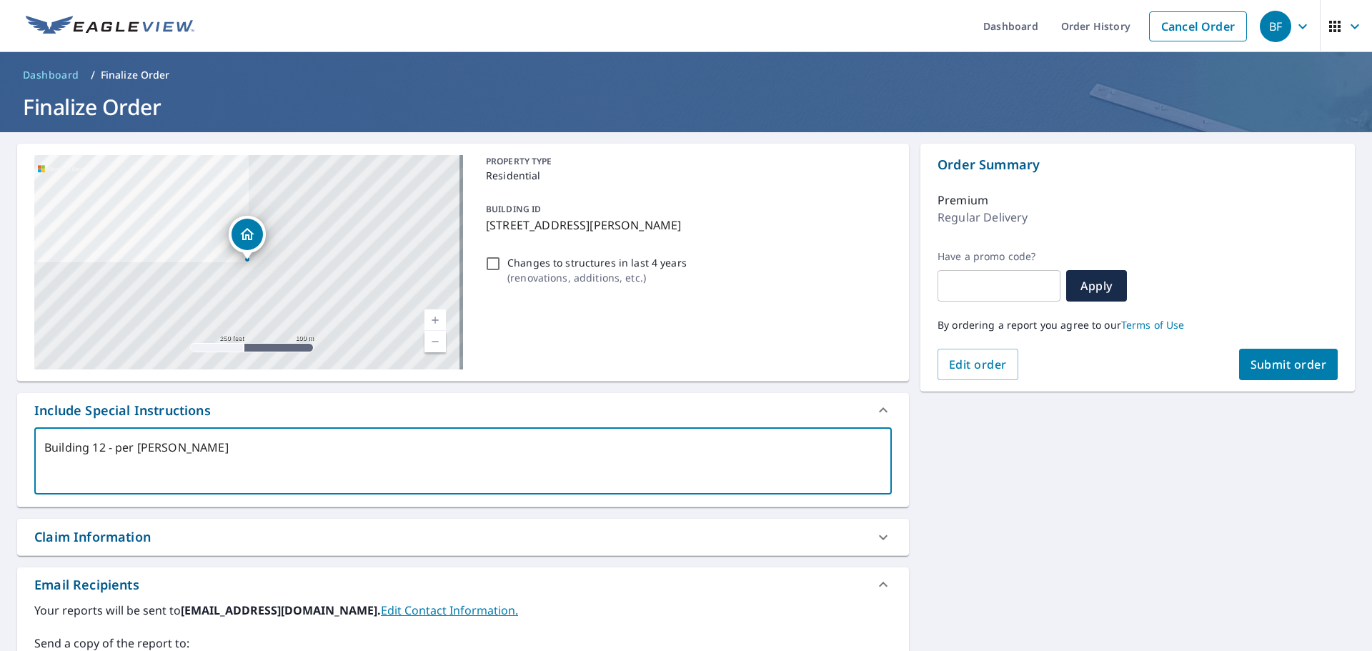
type textarea "x"
type textarea "Building 12 - per [PERSON_NAME]"
type textarea "x"
type textarea "Building 12 - per [PERSON_NAME]"
type textarea "x"
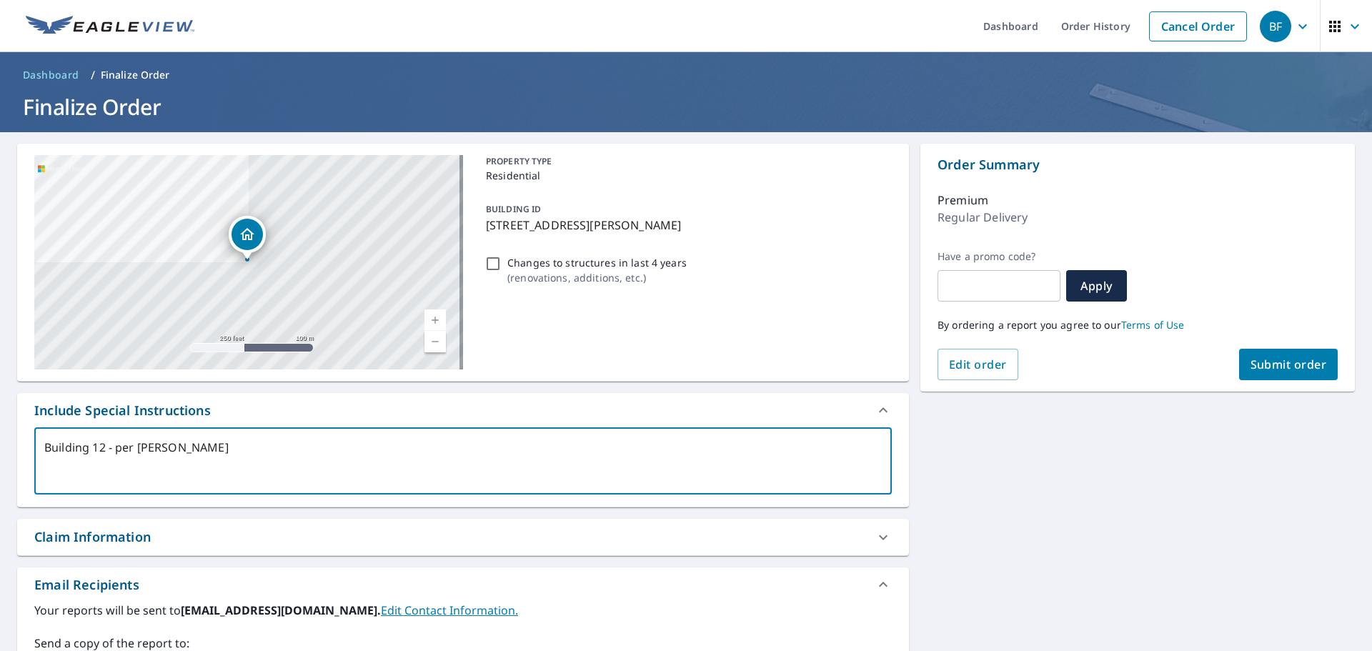
type textarea "Building 12 - per [PERSON_NAME]"
type textarea "x"
type textarea "Building 12 - per [PERSON_NAME]"
type textarea "x"
type textarea "Building 12 - per [PERSON_NAME]"
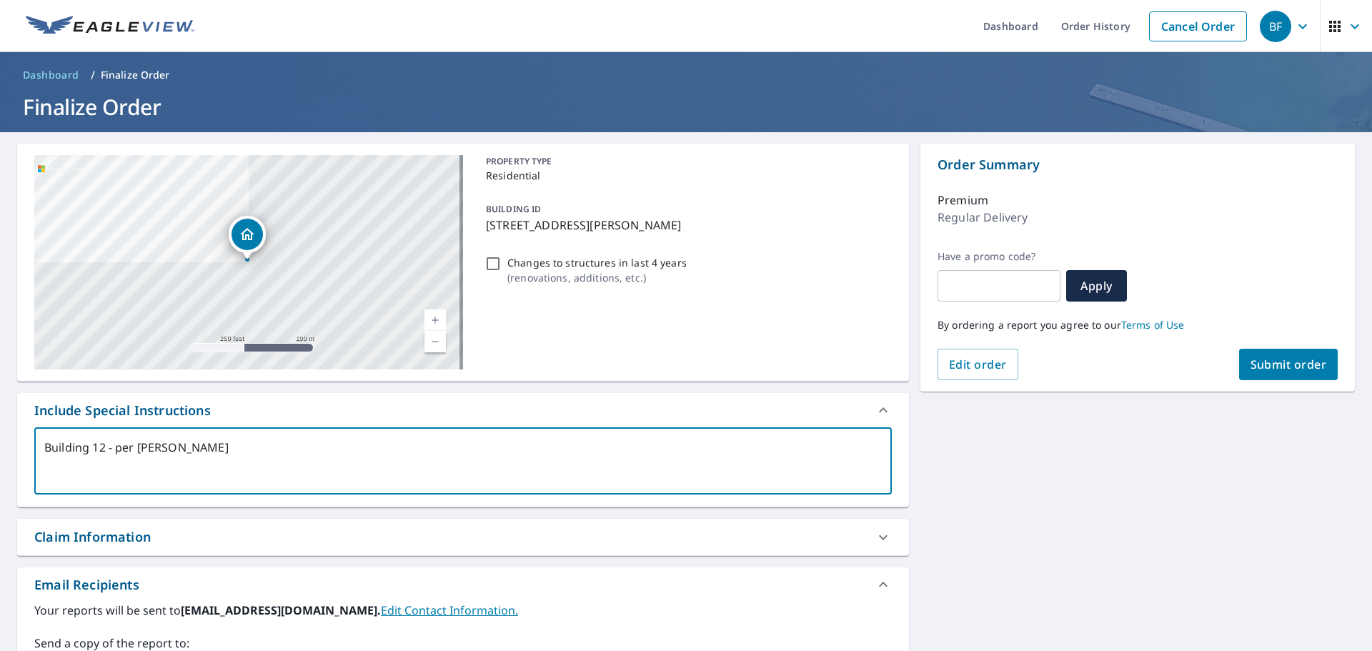
type textarea "x"
type textarea "Building 12 - per [PERSON_NAME]"
type textarea "x"
type textarea "Building 12 - per [PERSON_NAME][GEOGRAPHIC_DATA]"
type textarea "x"
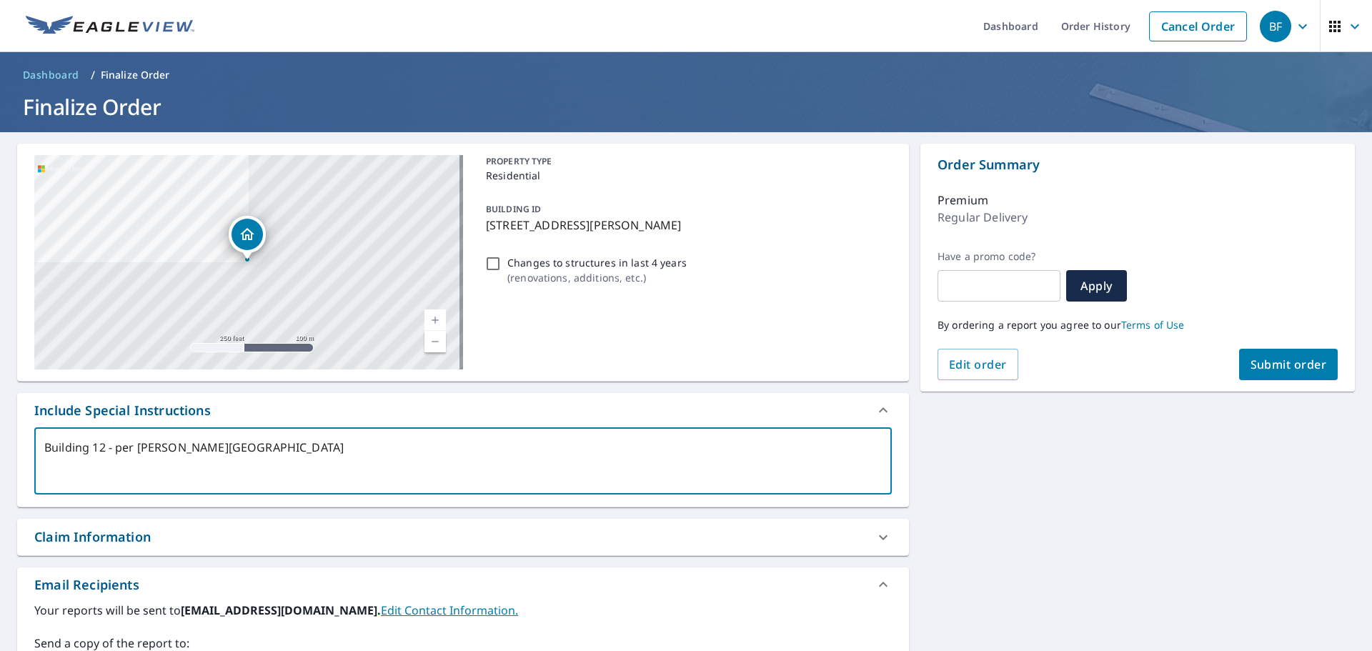
type textarea "Building 12 - per [PERSON_NAME][GEOGRAPHIC_DATA]"
type textarea "x"
type textarea "Building 12 - per [PERSON_NAME][GEOGRAPHIC_DATA] V"
type textarea "x"
type textarea "Building 12 - per [PERSON_NAME][GEOGRAPHIC_DATA]"
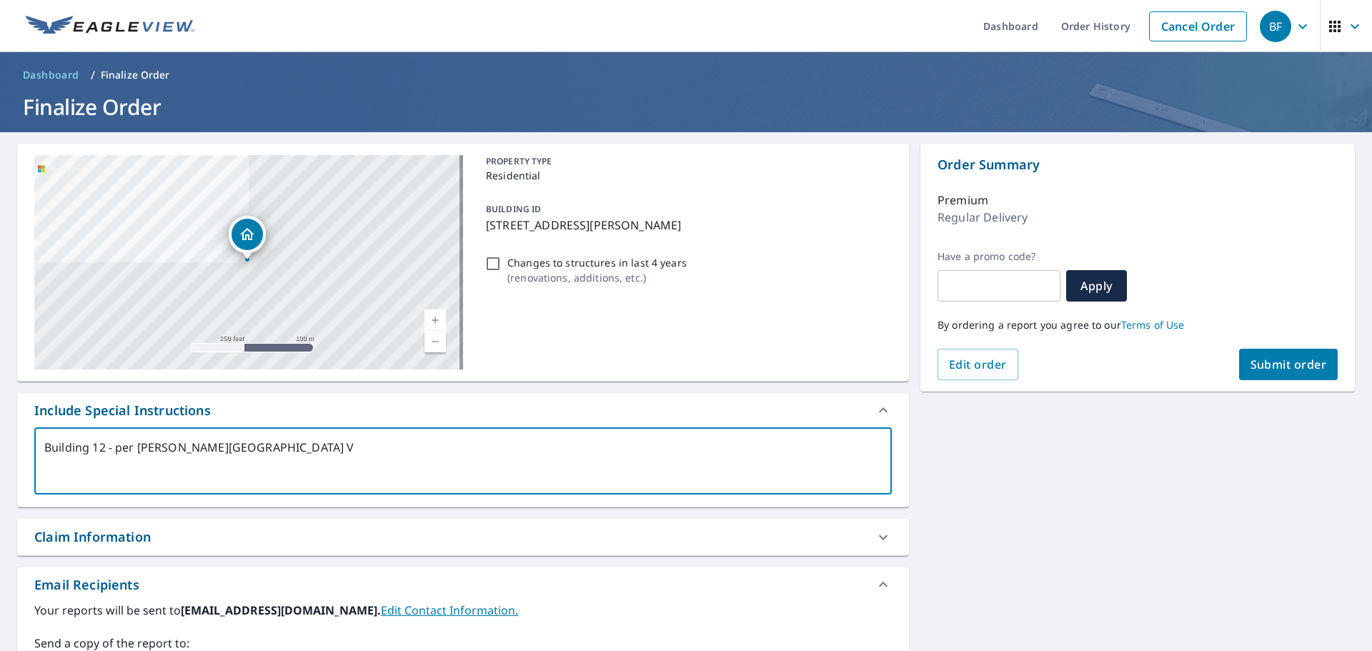
type textarea "x"
type textarea "Building 12 - per [PERSON_NAME][GEOGRAPHIC_DATA]"
type textarea "x"
type textarea "Building 12 - per [PERSON_NAME][GEOGRAPHIC_DATA]"
type textarea "x"
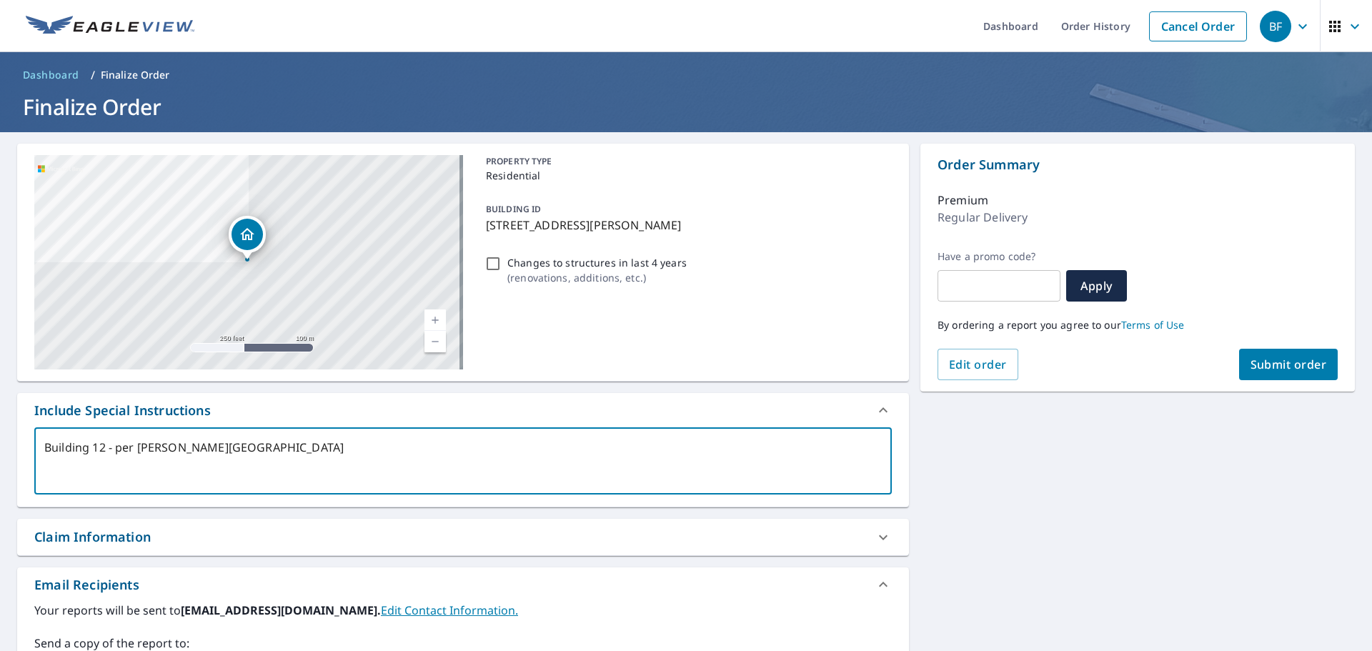
type textarea "Building 12 - per [PERSON_NAME][GEOGRAPHIC_DATA]"
type textarea "x"
type textarea "Building 12 - per [PERSON_NAME][GEOGRAPHIC_DATA]"
type textarea "x"
type textarea "Building 12 - per [PERSON_NAME][GEOGRAPHIC_DATA]"
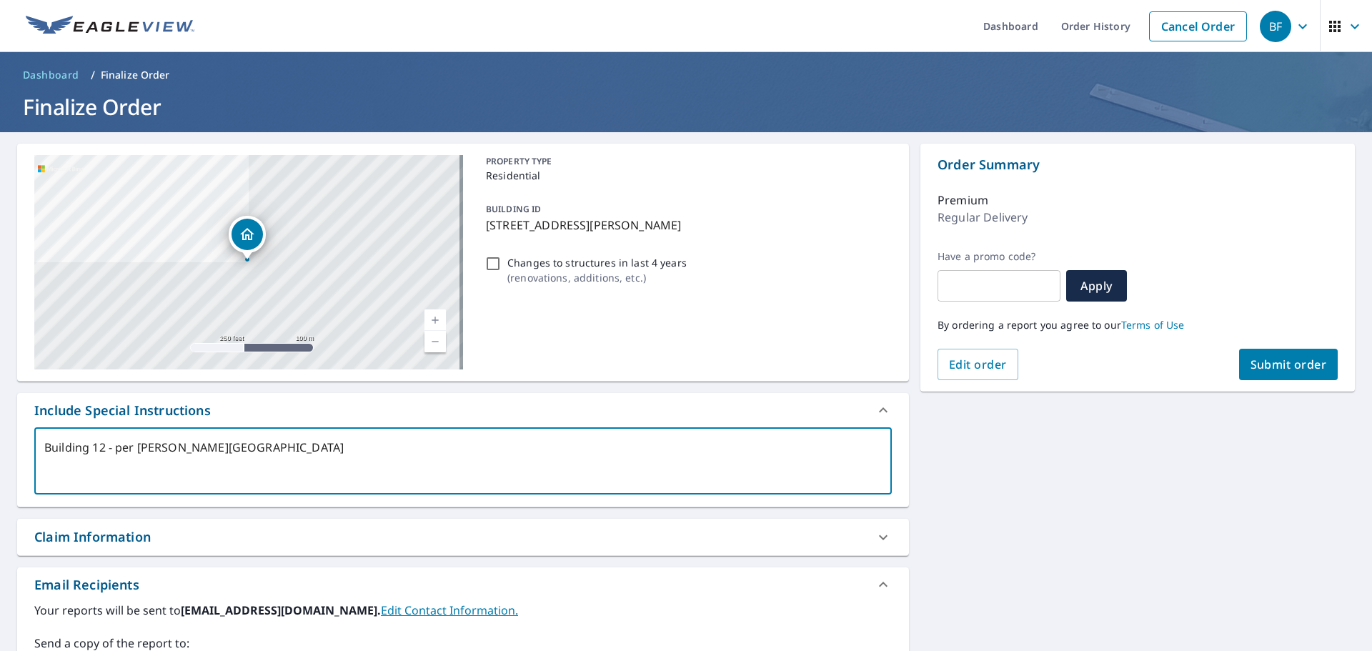
type textarea "x"
type textarea "Building 12 - per [PERSON_NAME][GEOGRAPHIC_DATA]"
type textarea "x"
type textarea "Building 12 - per [PERSON_NAME][GEOGRAPHIC_DATA]"
type textarea "x"
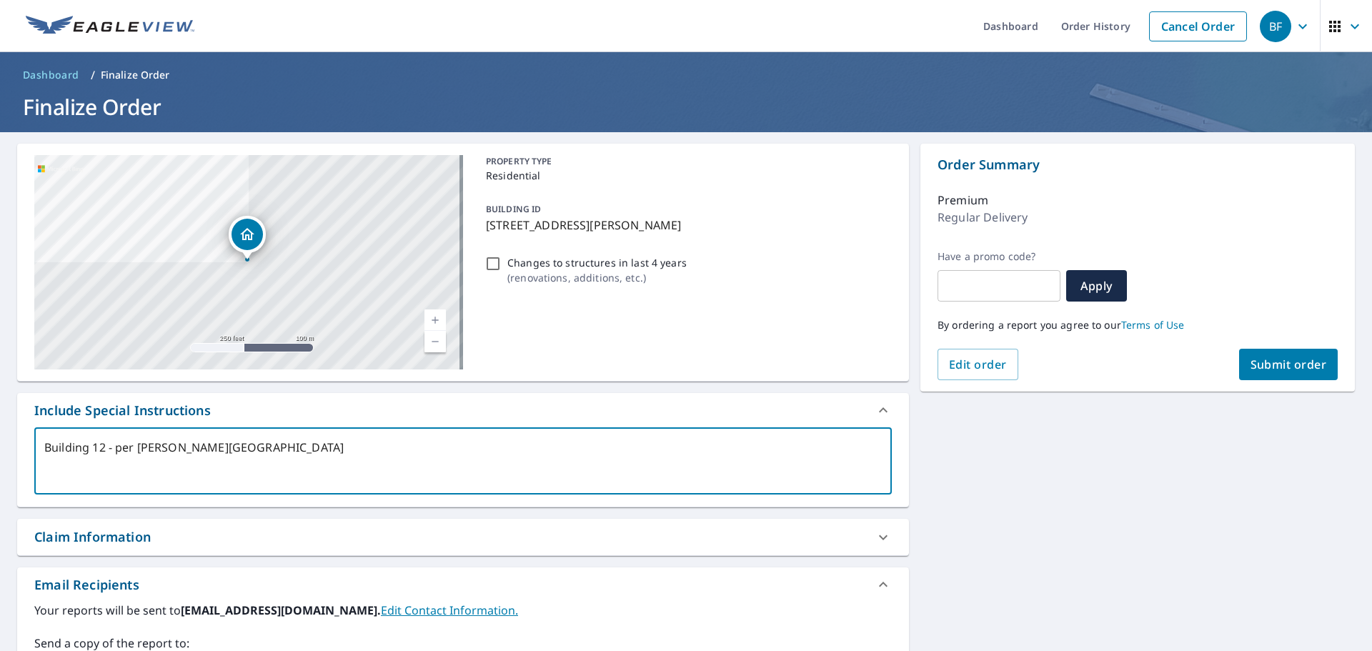
type textarea "Building 12 - per [PERSON_NAME][GEOGRAPHIC_DATA]"
type textarea "x"
type textarea "Building 12 - per [PERSON_NAME][GEOGRAPHIC_DATA]"
type textarea "x"
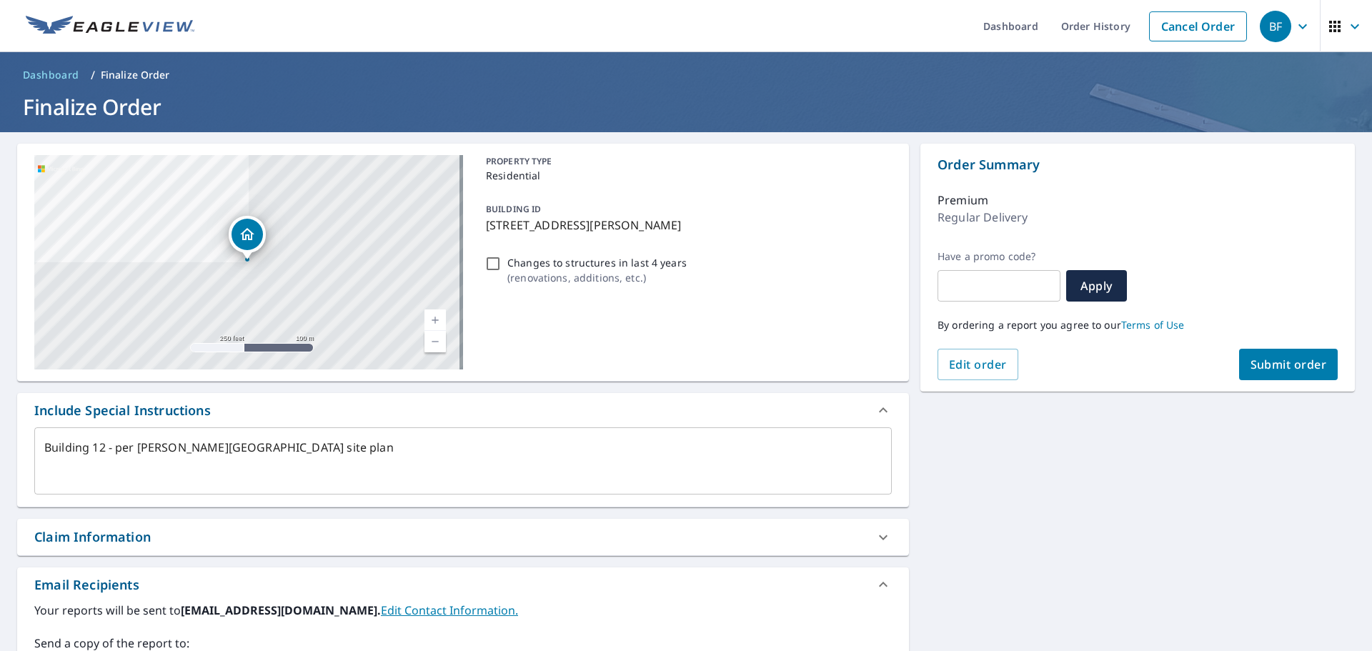
scroll to position [259, 0]
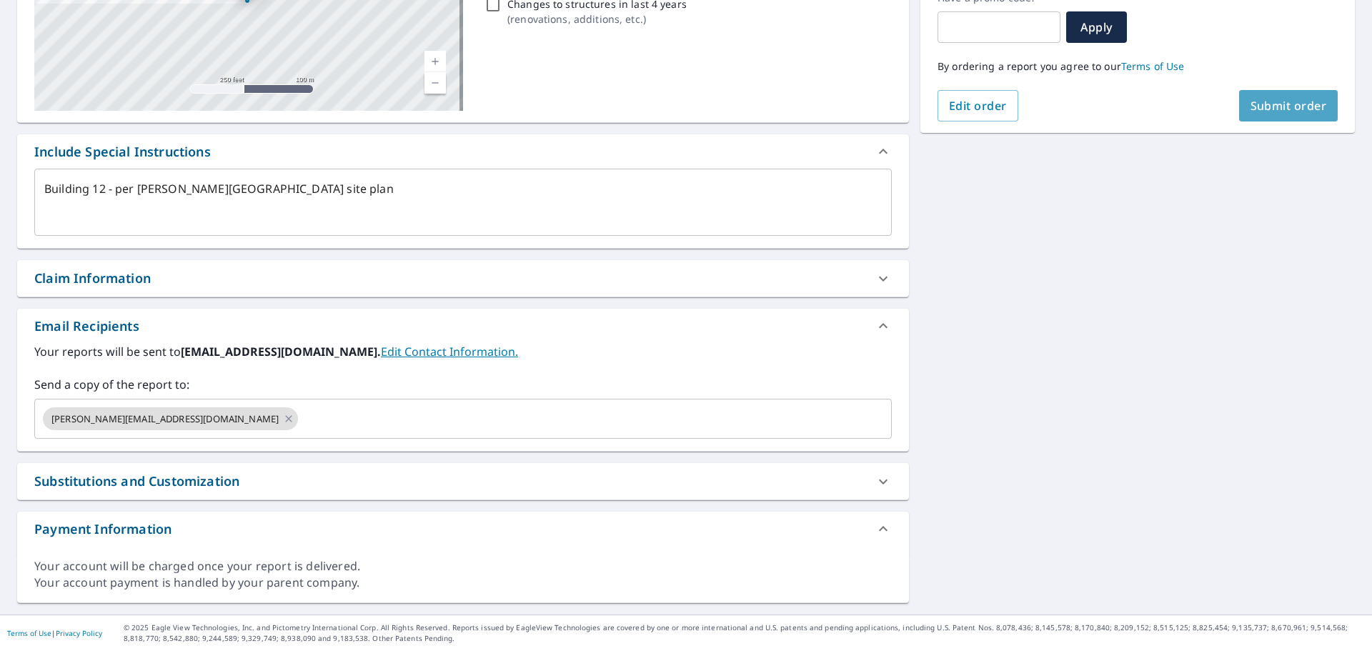
click at [1275, 110] on span "Submit order" at bounding box center [1288, 106] width 76 height 16
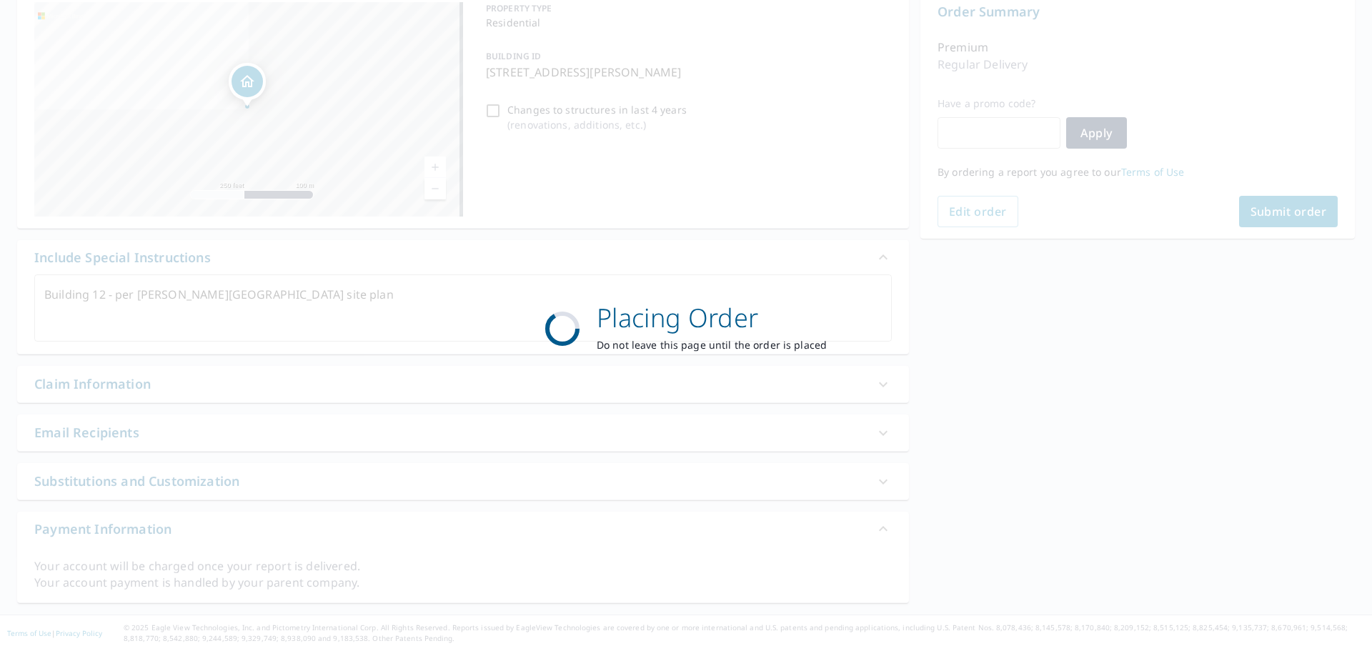
scroll to position [153, 0]
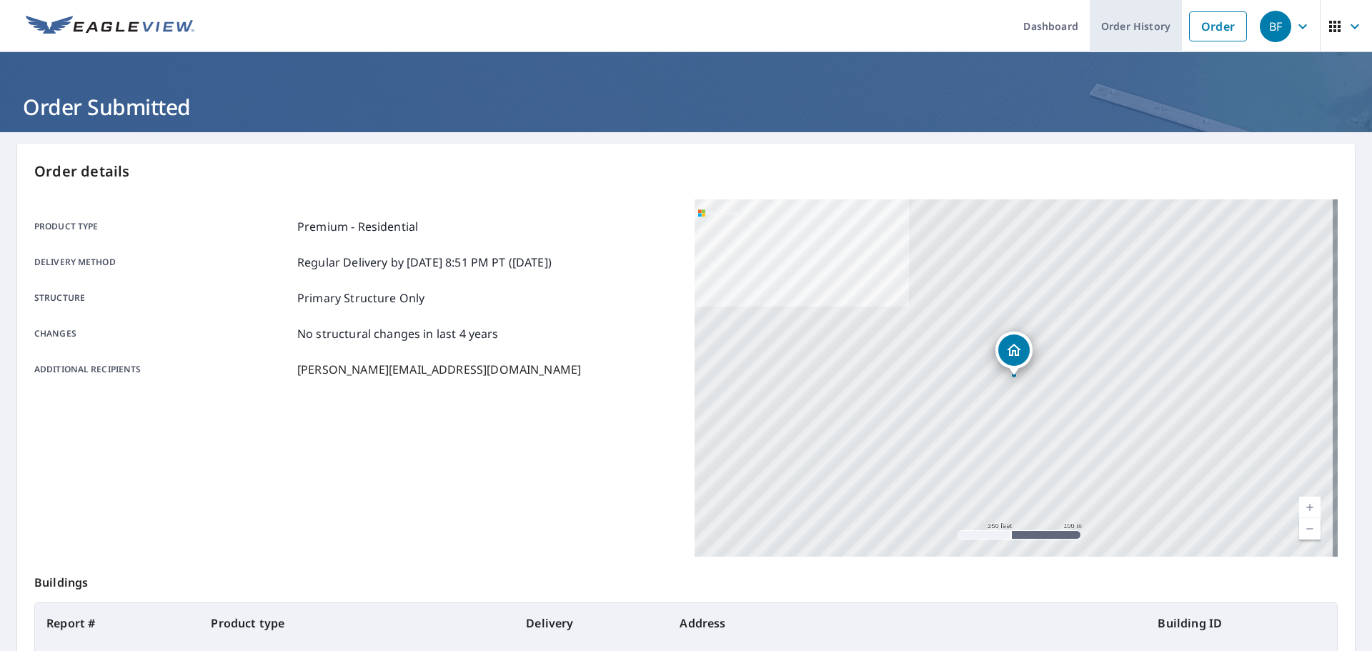
click at [1138, 28] on link "Order History" at bounding box center [1136, 26] width 92 height 52
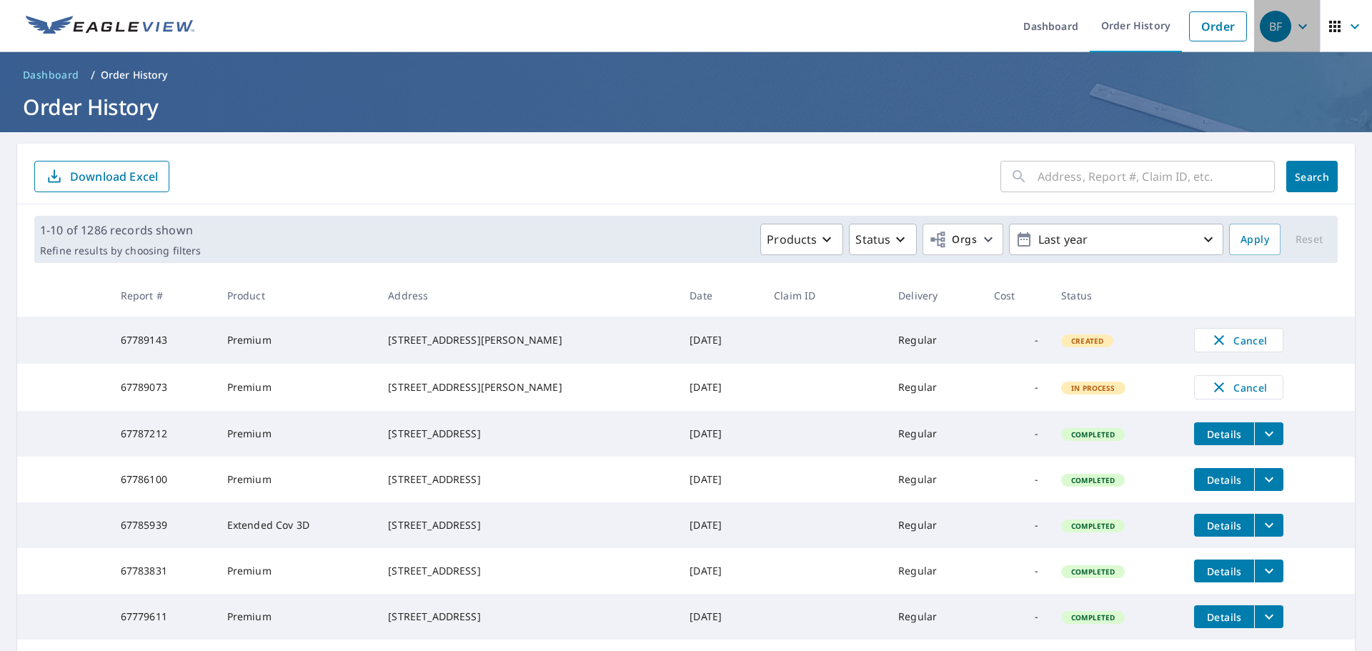
click at [1294, 26] on icon "button" at bounding box center [1302, 26] width 17 height 17
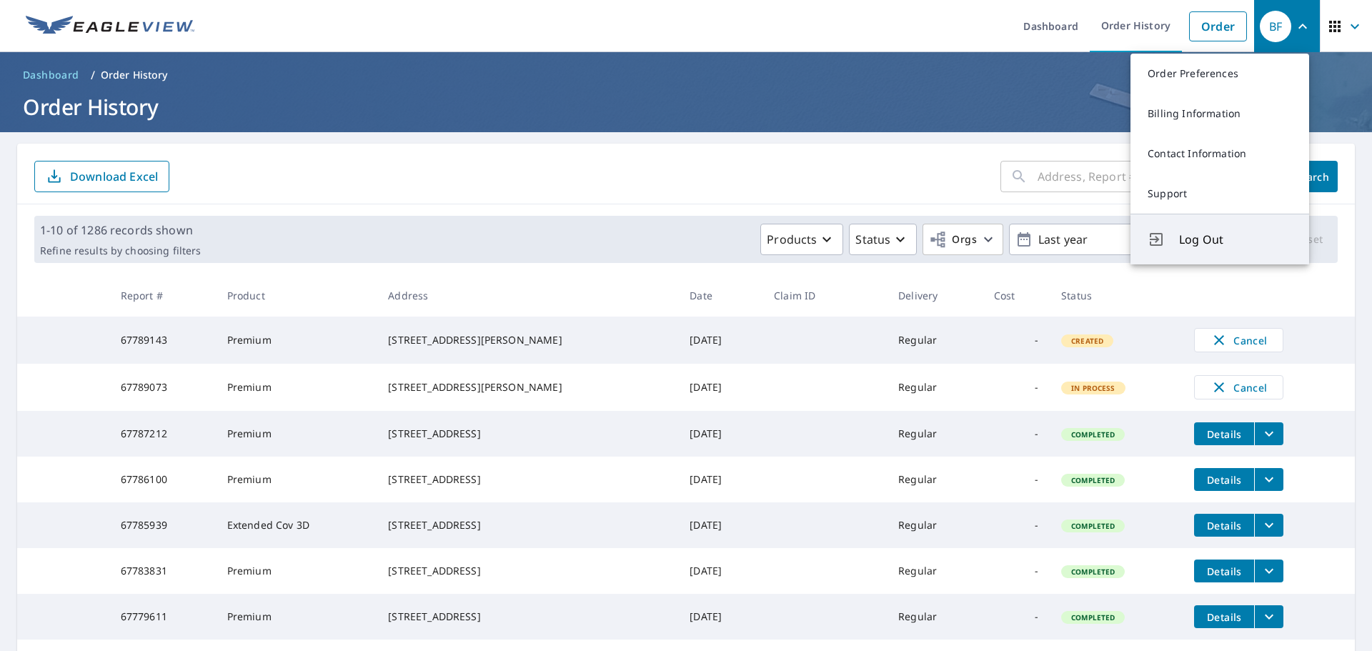
click at [1185, 244] on span "Log Out" at bounding box center [1235, 239] width 113 height 17
